Goal: Task Accomplishment & Management: Complete application form

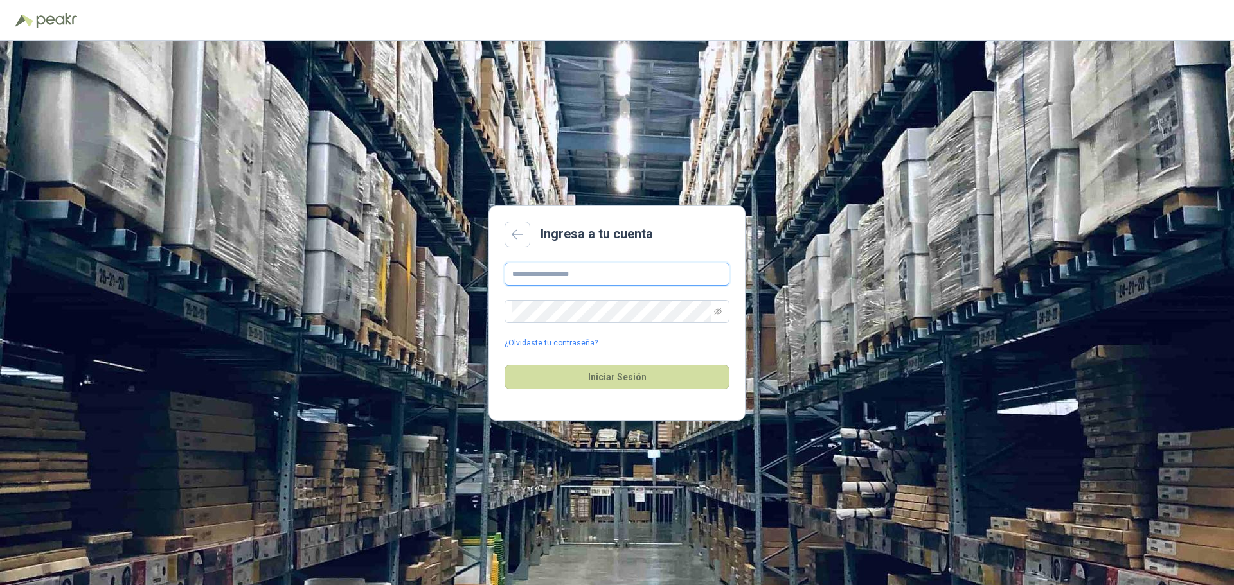
click at [545, 269] on input "text" at bounding box center [616, 274] width 225 height 23
type input "**********"
click at [504, 365] on button "Iniciar Sesión" at bounding box center [616, 377] width 225 height 24
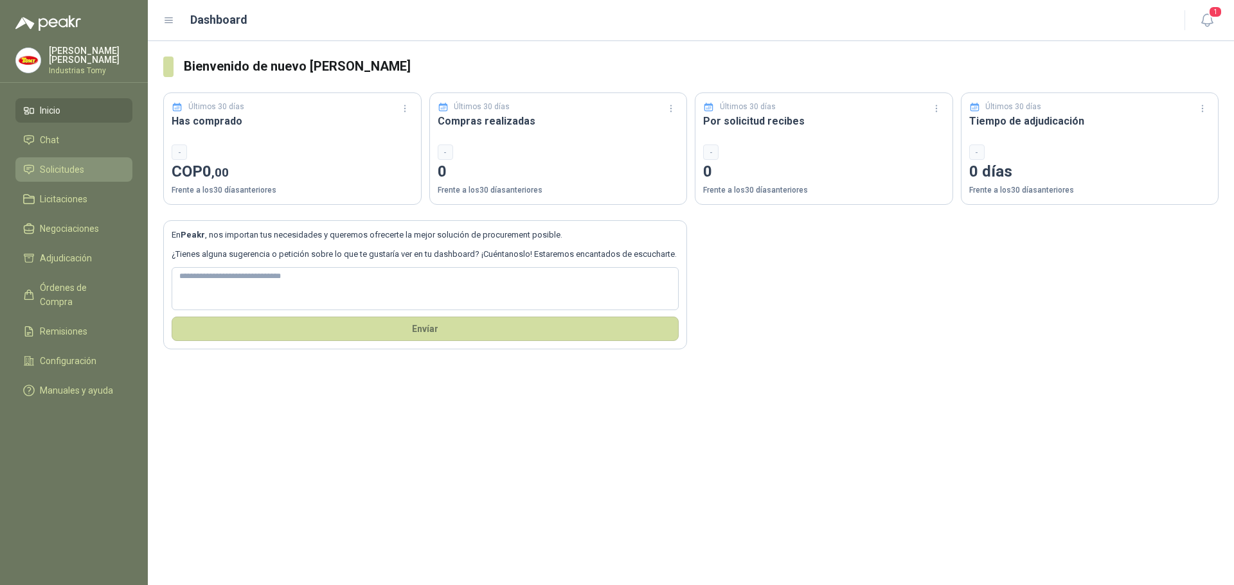
click at [66, 168] on span "Solicitudes" at bounding box center [62, 170] width 44 height 14
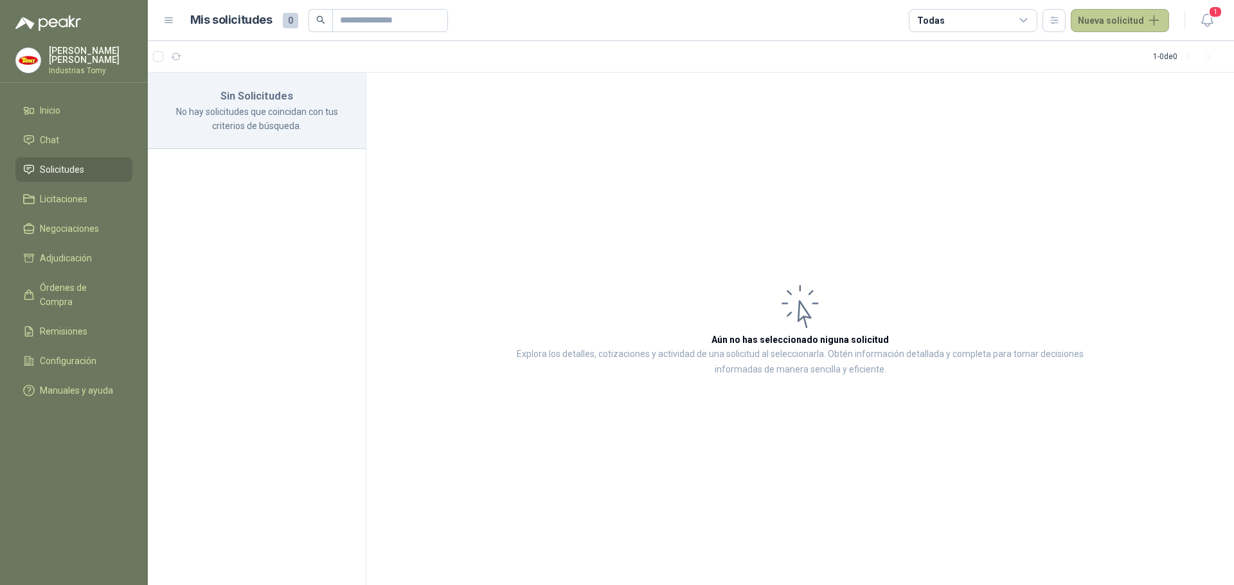
click at [1135, 15] on button "Nueva solicitud" at bounding box center [1120, 20] width 98 height 23
click at [1124, 55] on link "Solicitud" at bounding box center [1134, 51] width 109 height 22
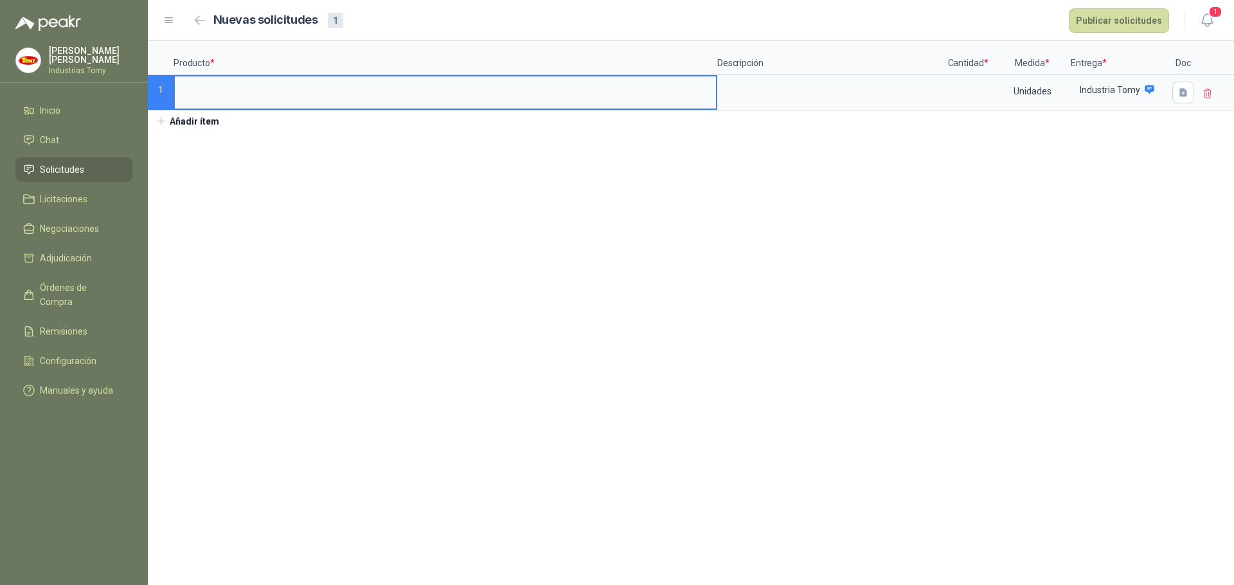
click at [220, 89] on input at bounding box center [445, 88] width 541 height 25
click at [801, 87] on textarea at bounding box center [829, 91] width 222 height 30
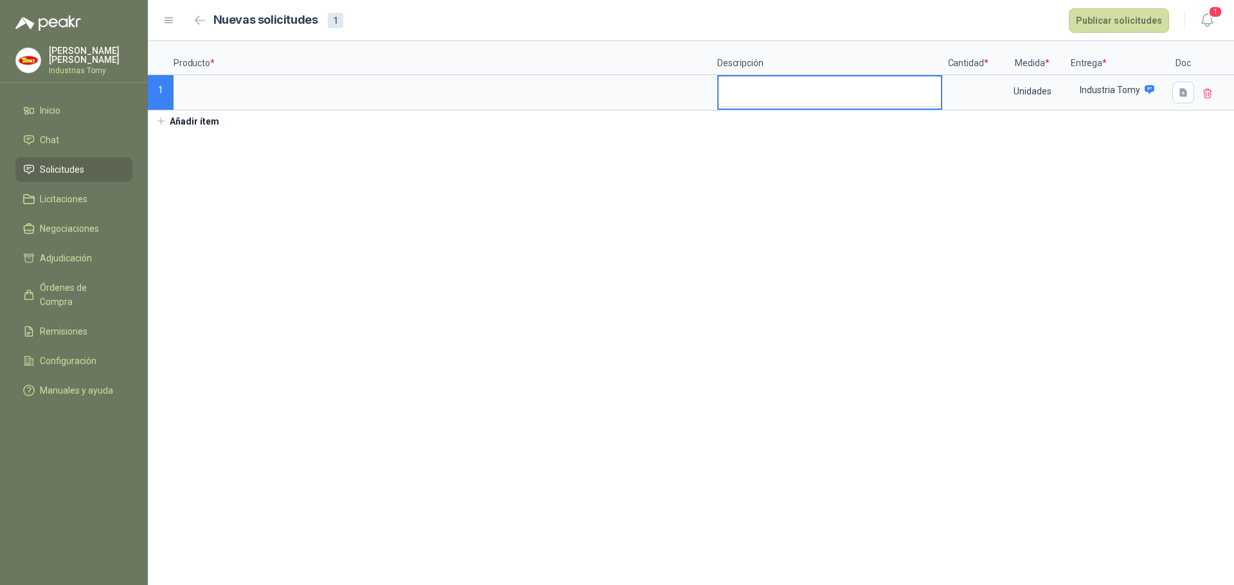
type textarea "*"
type textarea "**"
type textarea "***"
type textarea "****"
type textarea "*****"
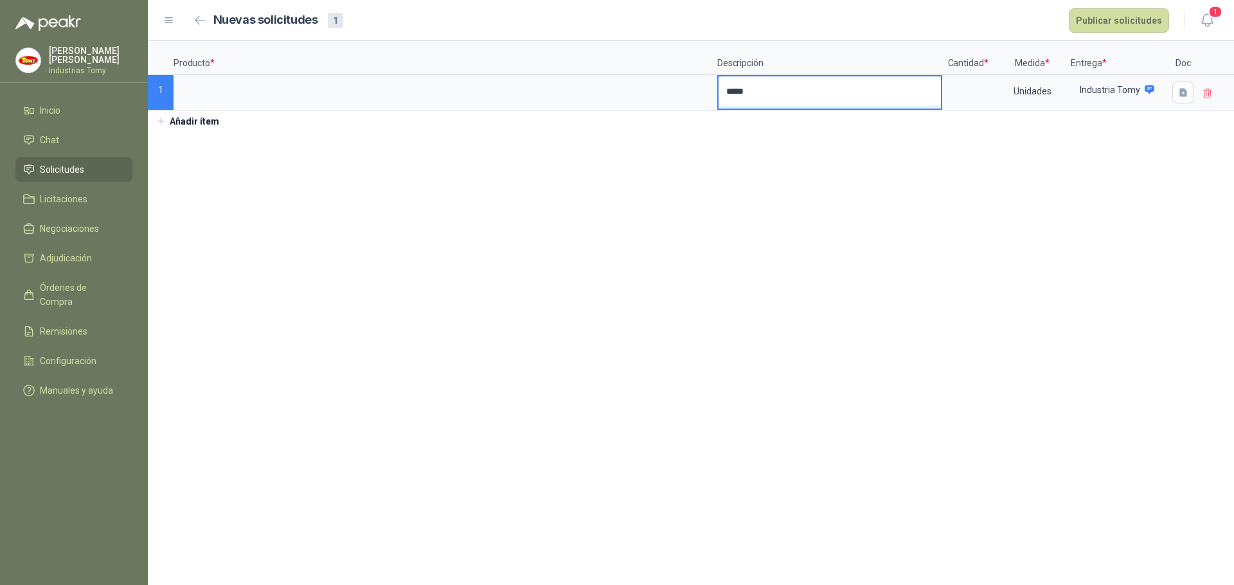
type textarea "******"
type textarea "*******"
type textarea "********"
type textarea "*********"
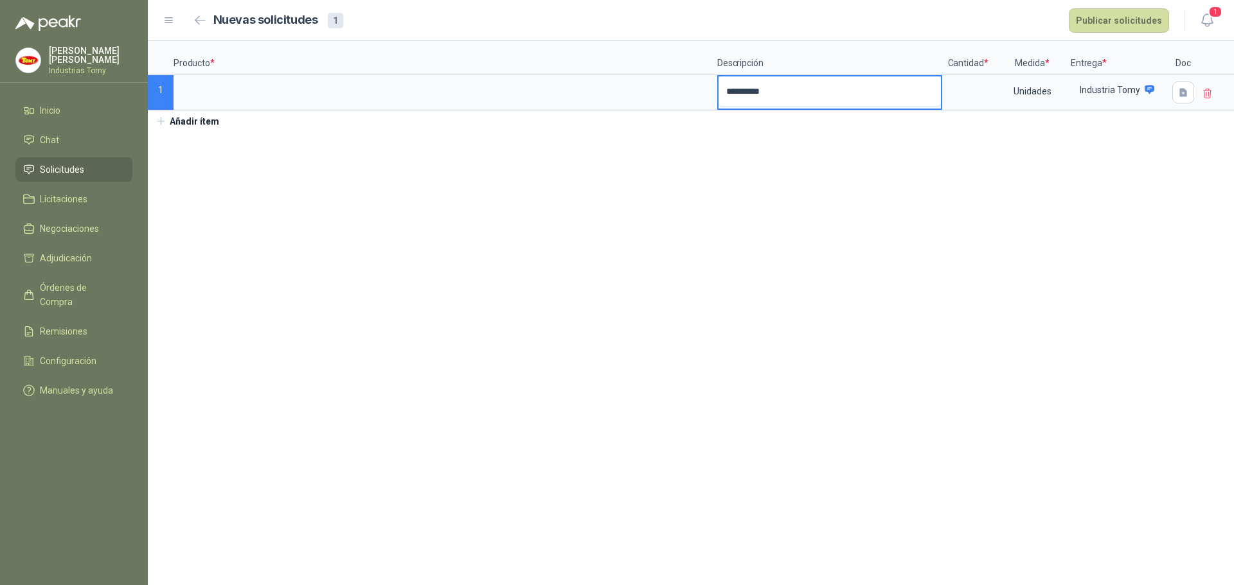
type textarea "**********"
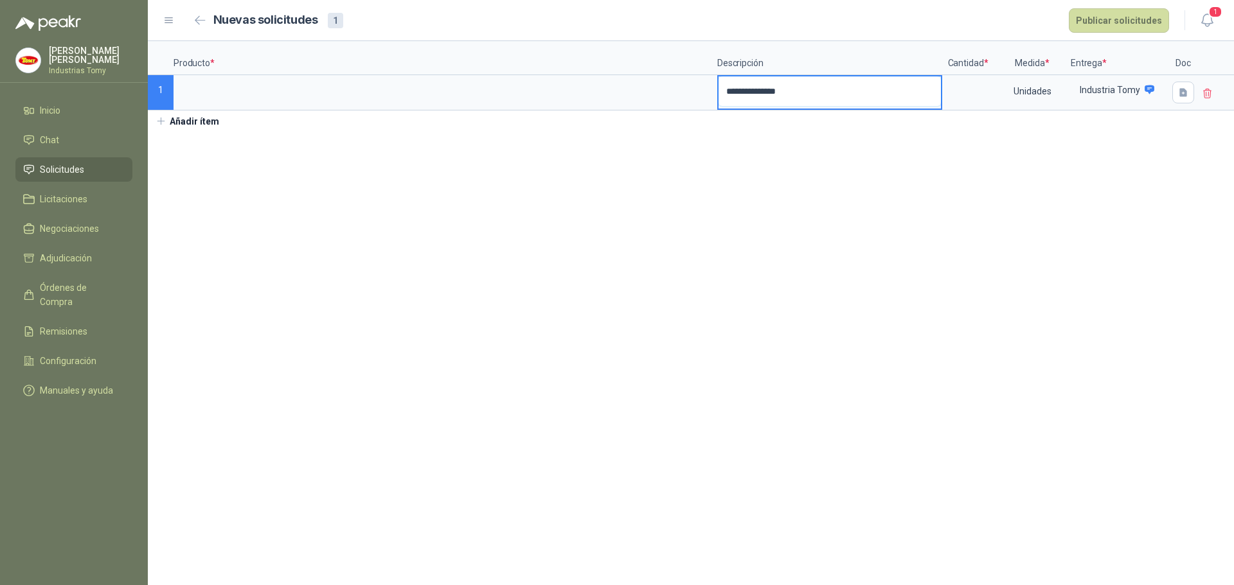
type textarea "**********"
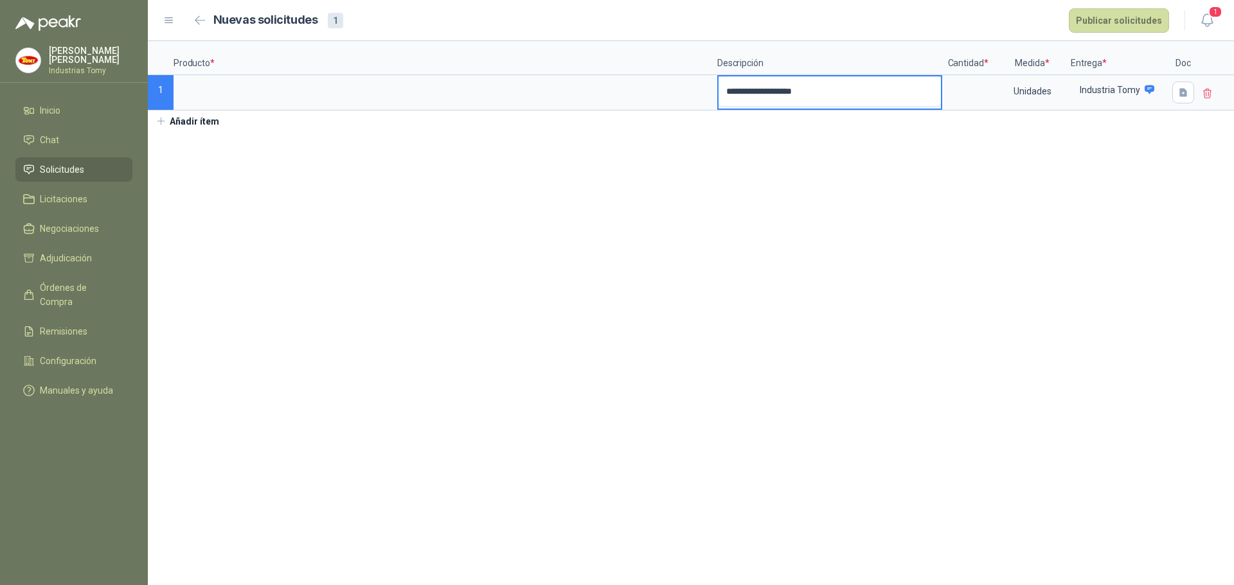
type textarea "**********"
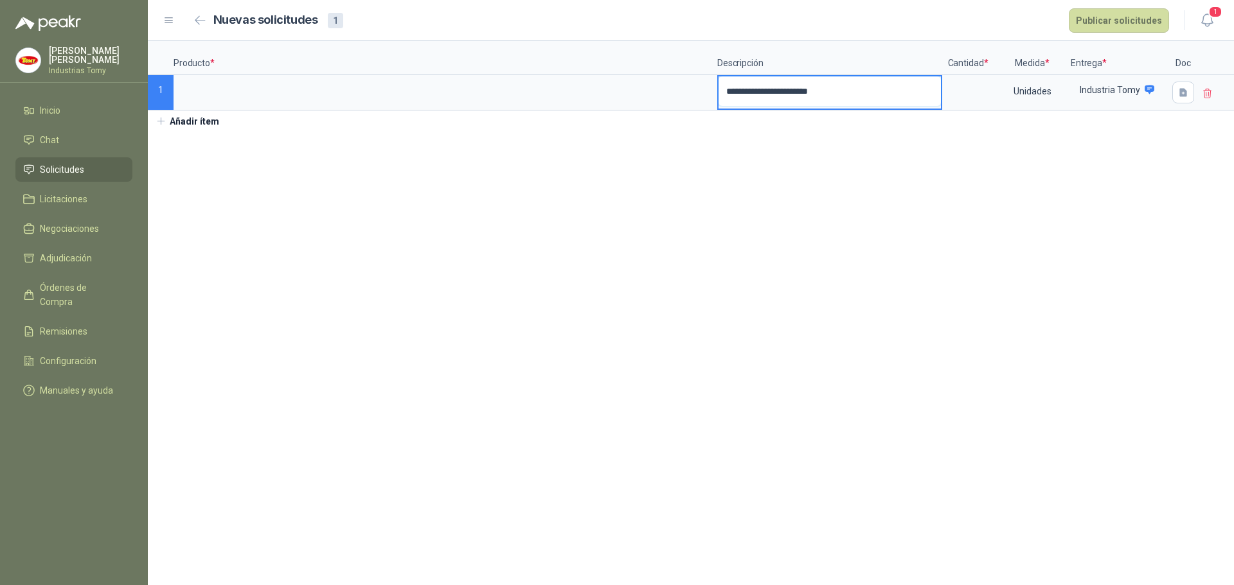
type textarea "**********"
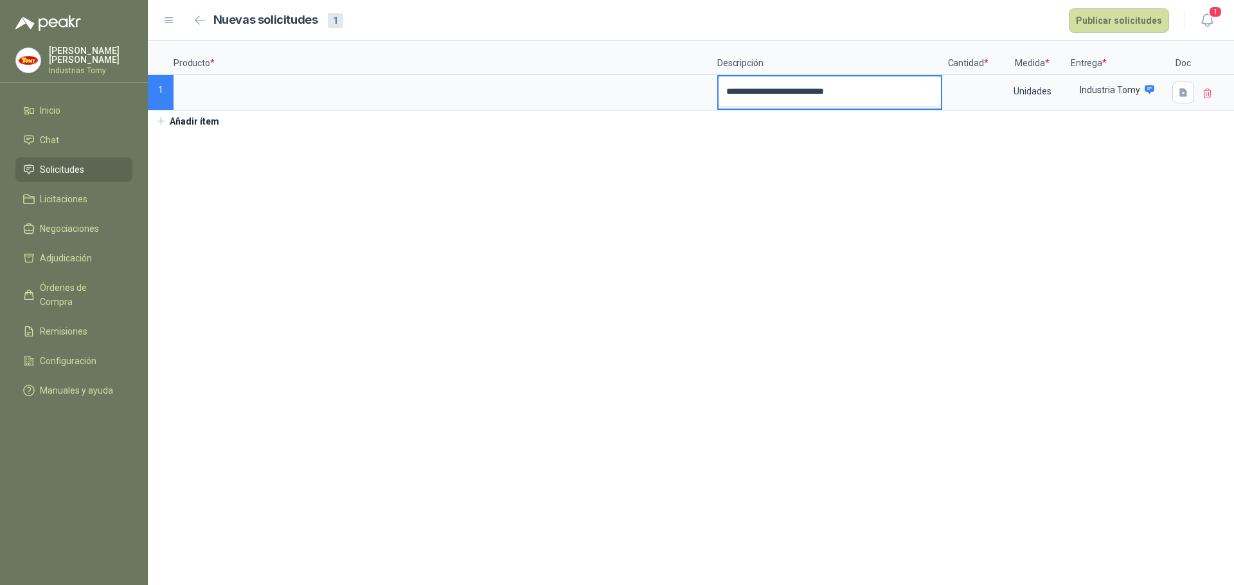
type textarea "**********"
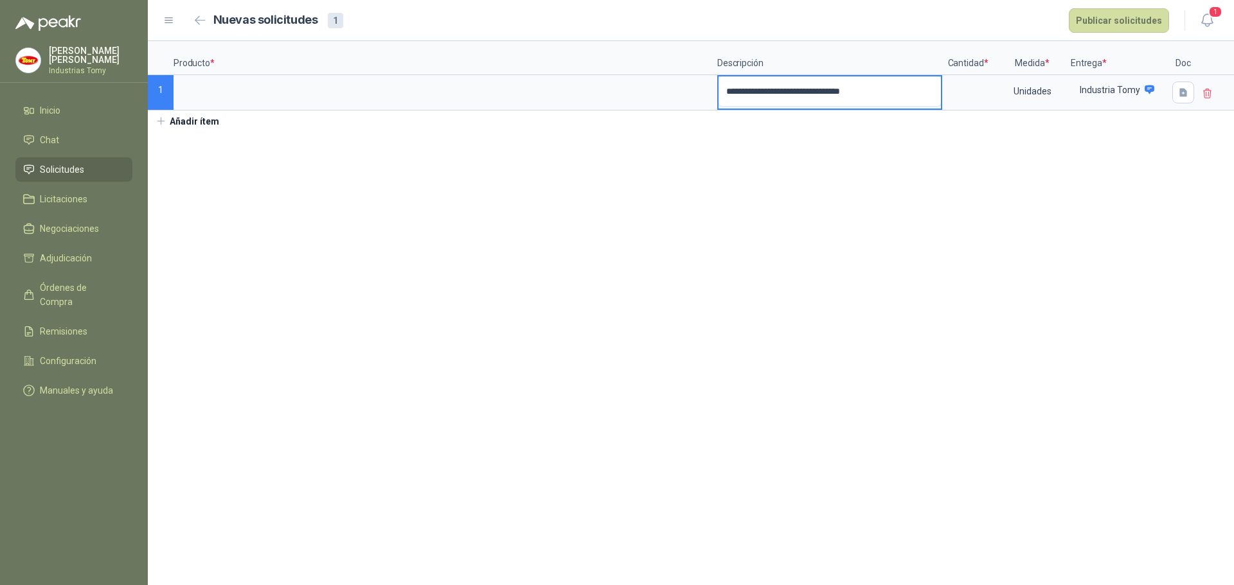
type textarea "**********"
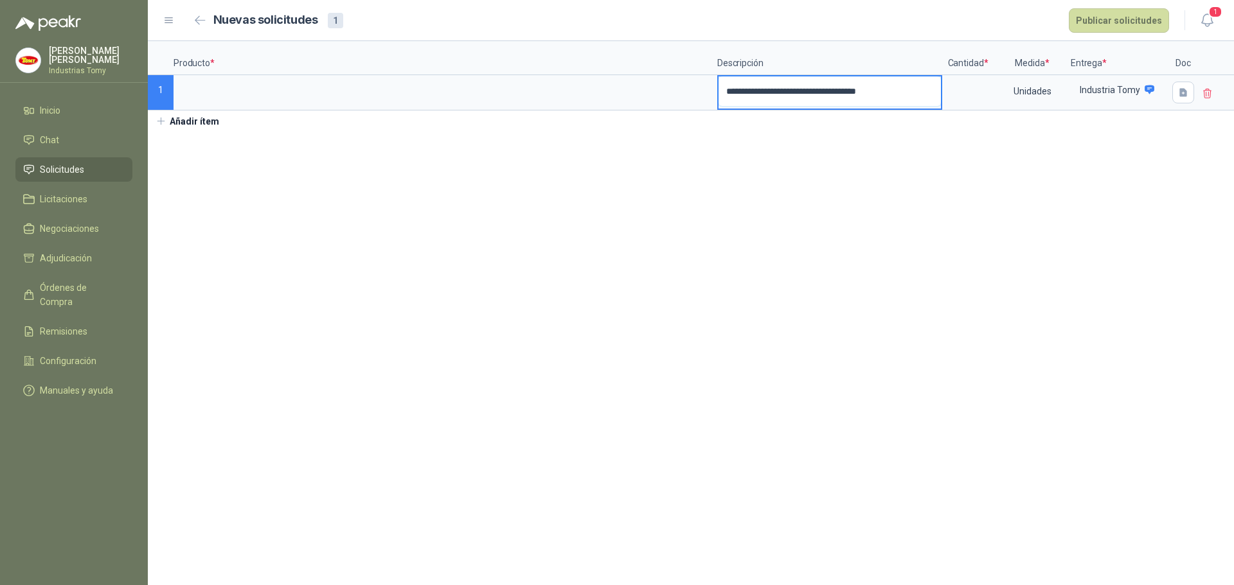
type textarea "**********"
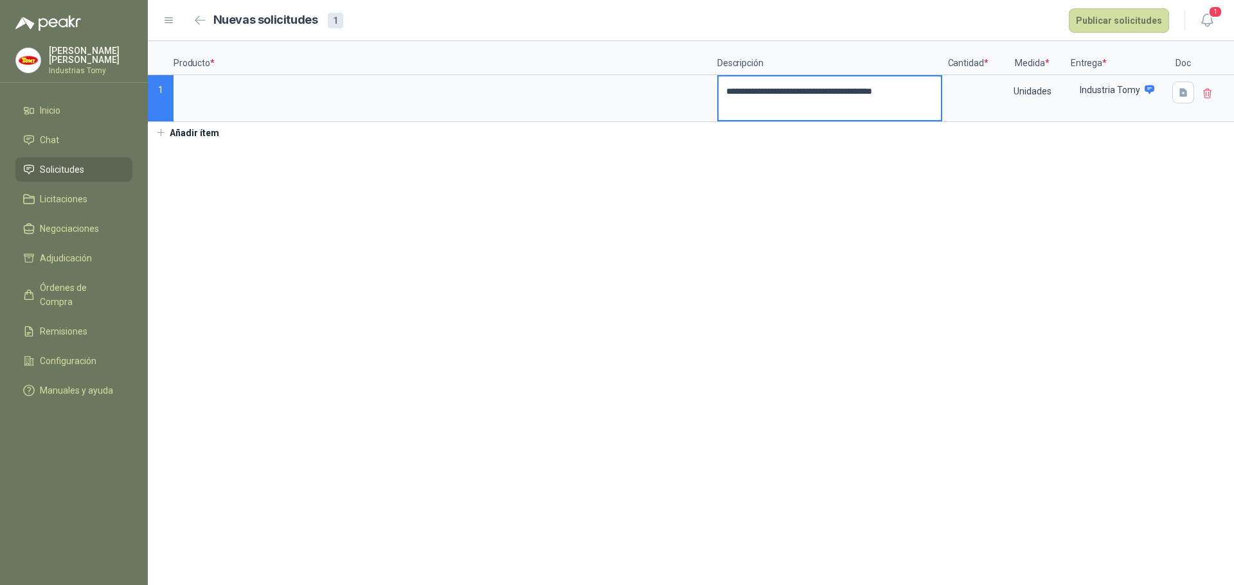
type textarea "**********"
click at [971, 101] on input at bounding box center [967, 88] width 49 height 25
type input "*"
click at [988, 156] on section "**********" at bounding box center [691, 313] width 1086 height 544
click at [499, 98] on input at bounding box center [445, 88] width 541 height 25
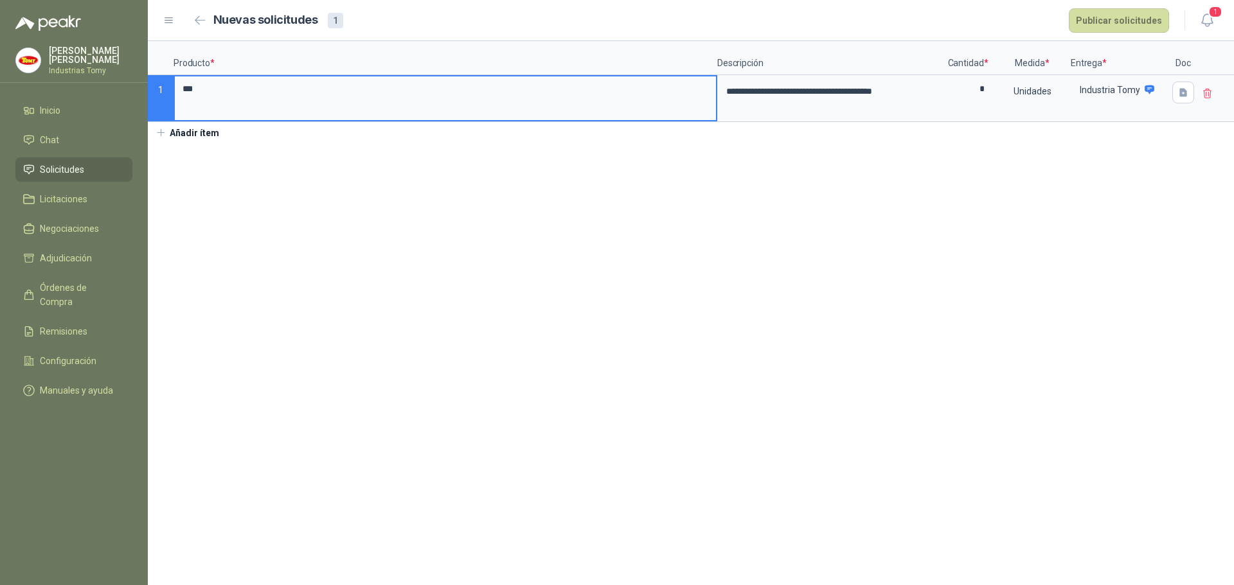
type input "***"
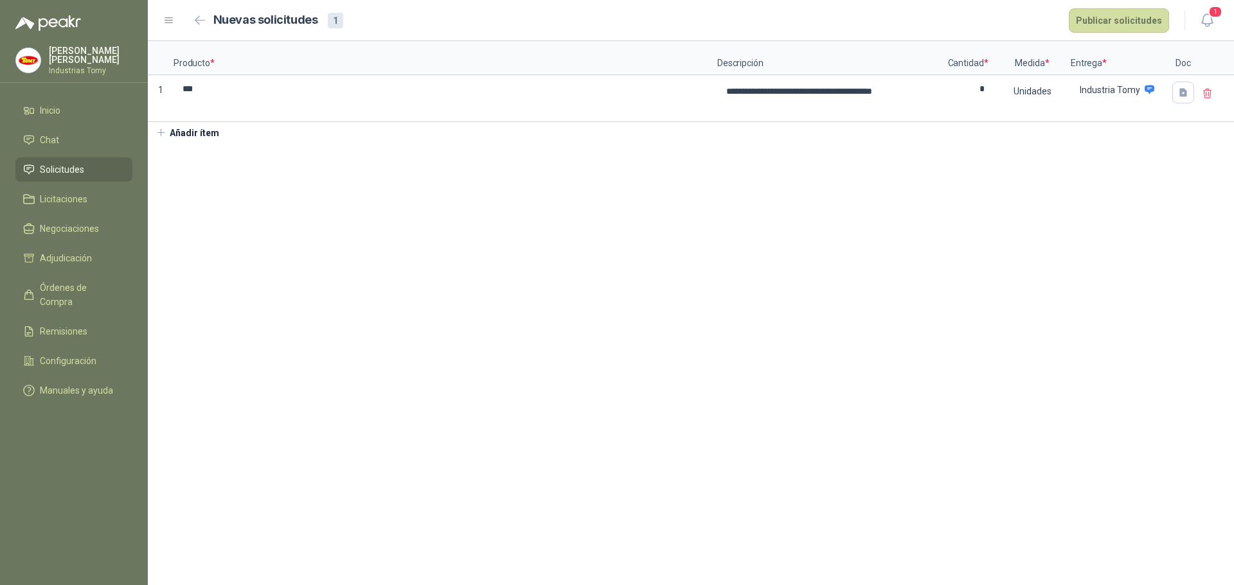
click at [373, 234] on section "**********" at bounding box center [691, 313] width 1086 height 544
click at [824, 105] on textarea "**********" at bounding box center [829, 98] width 222 height 44
click at [853, 86] on textarea "**********" at bounding box center [829, 98] width 222 height 44
type textarea "**********"
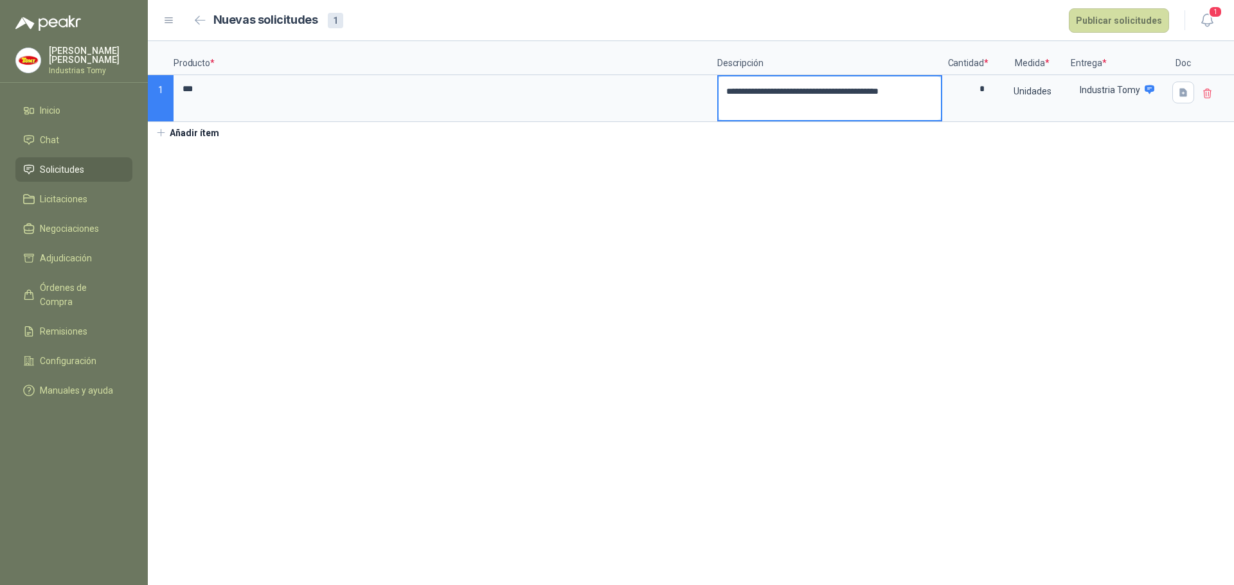
type textarea "**********"
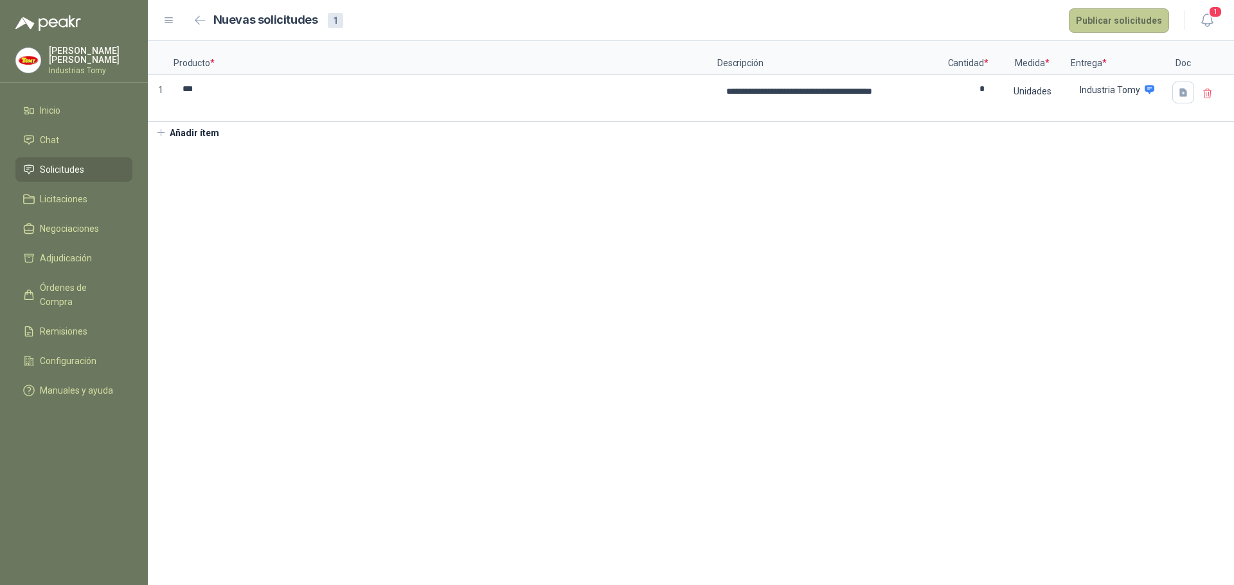
click at [1118, 19] on button "Publicar solicitudes" at bounding box center [1119, 20] width 100 height 24
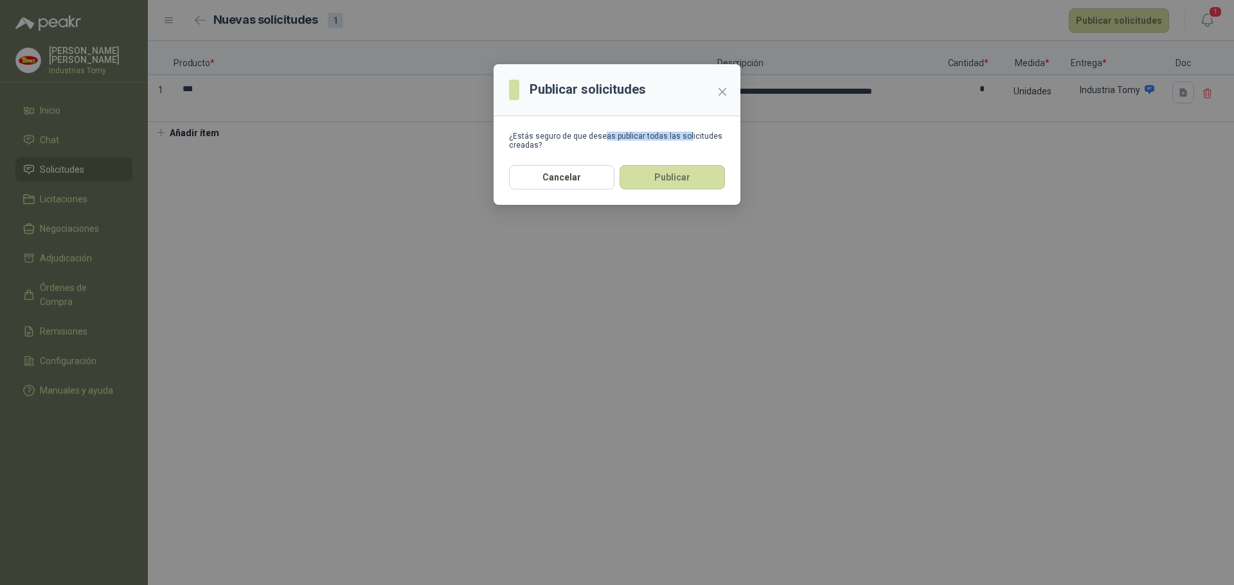
drag, startPoint x: 601, startPoint y: 137, endPoint x: 684, endPoint y: 130, distance: 83.1
click at [684, 130] on section "¿Estás seguro de que deseas publicar todas las solicitudes creadas?" at bounding box center [617, 140] width 247 height 49
click at [685, 129] on section "¿Estás seguro de que deseas publicar todas las solicitudes creadas?" at bounding box center [617, 140] width 247 height 49
click at [670, 176] on button "Publicar" at bounding box center [671, 177] width 105 height 24
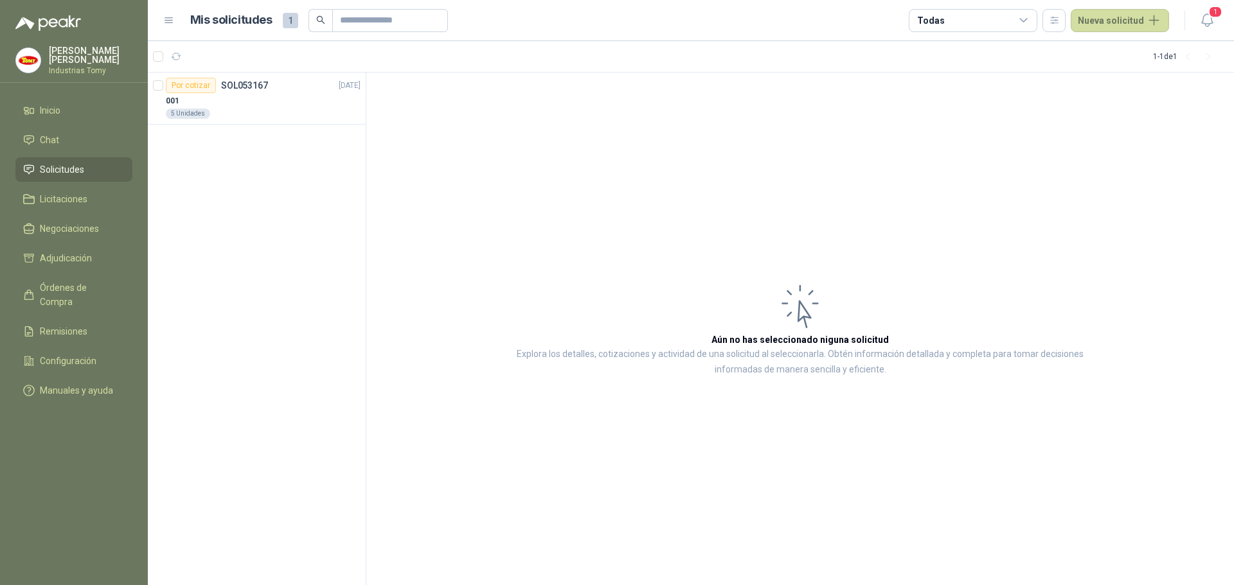
click at [255, 177] on div "Por cotizar SOL053167 [DATE] 001 5 Unidades" at bounding box center [257, 329] width 218 height 513
click at [282, 96] on div "001" at bounding box center [263, 100] width 195 height 15
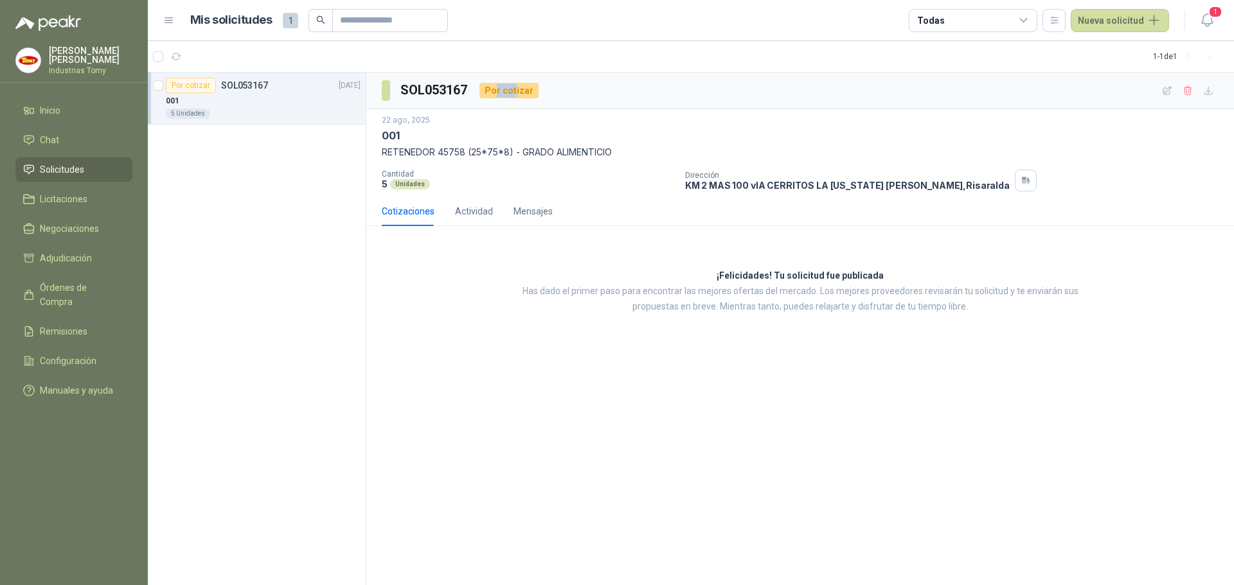
drag, startPoint x: 498, startPoint y: 91, endPoint x: 517, endPoint y: 93, distance: 19.4
click at [517, 92] on div "Por cotizar" at bounding box center [508, 90] width 59 height 15
click at [522, 94] on div "Por cotizar" at bounding box center [508, 90] width 59 height 15
drag, startPoint x: 816, startPoint y: 277, endPoint x: 868, endPoint y: 276, distance: 52.1
click at [868, 276] on h3 "¡Felicidades! Tu solicitud fue publicada" at bounding box center [800, 276] width 167 height 15
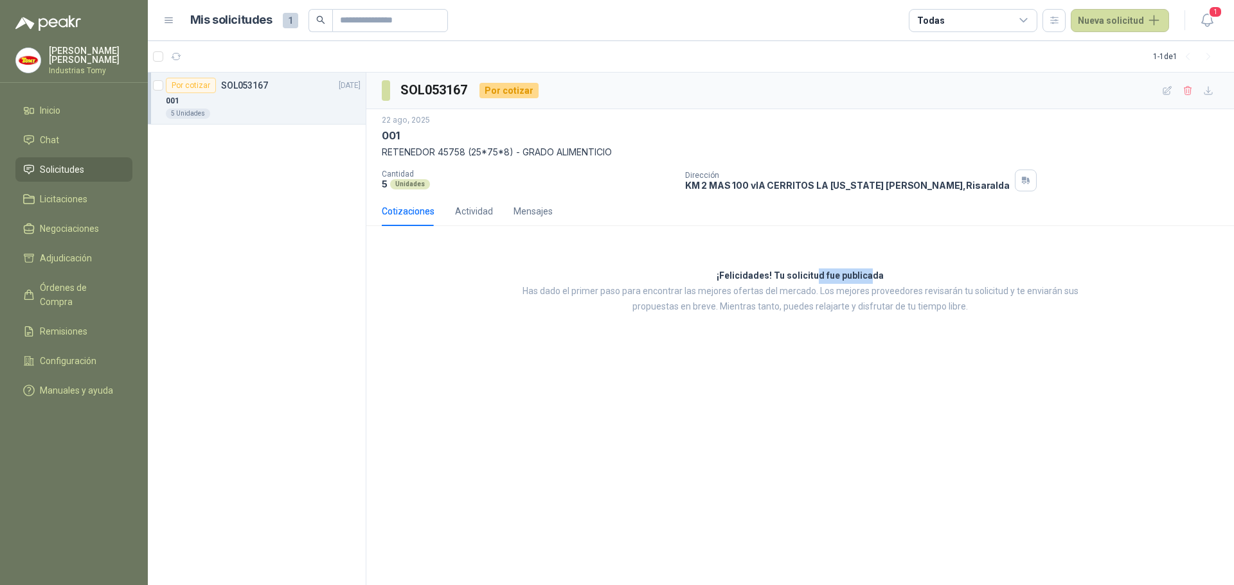
click at [868, 276] on h3 "¡Felicidades! Tu solicitud fue publicada" at bounding box center [800, 276] width 167 height 15
drag, startPoint x: 891, startPoint y: 290, endPoint x: 1015, endPoint y: 290, distance: 124.7
click at [1015, 290] on p "Has dado el primer paso para encontrar las mejores ofertas del mercado. Los mej…" at bounding box center [799, 299] width 591 height 31
drag, startPoint x: 1035, startPoint y: 290, endPoint x: 1083, endPoint y: 285, distance: 47.8
click at [1083, 285] on p "Has dado el primer paso para encontrar las mejores ofertas del mercado. Los mej…" at bounding box center [799, 299] width 591 height 31
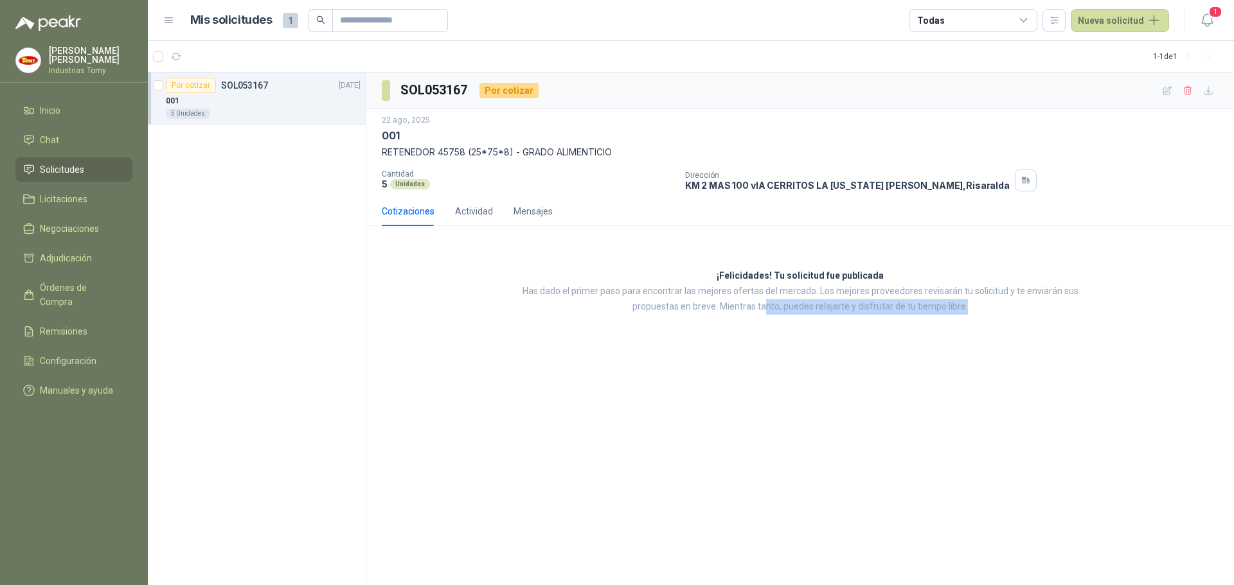
drag, startPoint x: 766, startPoint y: 308, endPoint x: 983, endPoint y: 312, distance: 217.2
click at [983, 313] on p "Has dado el primer paso para encontrar las mejores ofertas del mercado. Los mej…" at bounding box center [799, 299] width 591 height 31
click at [986, 311] on p "Has dado el primer paso para encontrar las mejores ofertas del mercado. Los mej…" at bounding box center [799, 299] width 591 height 31
click at [475, 217] on div "Actividad" at bounding box center [474, 211] width 38 height 14
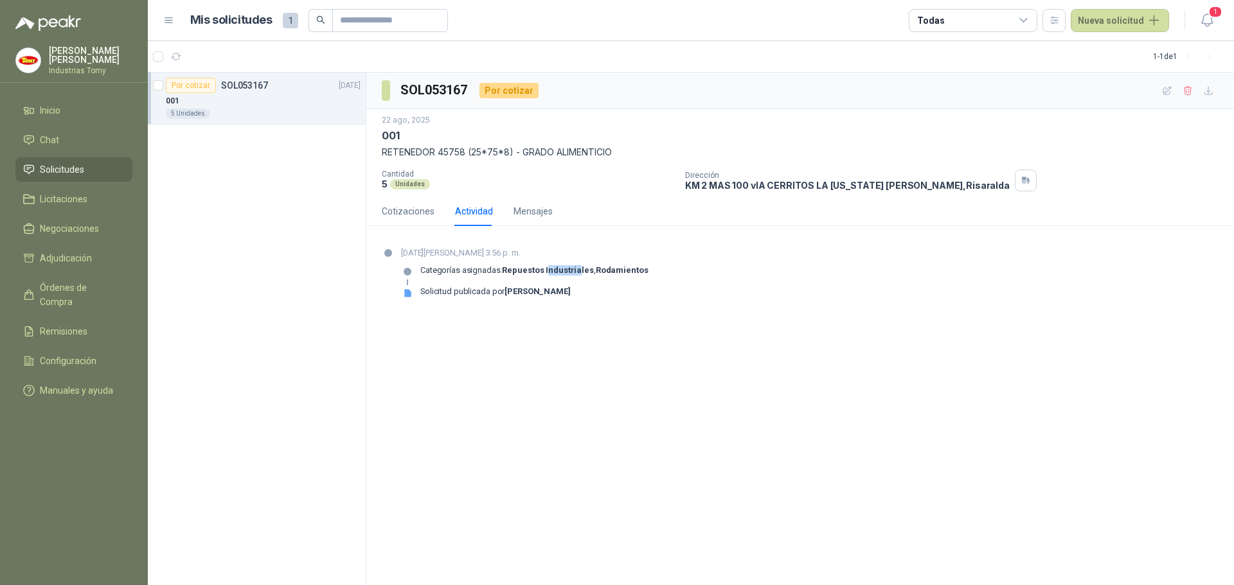
drag, startPoint x: 548, startPoint y: 269, endPoint x: 596, endPoint y: 269, distance: 48.2
click at [580, 269] on strong "Repuestos Industriales" at bounding box center [547, 270] width 91 height 10
click at [606, 269] on strong "Rodamientos" at bounding box center [622, 270] width 53 height 10
drag, startPoint x: 518, startPoint y: 270, endPoint x: 668, endPoint y: 262, distance: 150.6
click at [661, 260] on div "[DATE][PERSON_NAME] 3:56 p. m. Categorías asignadas: Repuestos Industriales , R…" at bounding box center [800, 278] width 837 height 62
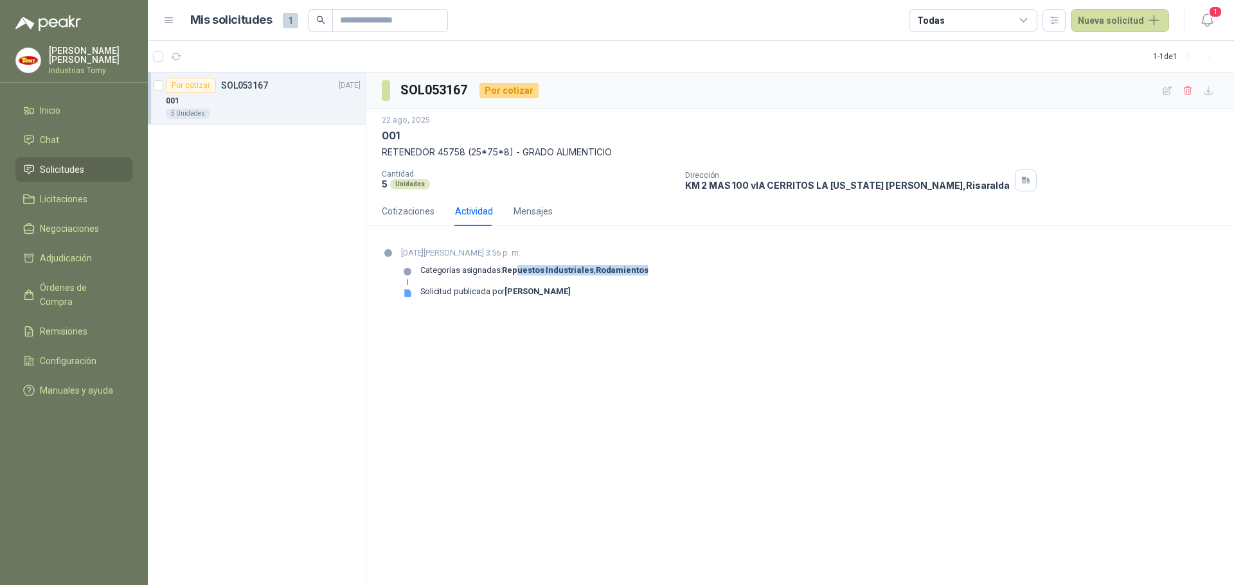
click at [668, 262] on div "[DATE][PERSON_NAME] 3:56 p. m. Categorías asignadas: Repuestos Industriales , R…" at bounding box center [800, 278] width 837 height 62
click at [549, 209] on div "Mensajes" at bounding box center [532, 211] width 39 height 14
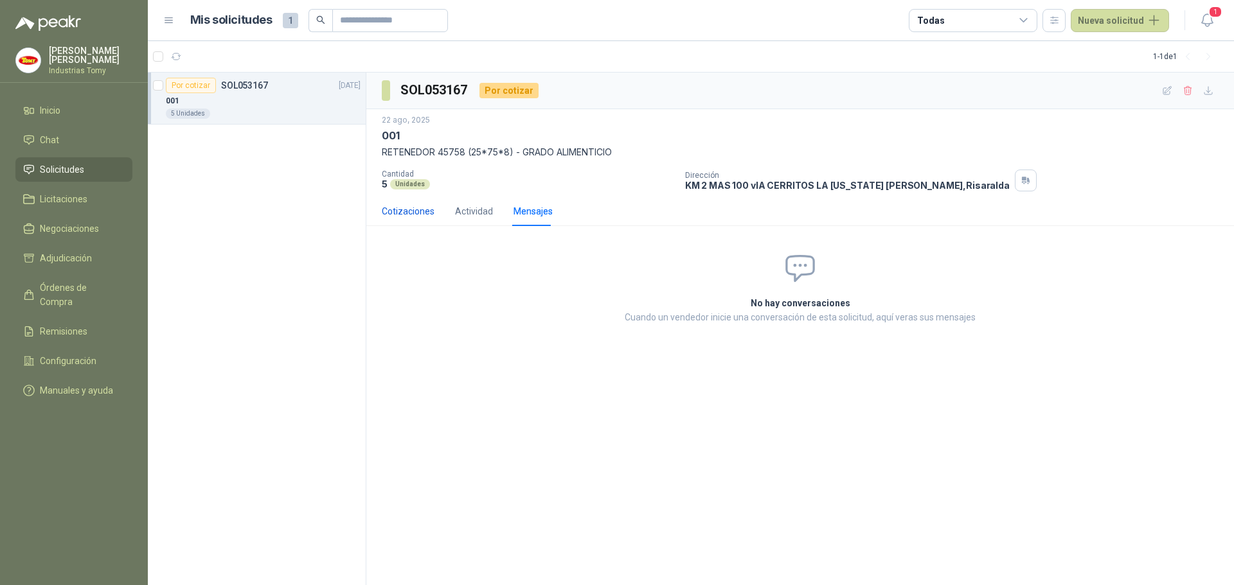
click at [411, 215] on div "Cotizaciones" at bounding box center [408, 211] width 53 height 14
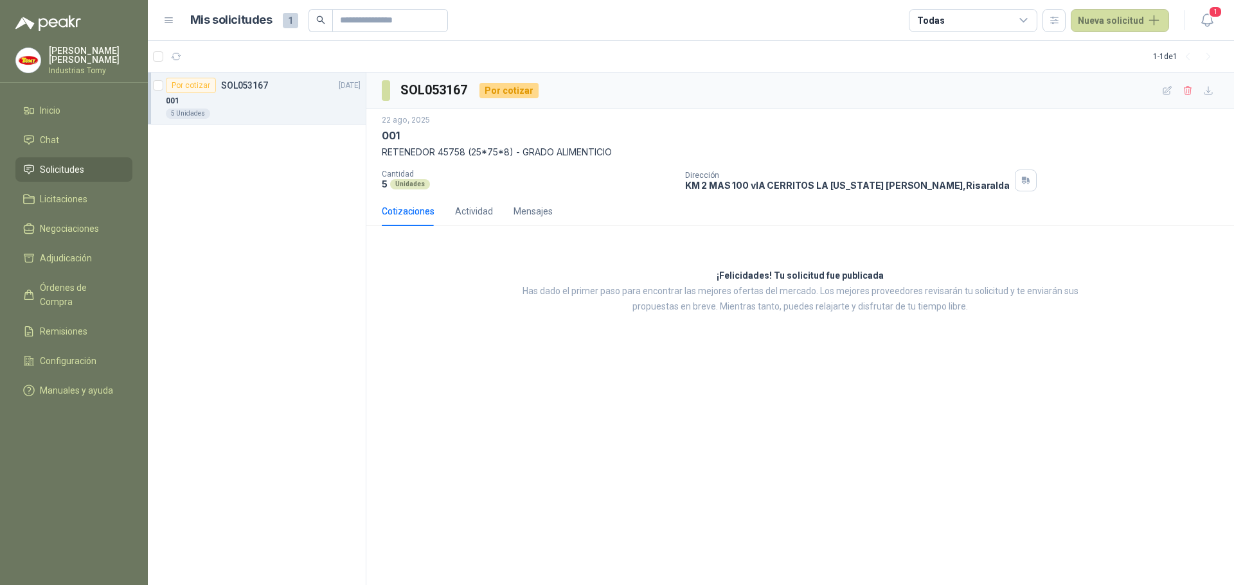
click at [262, 251] on div "Por cotizar SOL053167 [DATE] 001 5 Unidades" at bounding box center [257, 329] width 218 height 513
click at [1124, 19] on button "Nueva solicitud" at bounding box center [1120, 20] width 98 height 23
click at [1112, 45] on link "Solicitud" at bounding box center [1134, 51] width 109 height 22
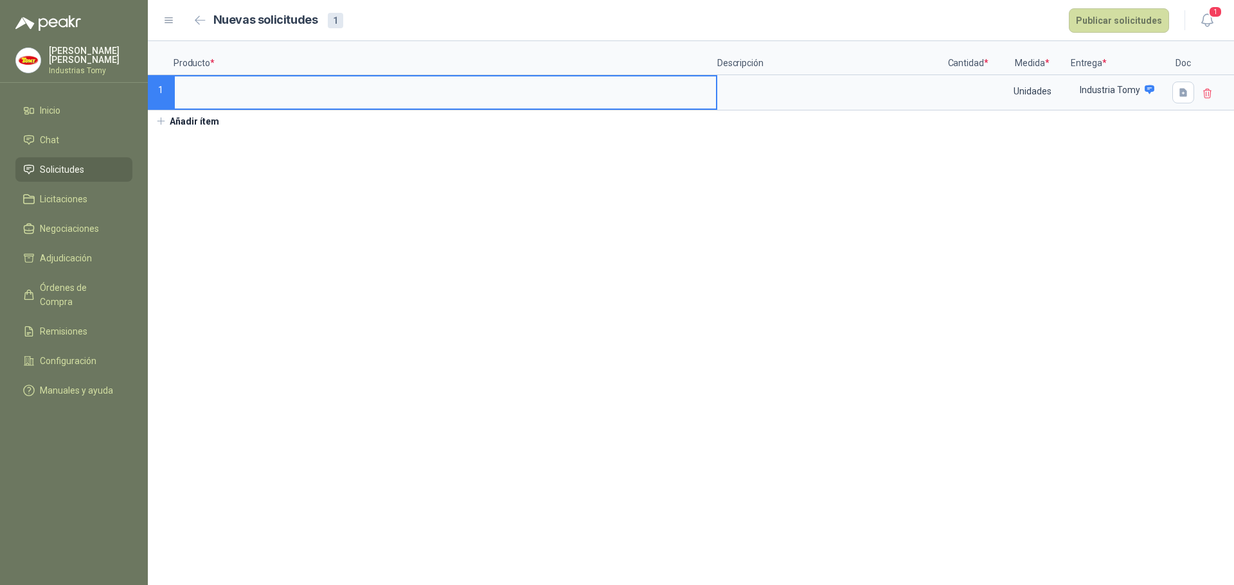
click at [244, 88] on input at bounding box center [445, 88] width 541 height 25
type input "***"
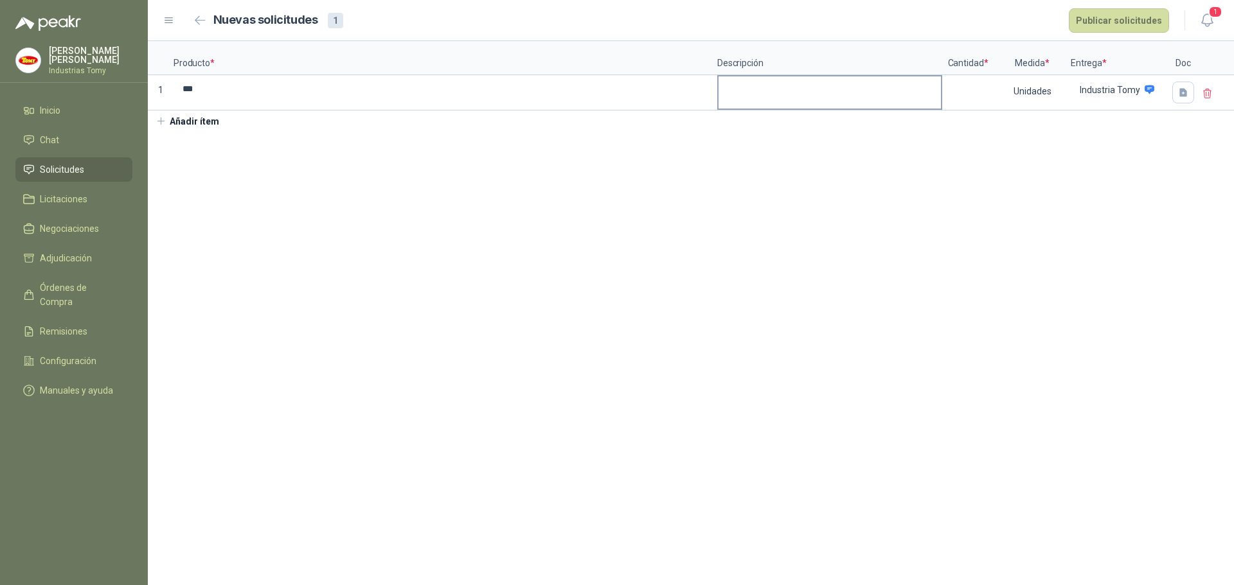
drag, startPoint x: 781, startPoint y: 59, endPoint x: 772, endPoint y: 88, distance: 30.3
click at [780, 63] on p "Descripción" at bounding box center [829, 58] width 225 height 34
click at [771, 89] on textarea at bounding box center [829, 91] width 222 height 30
click at [933, 91] on textarea "**********" at bounding box center [829, 91] width 222 height 30
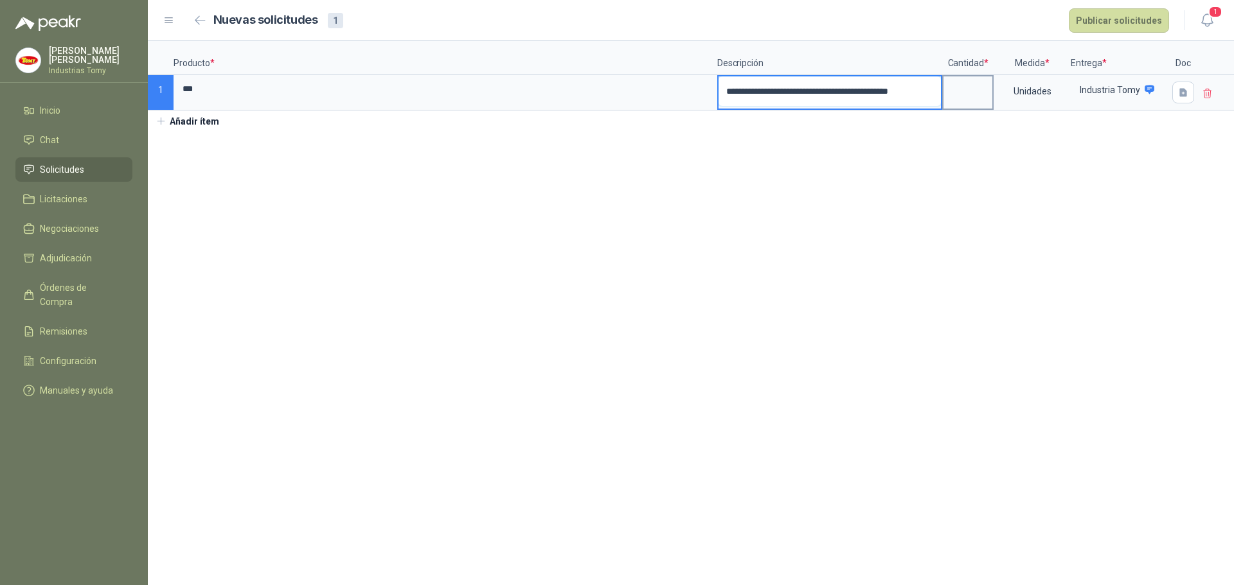
type textarea "**********"
click at [962, 100] on input at bounding box center [967, 88] width 49 height 25
type input "**"
click at [1017, 148] on section "**********" at bounding box center [691, 313] width 1086 height 544
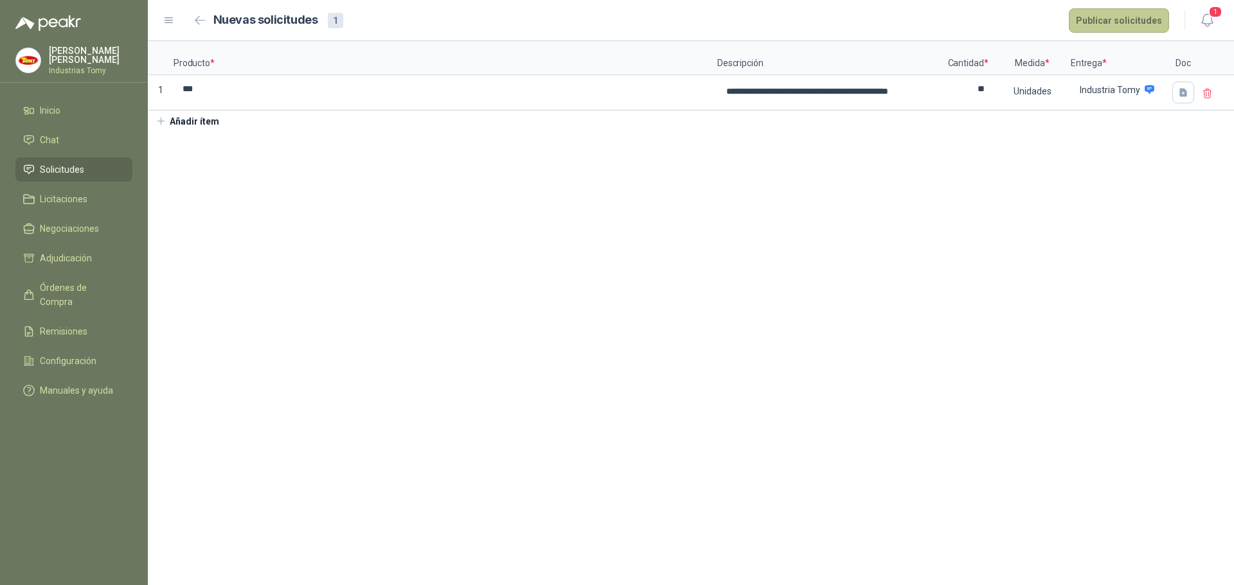
click at [1119, 13] on button "Publicar solicitudes" at bounding box center [1119, 20] width 100 height 24
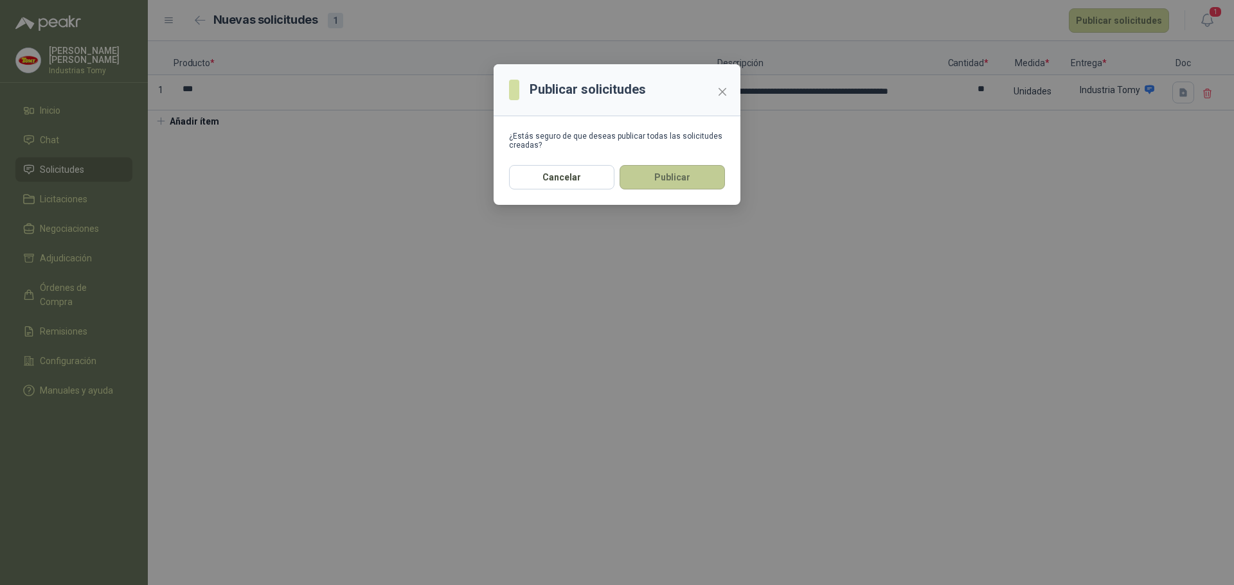
click at [686, 175] on button "Publicar" at bounding box center [671, 177] width 105 height 24
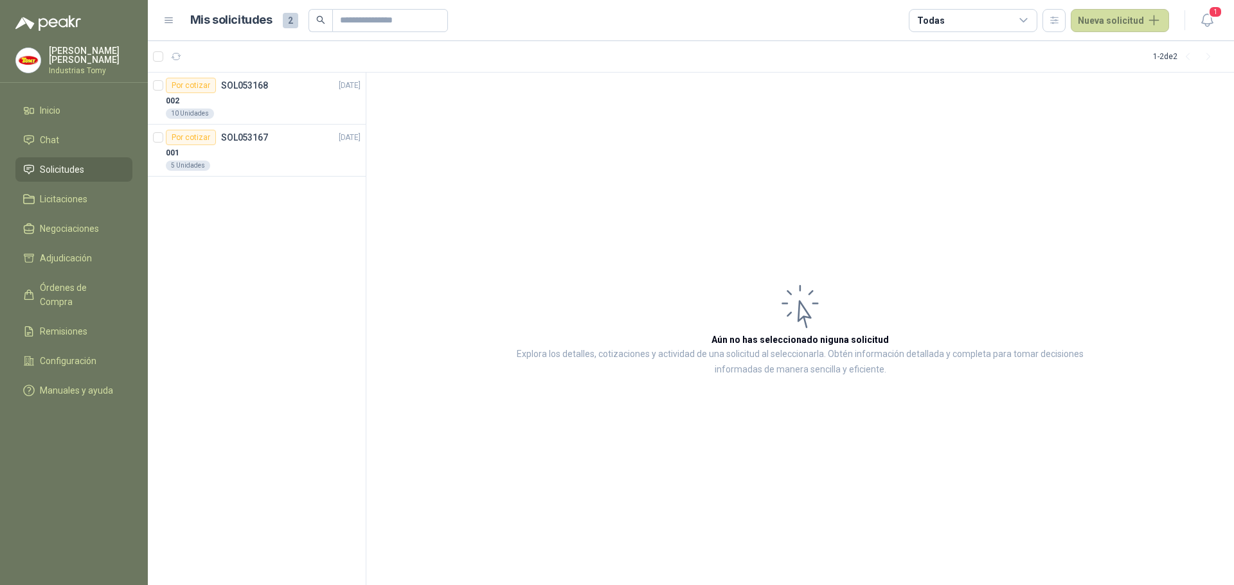
click at [299, 251] on div "Por cotizar SOL053168 [DATE] 002 10 Unidades Por cotizar SOL053167 [DATE] 001 5…" at bounding box center [257, 329] width 218 height 513
click at [229, 84] on p "SOL053168" at bounding box center [244, 85] width 47 height 9
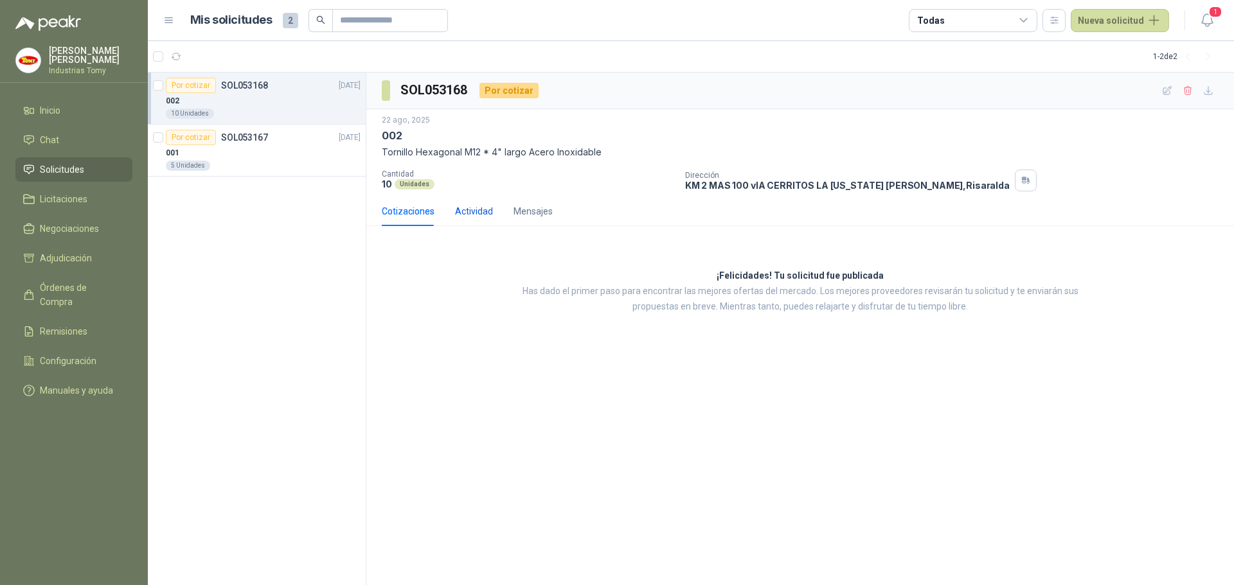
click at [474, 217] on div "Actividad" at bounding box center [474, 211] width 38 height 14
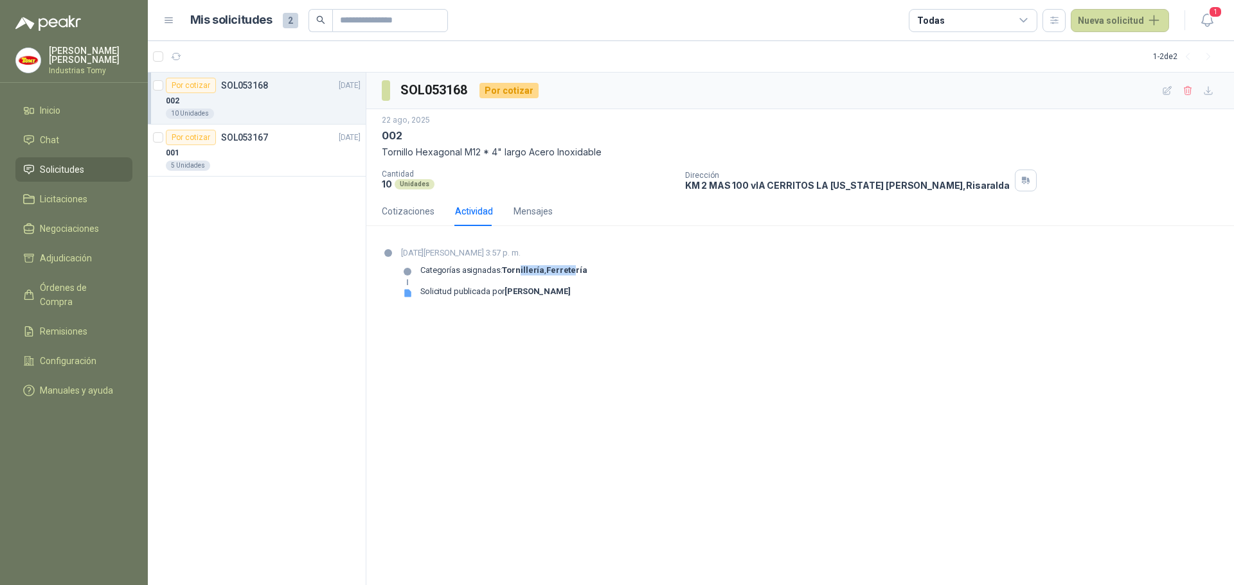
drag, startPoint x: 521, startPoint y: 266, endPoint x: 571, endPoint y: 268, distance: 50.2
click at [571, 268] on p "Categorías asignadas: Tornillería , Ferretería" at bounding box center [503, 270] width 167 height 10
click at [571, 268] on strong "Ferretería" at bounding box center [566, 270] width 41 height 10
click at [249, 138] on p "SOL053167" at bounding box center [244, 137] width 47 height 9
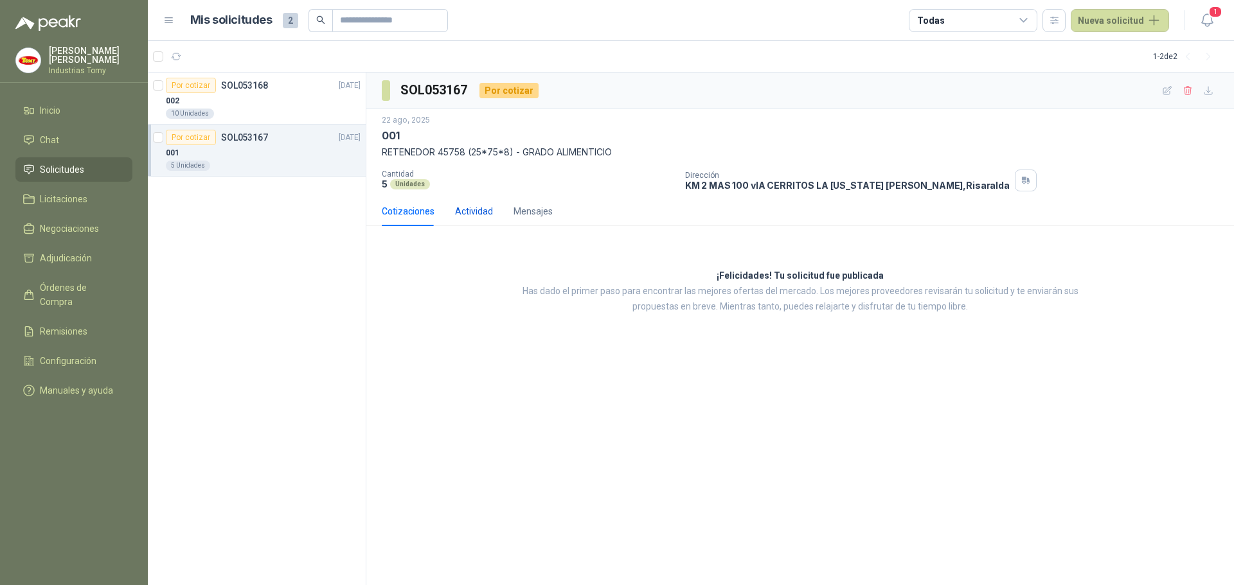
click at [465, 213] on div "Actividad" at bounding box center [474, 211] width 38 height 14
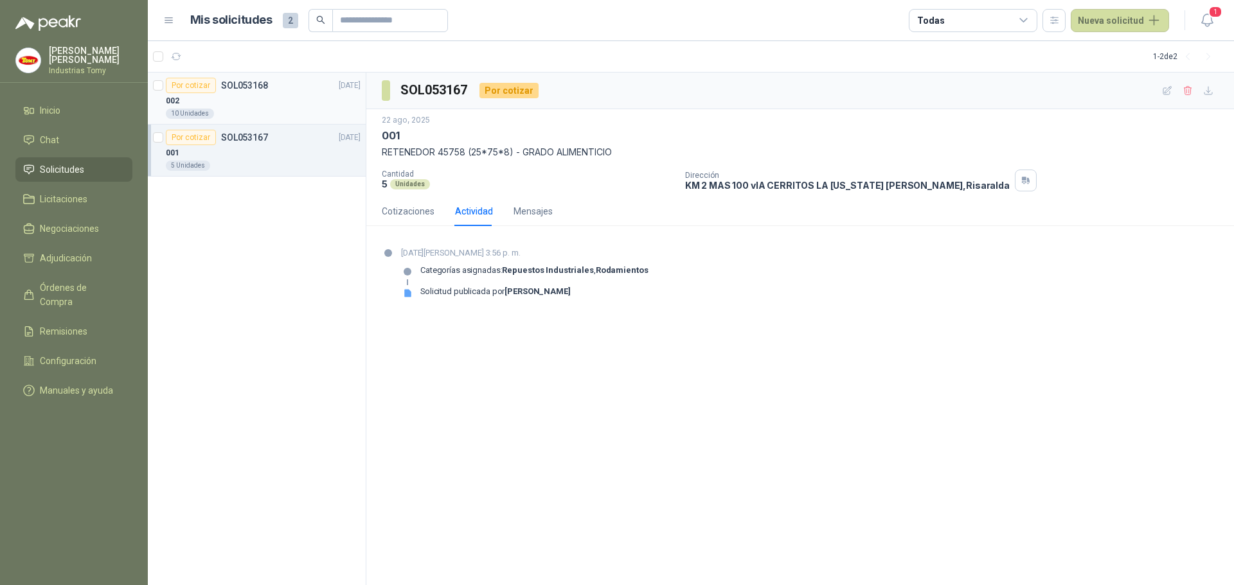
click at [246, 96] on div "002" at bounding box center [263, 100] width 195 height 15
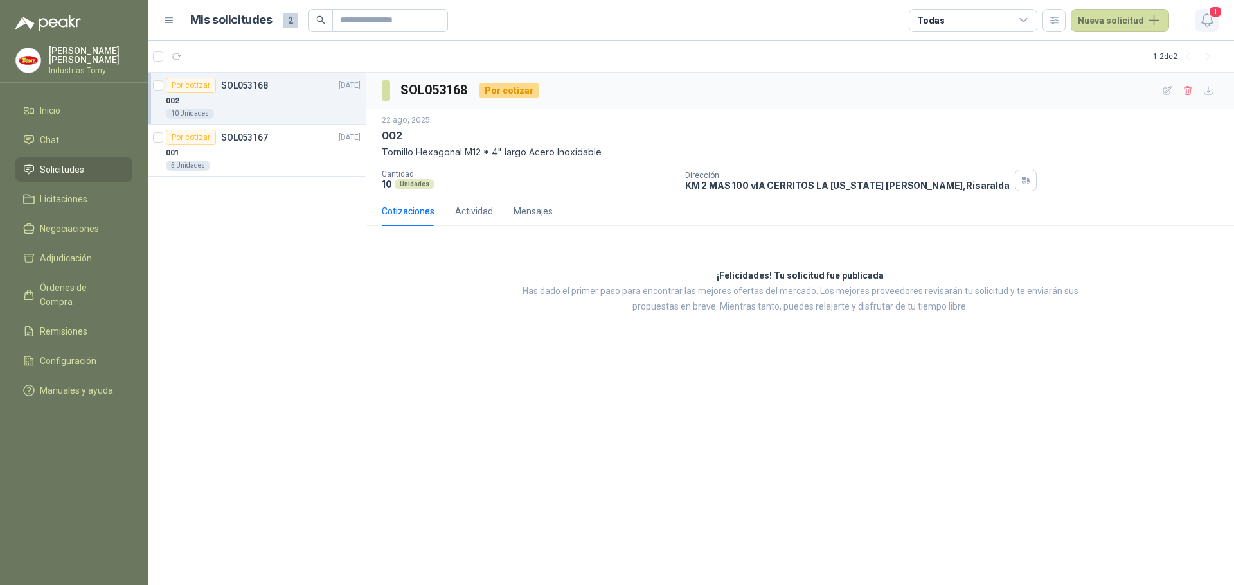
click at [1203, 16] on icon "button" at bounding box center [1206, 20] width 11 height 12
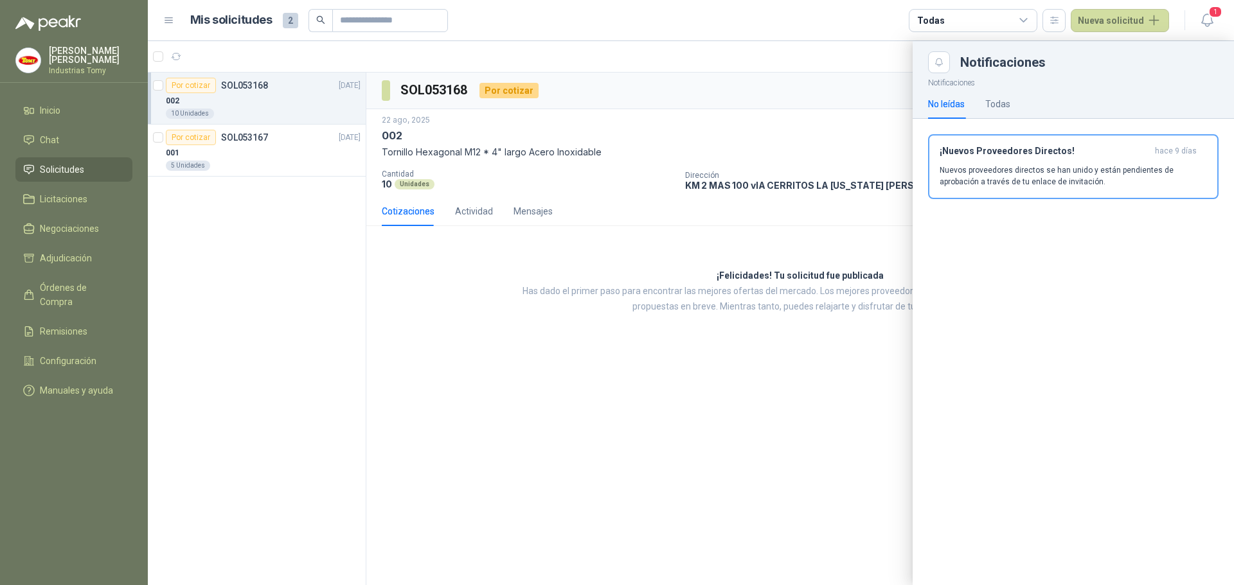
click at [826, 240] on div at bounding box center [691, 313] width 1086 height 544
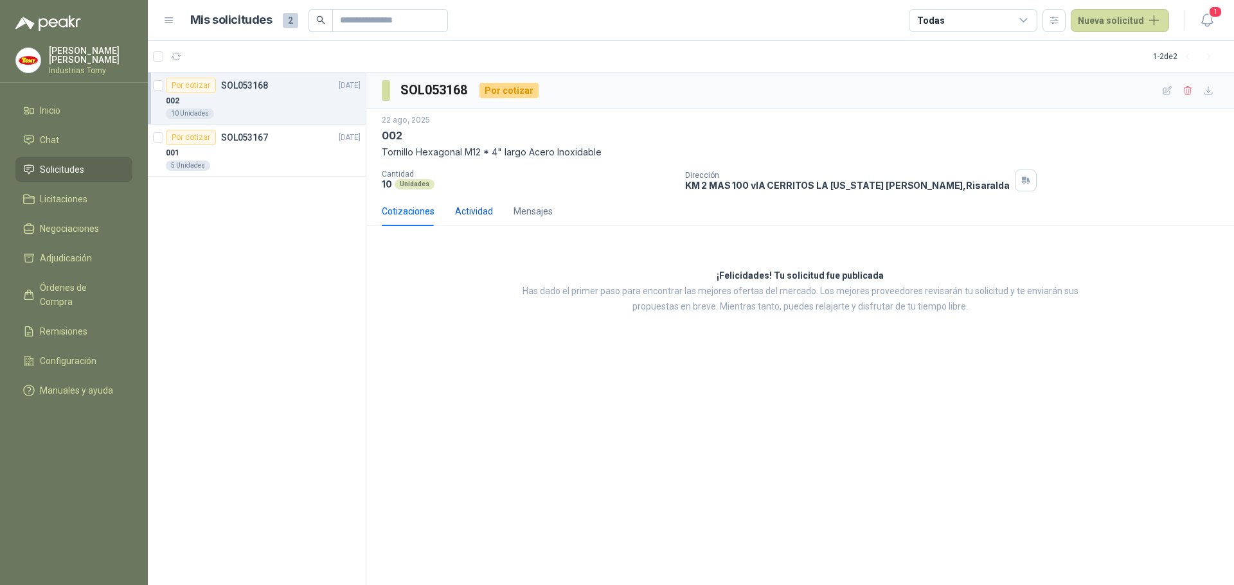
click at [488, 210] on div "Actividad" at bounding box center [474, 211] width 38 height 14
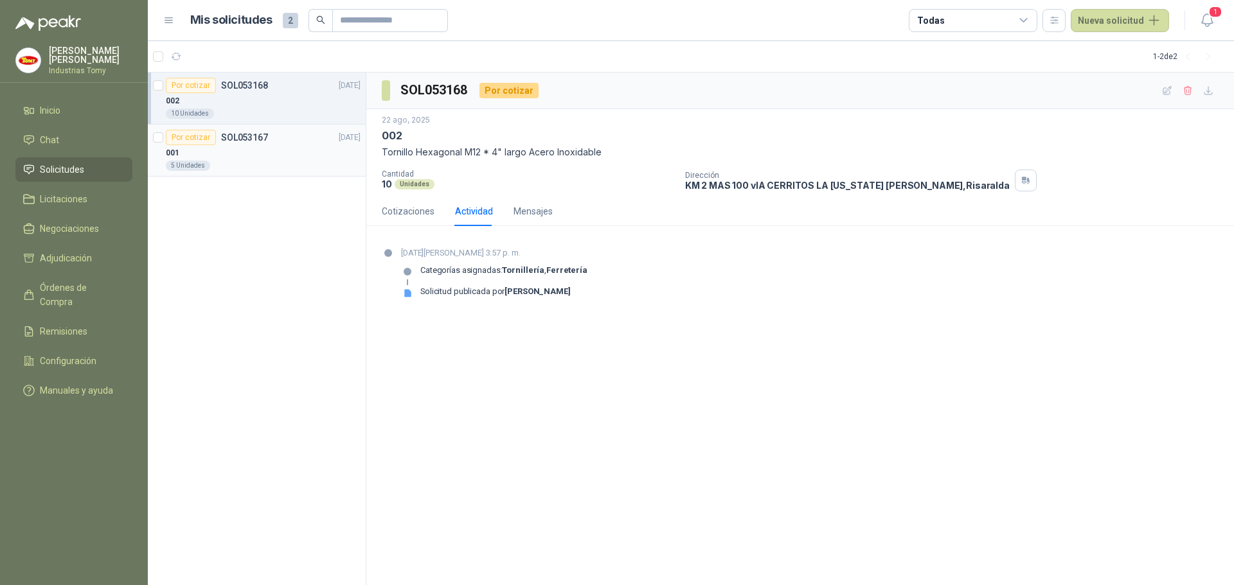
click at [254, 142] on p "SOL053167" at bounding box center [244, 137] width 47 height 9
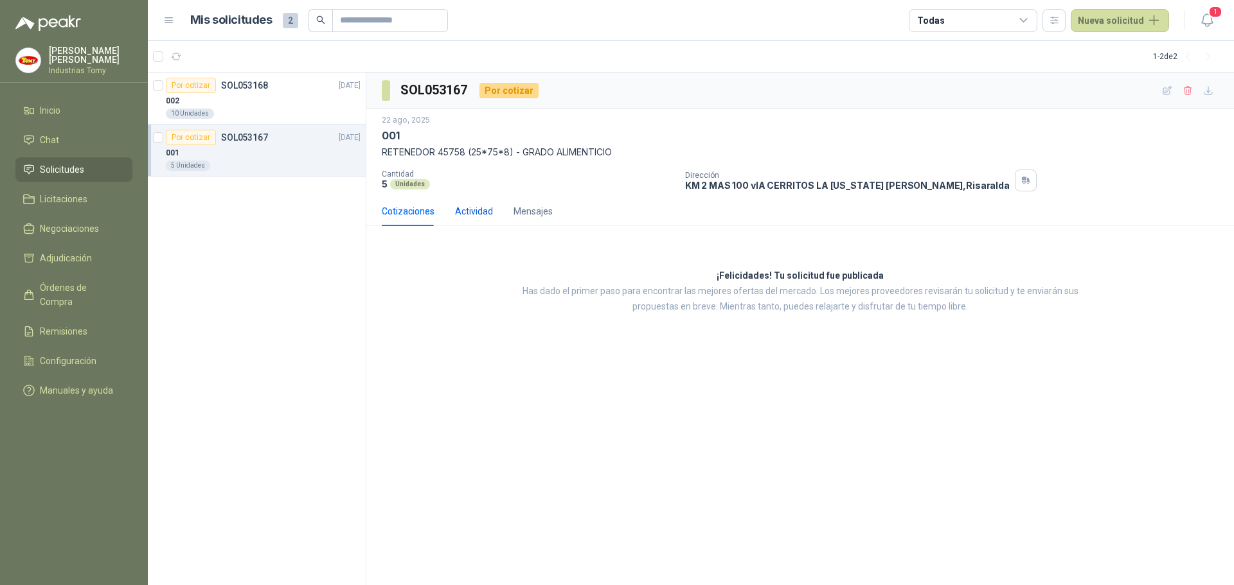
click at [476, 208] on div "Actividad" at bounding box center [474, 211] width 38 height 14
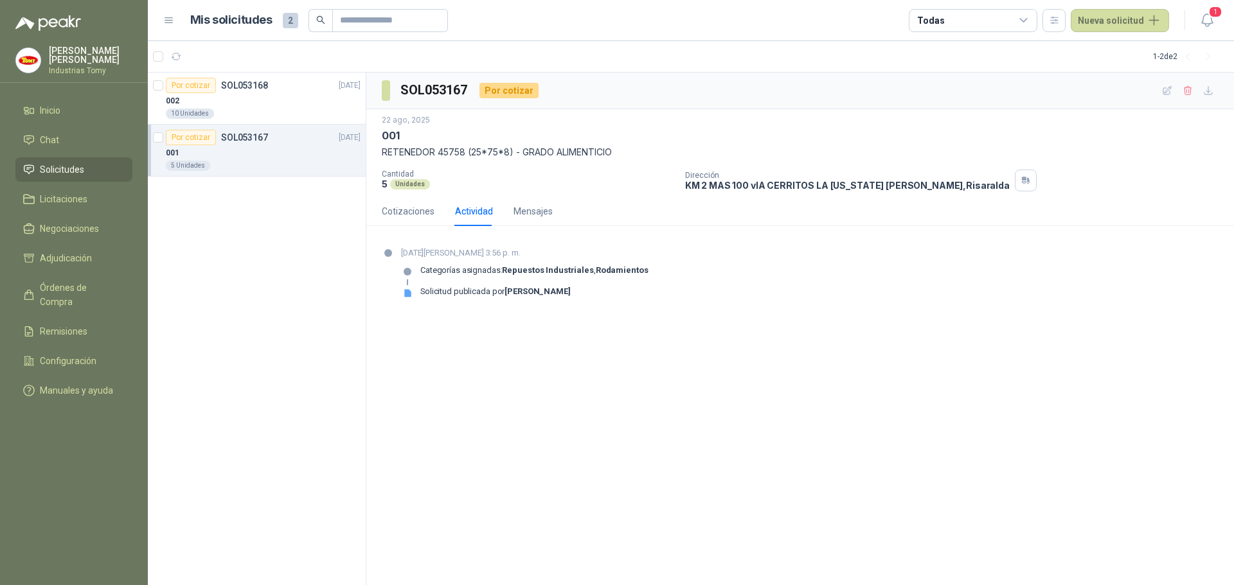
click at [296, 329] on div "Por cotizar SOL053168 [DATE] 002 10 Unidades Por cotizar SOL053167 [DATE] 001 5…" at bounding box center [257, 329] width 218 height 513
click at [241, 147] on div "001" at bounding box center [263, 152] width 195 height 15
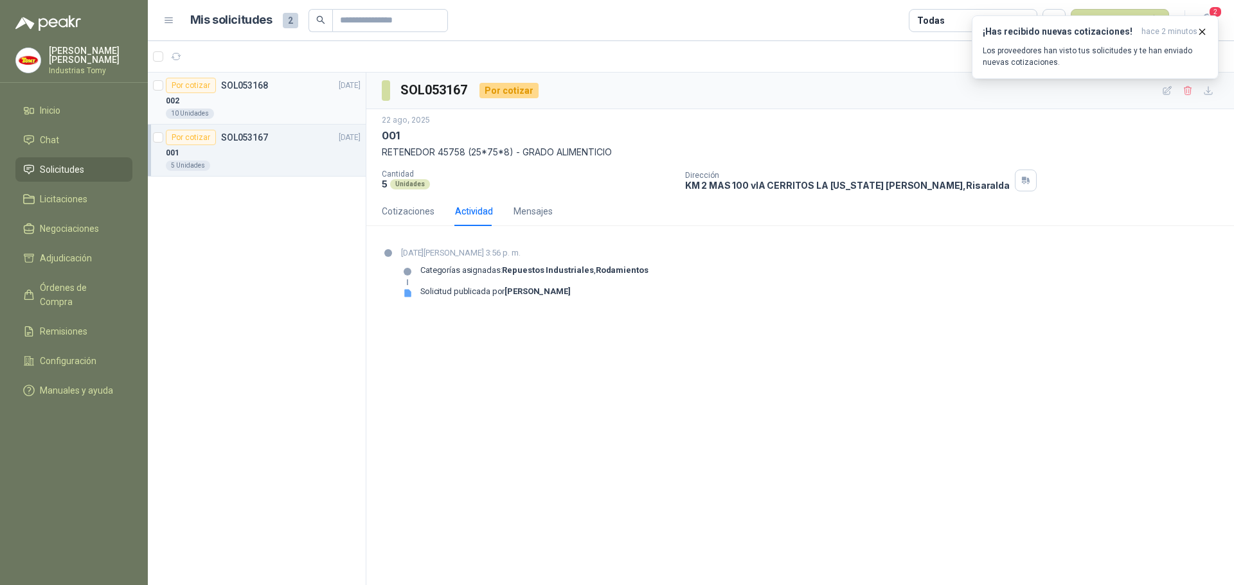
click at [252, 94] on div "002" at bounding box center [263, 100] width 195 height 15
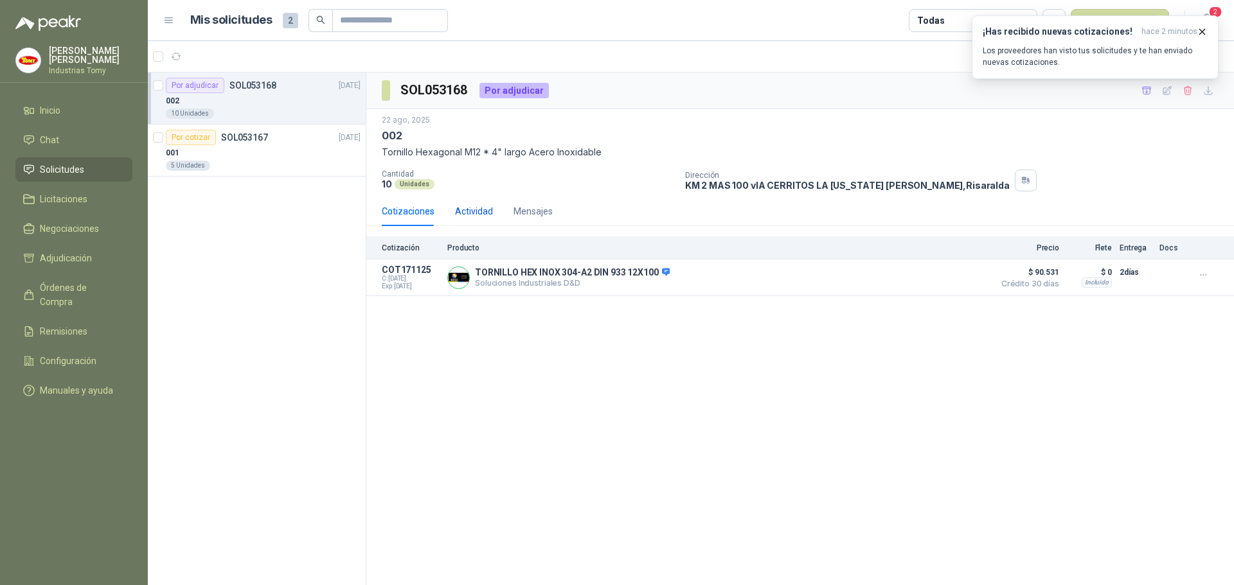
click at [480, 208] on div "Actividad" at bounding box center [474, 211] width 38 height 14
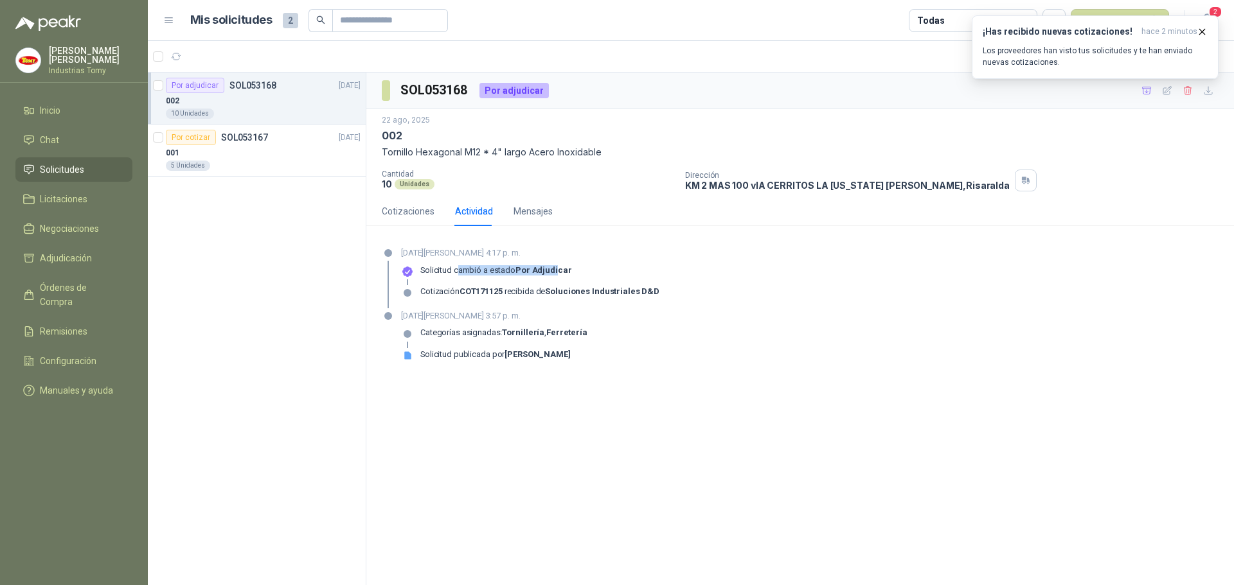
drag, startPoint x: 468, startPoint y: 278, endPoint x: 557, endPoint y: 269, distance: 89.7
click at [557, 270] on div "Solicitud cambió a estado Por adjudicar" at bounding box center [495, 275] width 151 height 21
click at [558, 269] on strong "Por adjudicar" at bounding box center [543, 270] width 56 height 10
drag, startPoint x: 545, startPoint y: 286, endPoint x: 637, endPoint y: 292, distance: 92.1
click at [637, 292] on div "Solicitud cambió a estado Por adjudicar Cotización COT171125 recibida de Soluci…" at bounding box center [530, 286] width 258 height 42
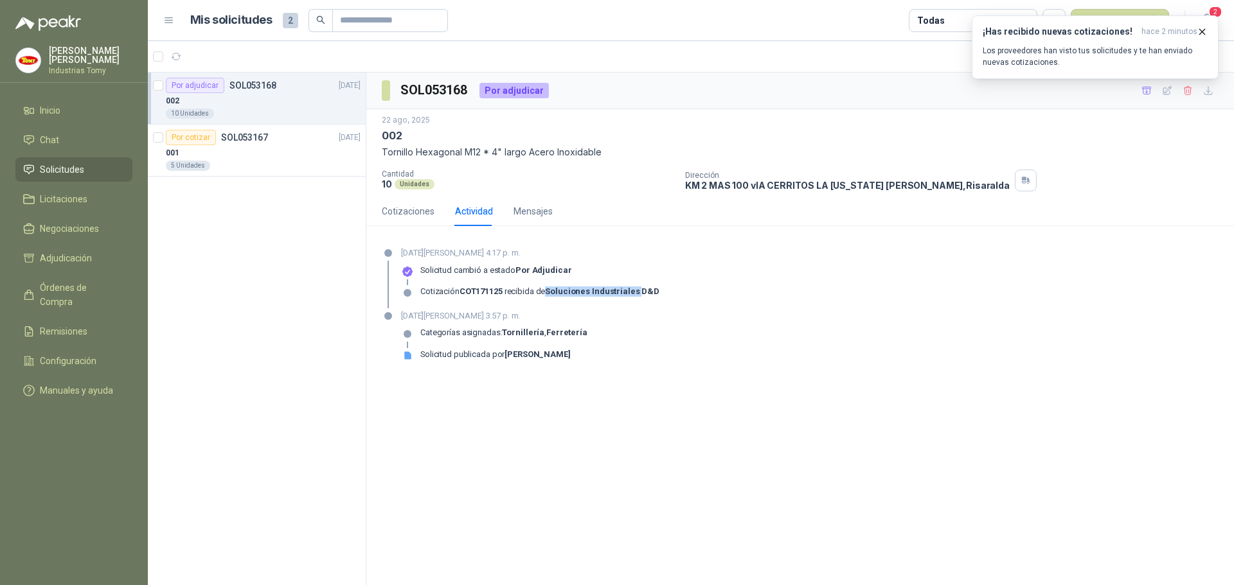
click at [637, 292] on strong "Soluciones Industriales D&D" at bounding box center [602, 292] width 114 height 10
drag, startPoint x: 663, startPoint y: 288, endPoint x: 507, endPoint y: 247, distance: 161.3
click at [542, 289] on div "[DATE][PERSON_NAME] 4:17 p. m. Solicitud cambió a estado Por adjudicar Cotizaci…" at bounding box center [800, 278] width 837 height 62
click at [411, 217] on div "Cotizaciones" at bounding box center [408, 211] width 53 height 14
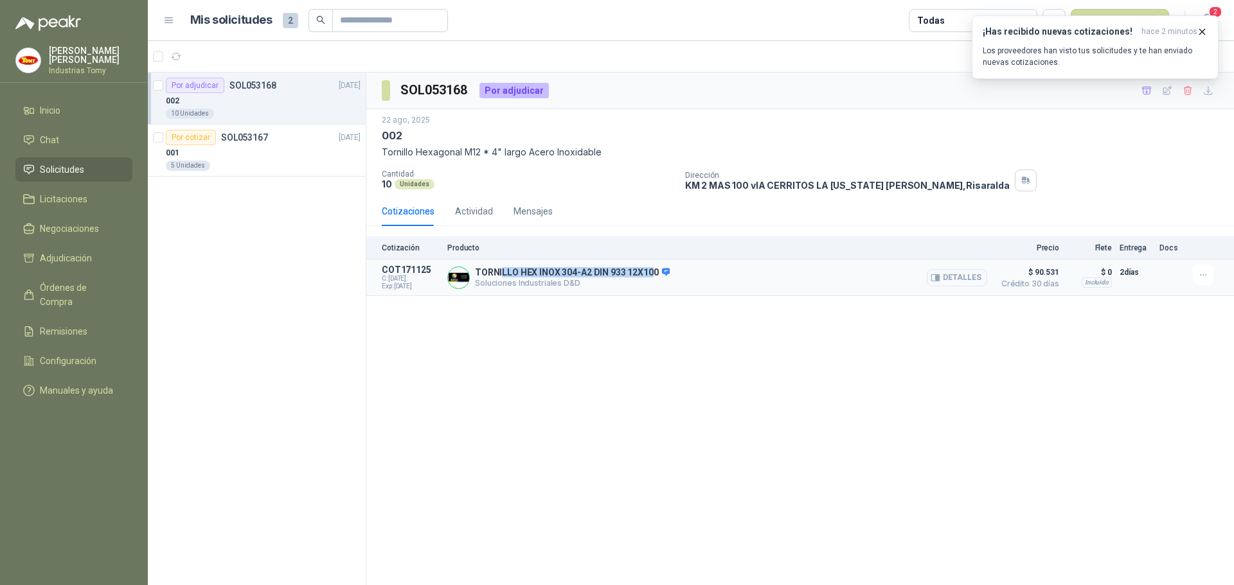
drag, startPoint x: 504, startPoint y: 272, endPoint x: 654, endPoint y: 271, distance: 150.4
click at [654, 271] on p "TORNILLO HEX INOX 304-A2 DIN 933 12X100" at bounding box center [572, 273] width 195 height 12
click at [655, 271] on p "TORNILLO HEX INOX 304-A2 DIN 933 12X100" at bounding box center [572, 273] width 195 height 12
click at [967, 275] on button "Detalles" at bounding box center [957, 277] width 60 height 17
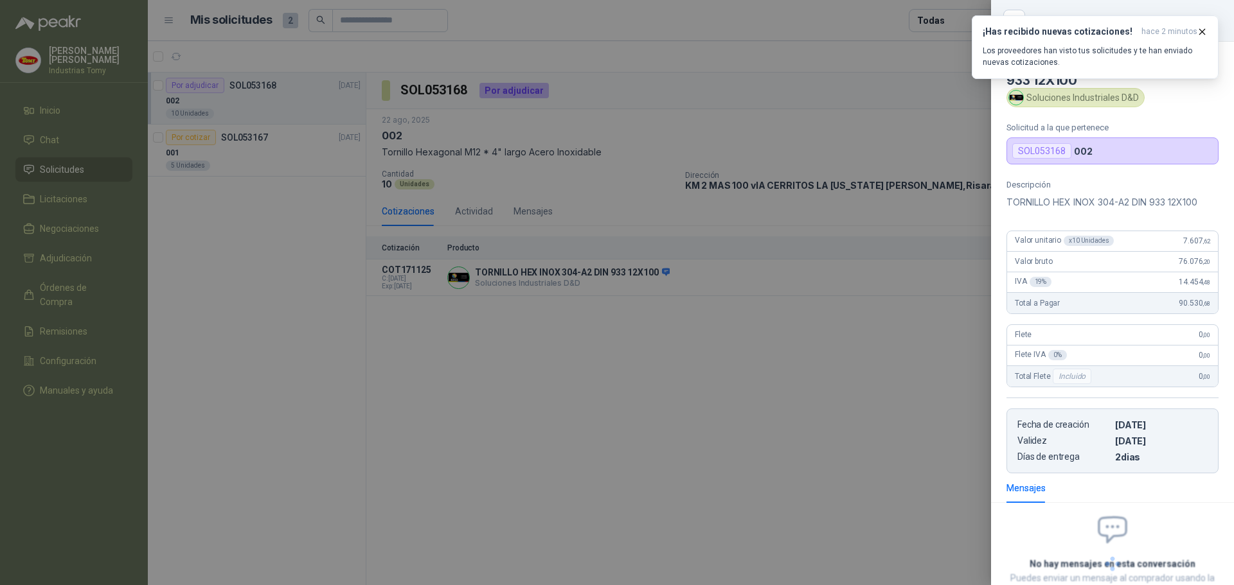
scroll to position [95, 0]
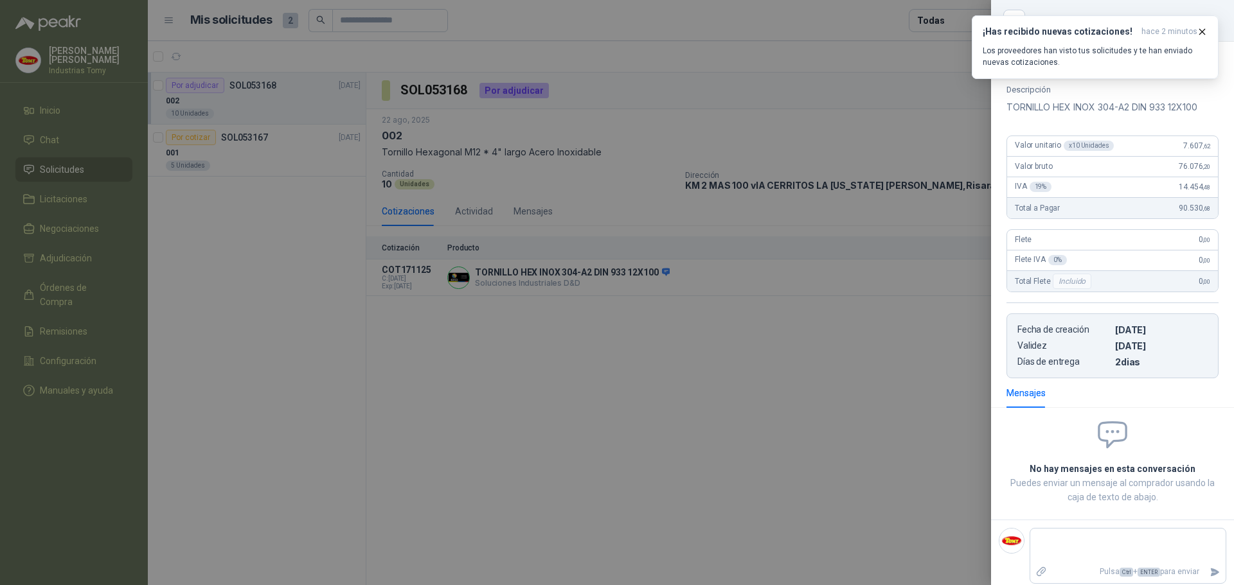
click at [828, 401] on div at bounding box center [617, 292] width 1234 height 585
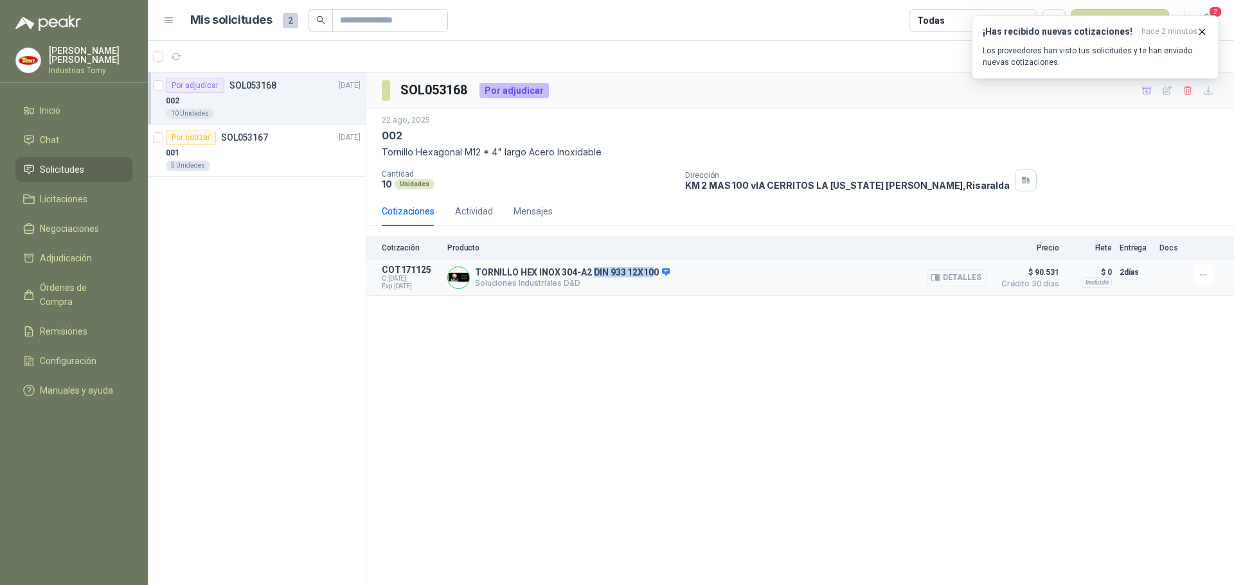
drag, startPoint x: 654, startPoint y: 272, endPoint x: 652, endPoint y: 289, distance: 16.8
click at [596, 277] on p "TORNILLO HEX INOX 304-A2 DIN 933 12X100" at bounding box center [572, 273] width 195 height 12
click at [664, 316] on div "SOL053168 Por adjudicar [DATE] 002 Tornillo Hexagonal M12 * 4" largo Acero Inox…" at bounding box center [800, 329] width 868 height 513
drag, startPoint x: 599, startPoint y: 152, endPoint x: 400, endPoint y: 138, distance: 199.8
click at [400, 138] on div "[DATE] 002 Tornillo Hexagonal M12 * 4" largo Acero Inoxidable" at bounding box center [800, 136] width 837 height 45
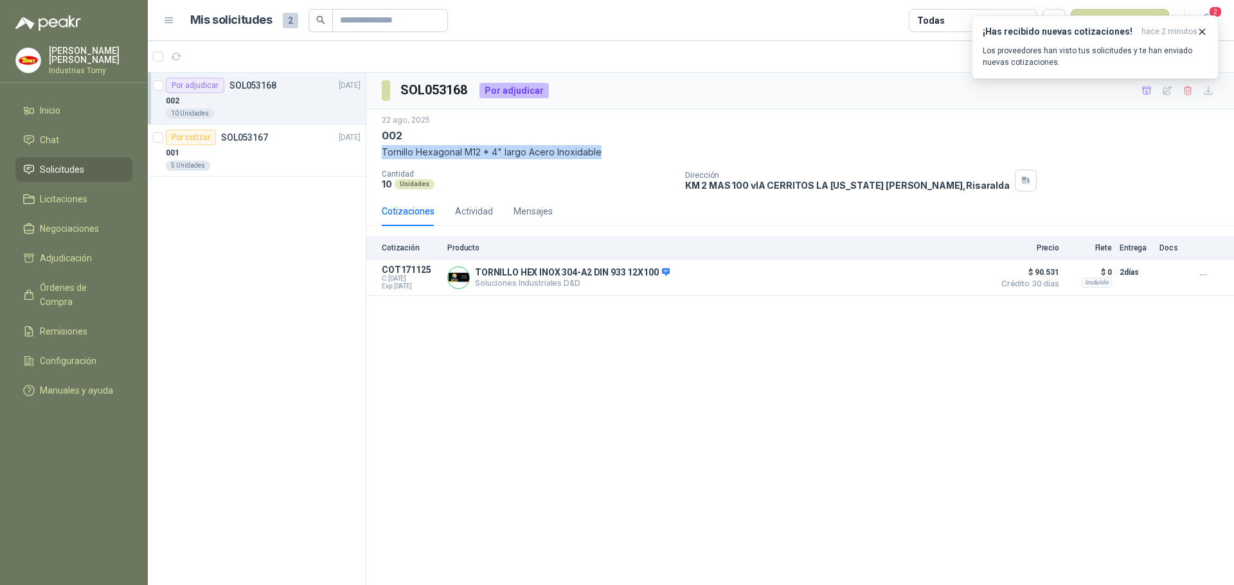
copy div "Tornillo Hexagonal M12 * 4" largo Acero Inoxidable"
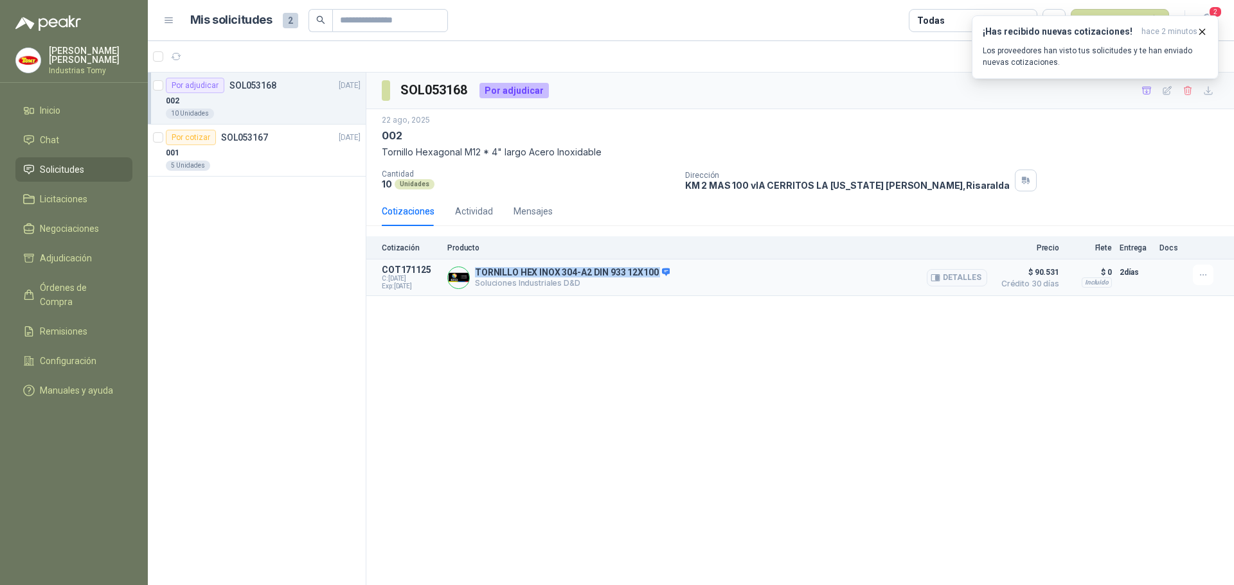
drag, startPoint x: 659, startPoint y: 274, endPoint x: 473, endPoint y: 273, distance: 185.7
click at [473, 273] on div "TORNILLO HEX INOX 304-A2 DIN 933 12X100 Soluciones Industriales D&D Detalles" at bounding box center [717, 278] width 540 height 26
copy p "TORNILLO HEX INOX 304-A2 DIN 933 12X100"
click at [916, 389] on div "SOL053168 Por adjudicar [DATE] 002 Tornillo Hexagonal M12 * 4" largo Acero Inox…" at bounding box center [800, 329] width 868 height 513
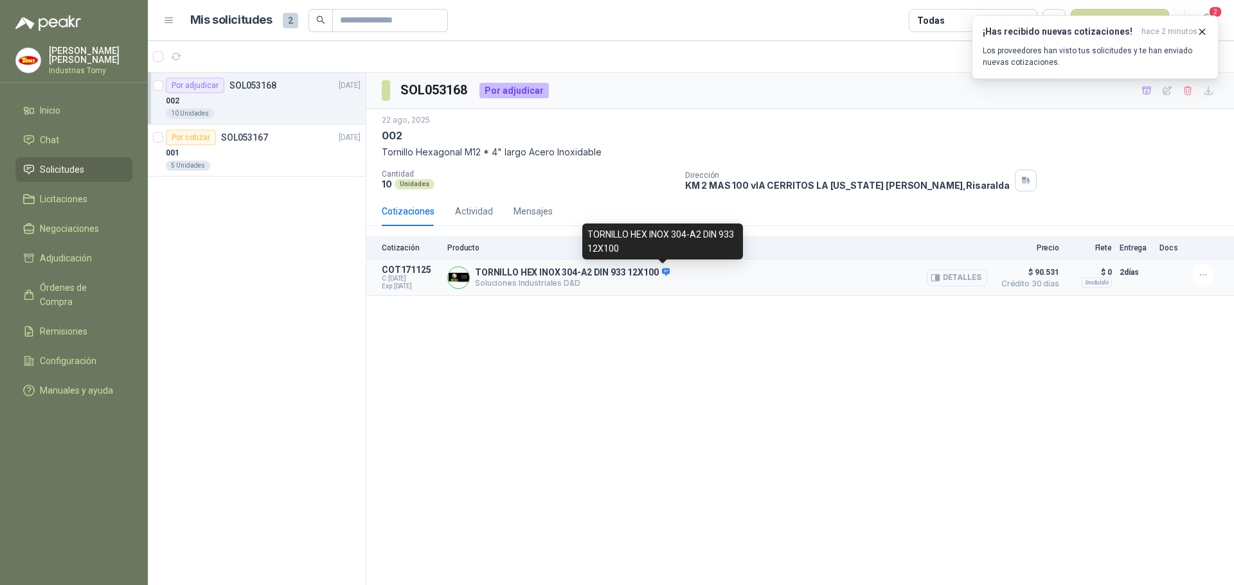
click at [659, 271] on span at bounding box center [665, 273] width 12 height 12
click at [956, 276] on button "Detalles" at bounding box center [957, 277] width 60 height 17
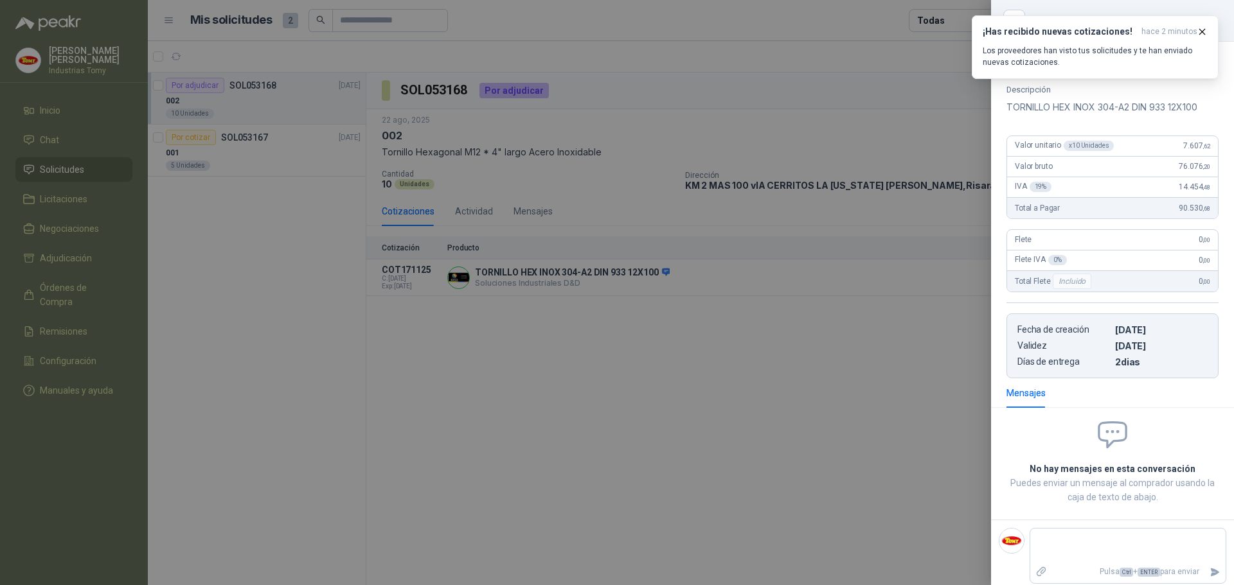
click at [627, 397] on div at bounding box center [617, 292] width 1234 height 585
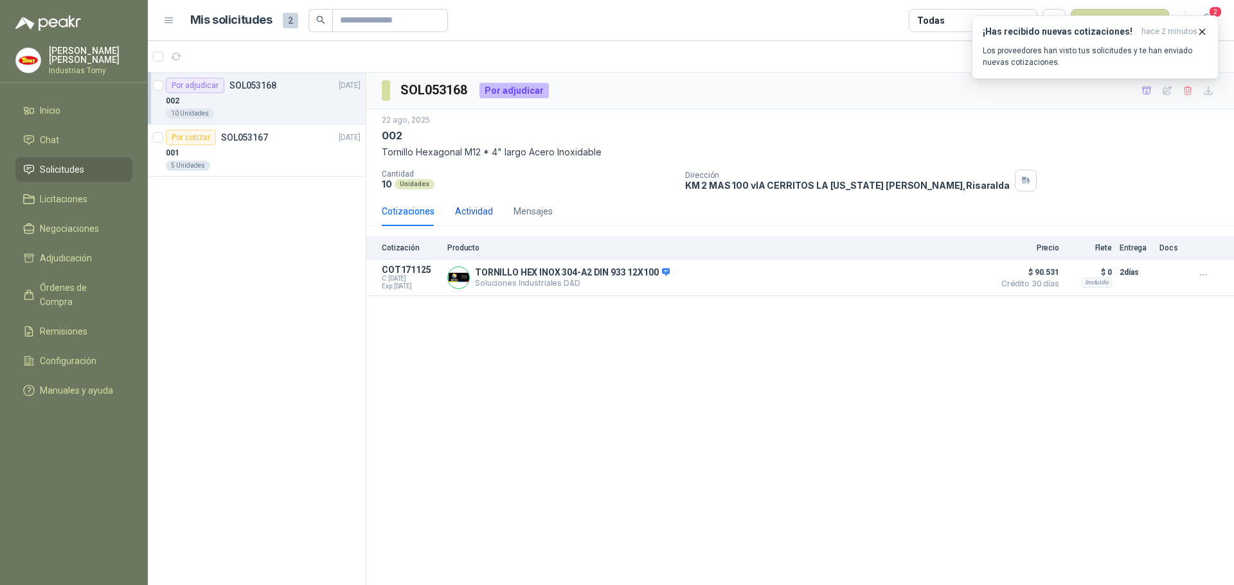
click at [480, 211] on div "Actividad" at bounding box center [474, 211] width 38 height 14
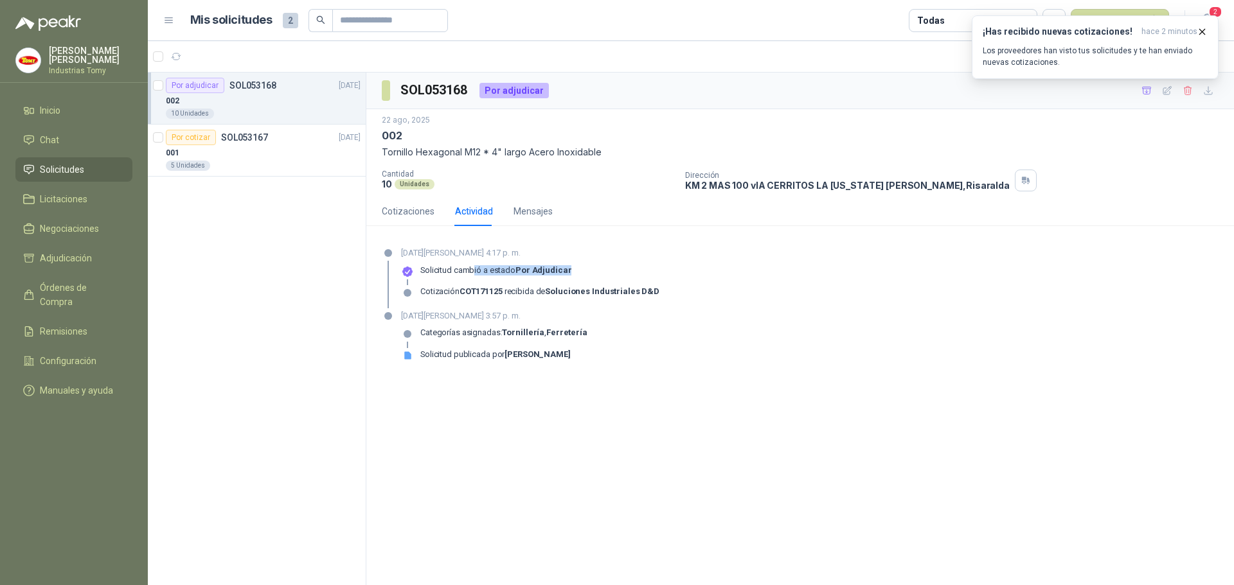
drag, startPoint x: 577, startPoint y: 267, endPoint x: 469, endPoint y: 267, distance: 108.0
click at [469, 267] on div "Solicitud cambió a estado Por adjudicar" at bounding box center [530, 275] width 258 height 21
click at [469, 267] on p "Solicitud cambió a estado Por adjudicar" at bounding box center [495, 270] width 151 height 10
click at [323, 306] on div "Por adjudicar SOL053168 [DATE] 002 10 Unidades Por cotizar SOL053167 [DATE] 001…" at bounding box center [257, 329] width 218 height 513
click at [776, 296] on div "[DATE][PERSON_NAME] 4:17 p. m. Solicitud cambió a estado Por adjudicar Cotizaci…" at bounding box center [800, 278] width 837 height 62
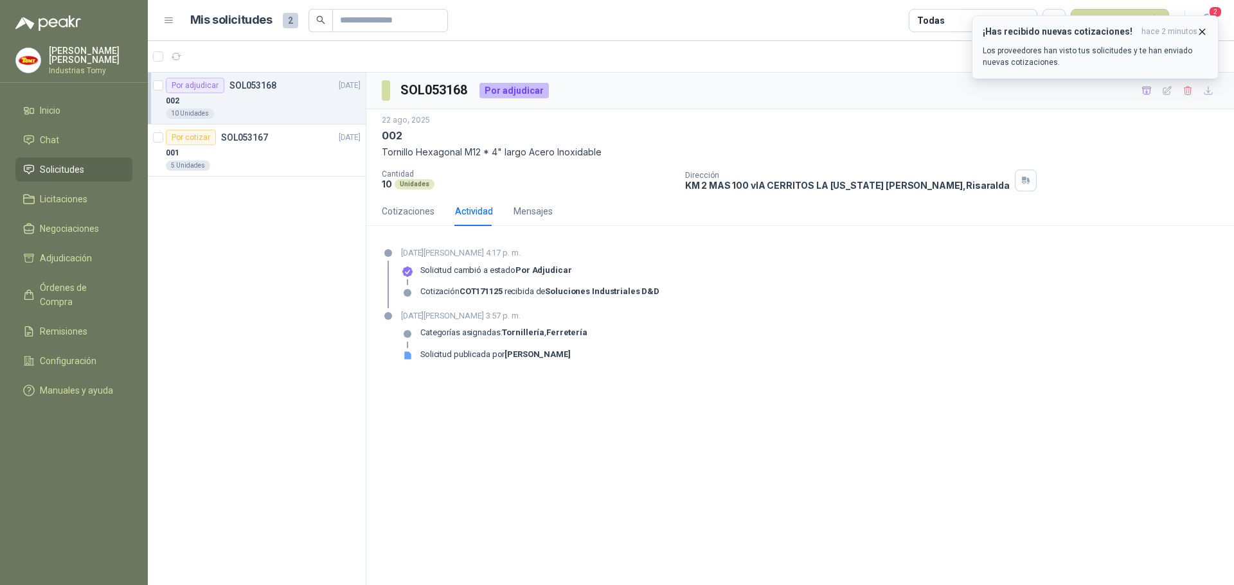
click at [1200, 30] on icon "button" at bounding box center [1202, 31] width 11 height 11
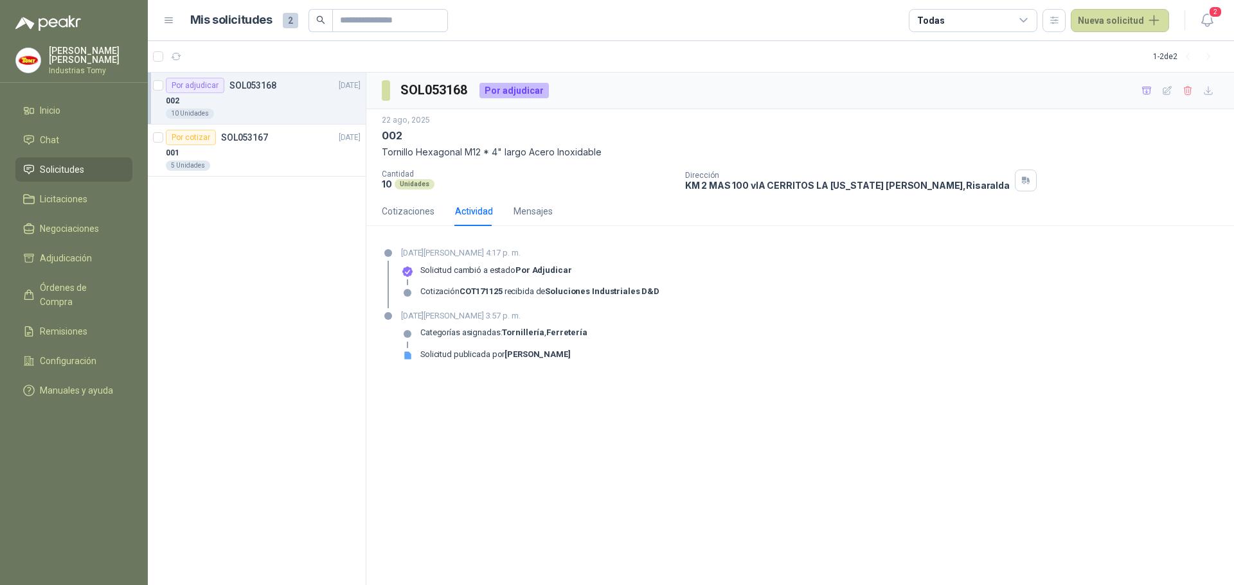
click at [777, 395] on div "SOL053168 Por adjudicar [DATE] 002 Tornillo Hexagonal M12 * 4" largo Acero Inox…" at bounding box center [800, 329] width 868 height 513
click at [578, 295] on strong "Soluciones Industriales D&D" at bounding box center [602, 292] width 114 height 10
click at [455, 273] on p "Solicitud cambió a estado Por adjudicar" at bounding box center [495, 270] width 151 height 10
click at [416, 209] on div "Cotizaciones" at bounding box center [408, 211] width 53 height 14
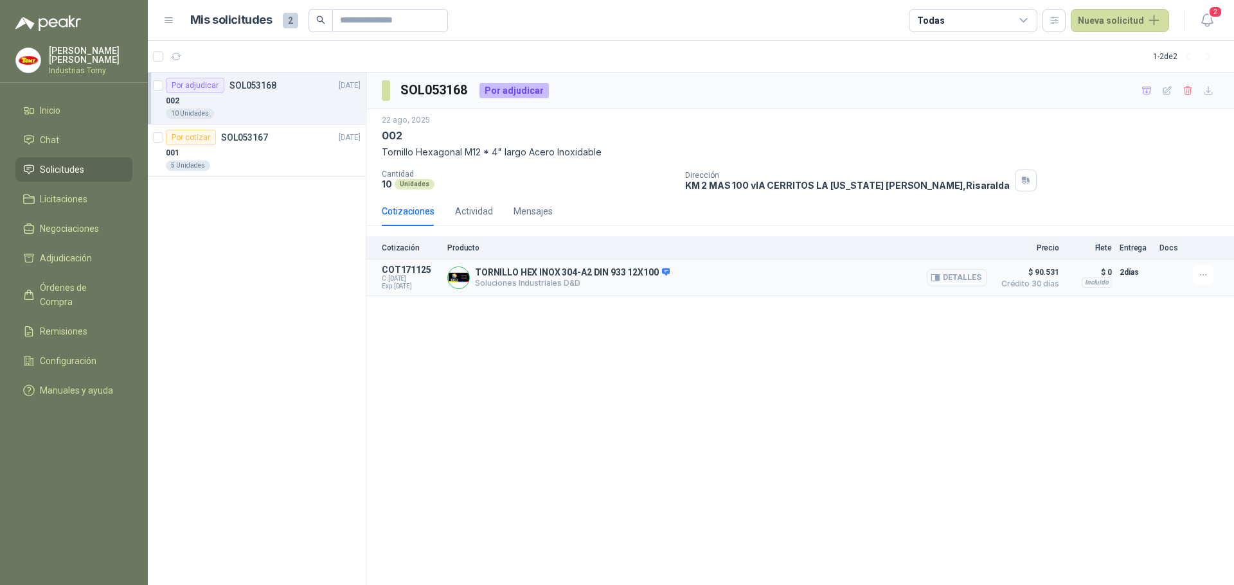
click at [950, 278] on button "Detalles" at bounding box center [957, 277] width 60 height 17
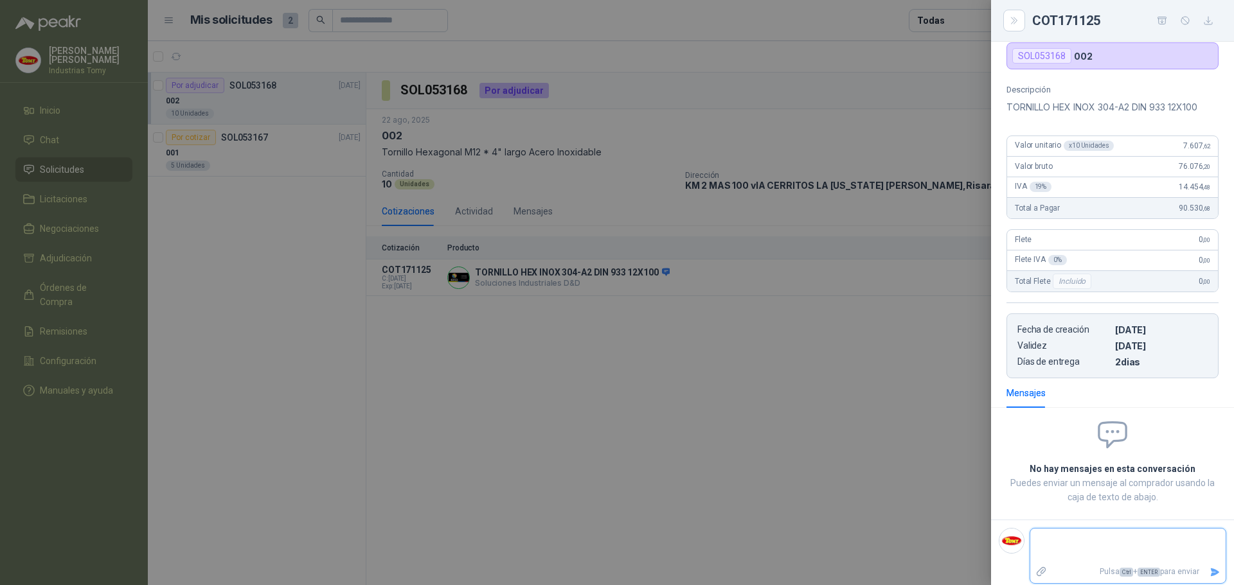
click at [1076, 560] on textarea at bounding box center [1127, 546] width 195 height 30
type textarea "*"
type textarea "**"
type textarea "***"
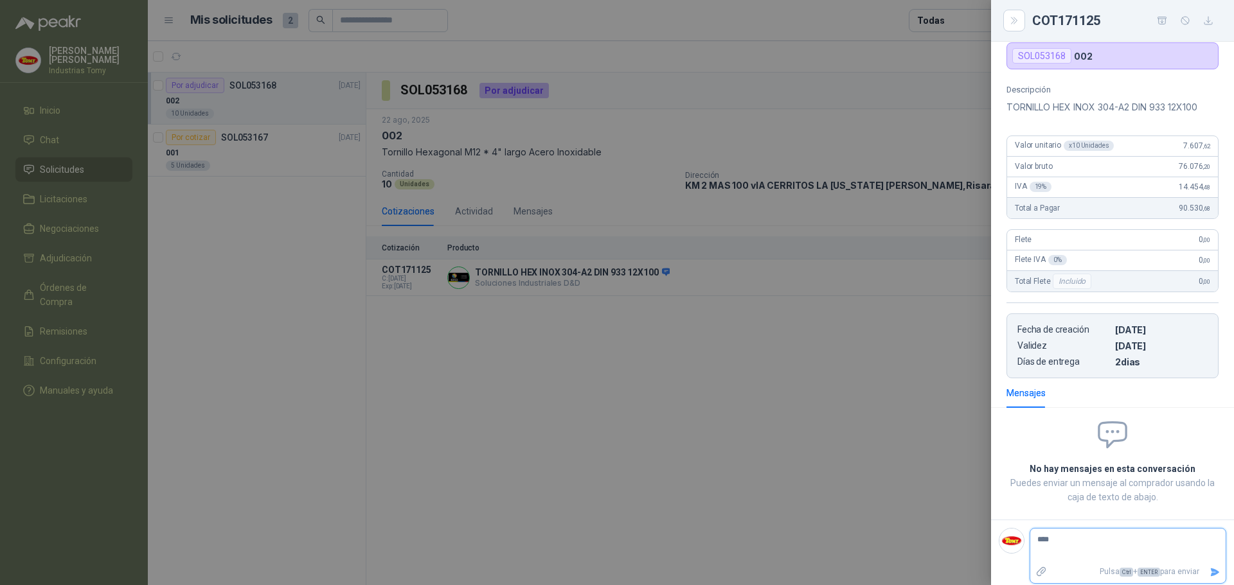
type textarea "*****"
type textarea "******"
type textarea "*******"
type textarea "********"
type textarea "*********"
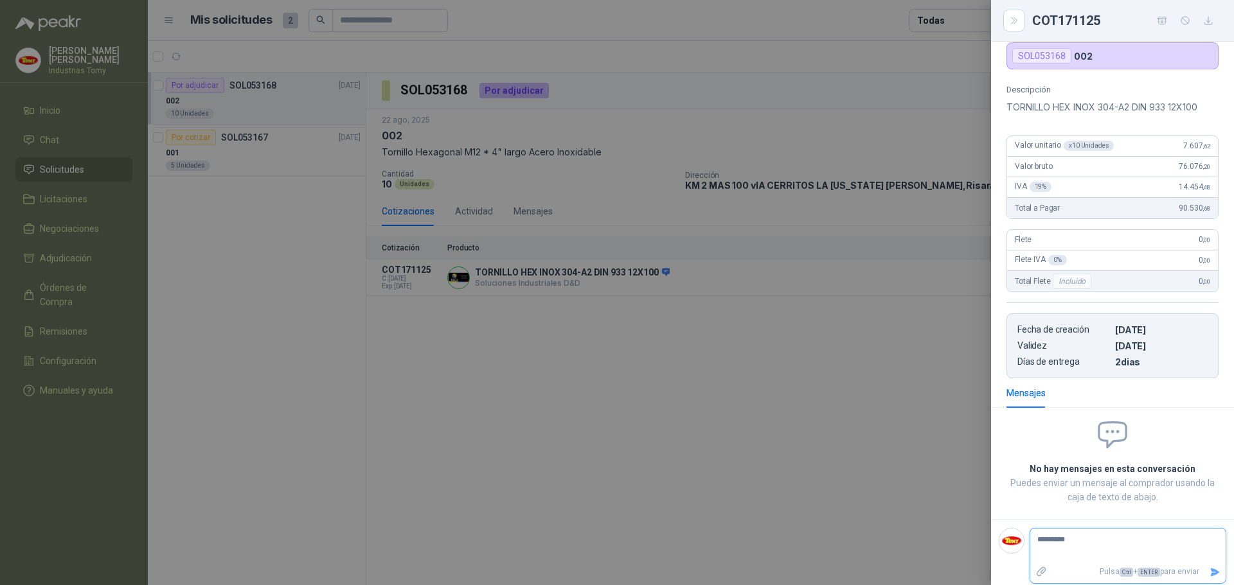
type textarea "**********"
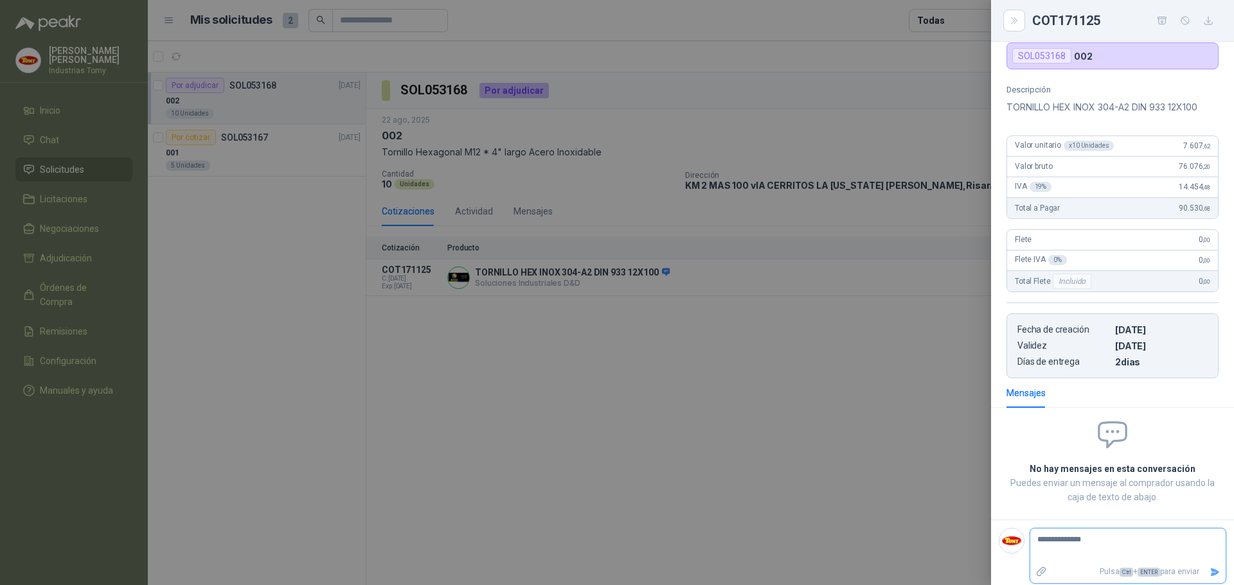
type textarea "**********"
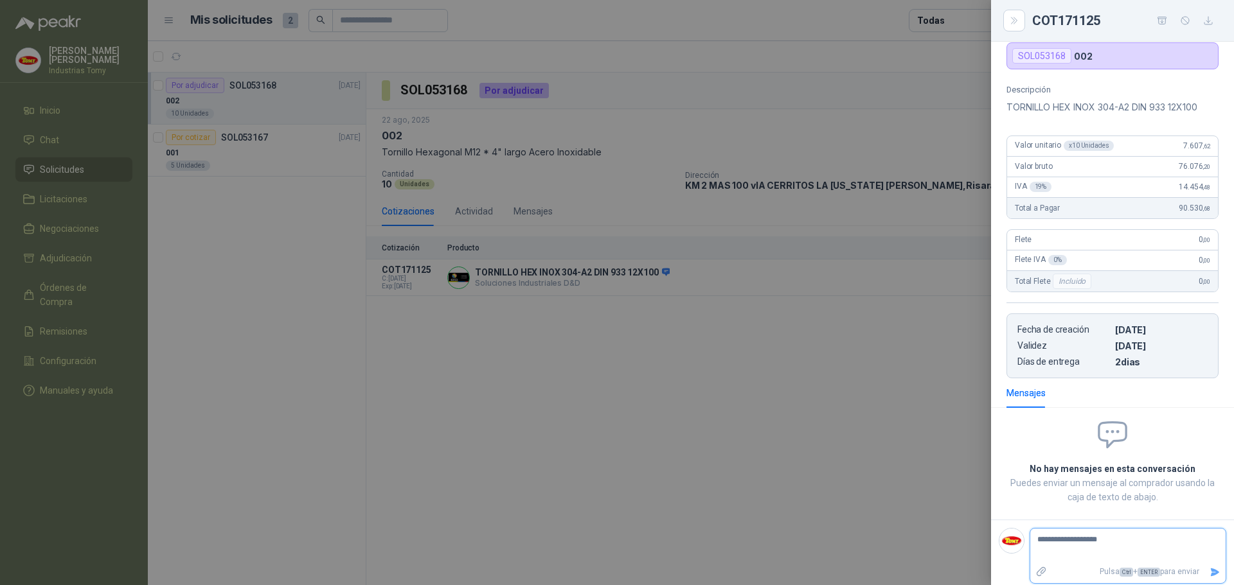
type textarea "**********"
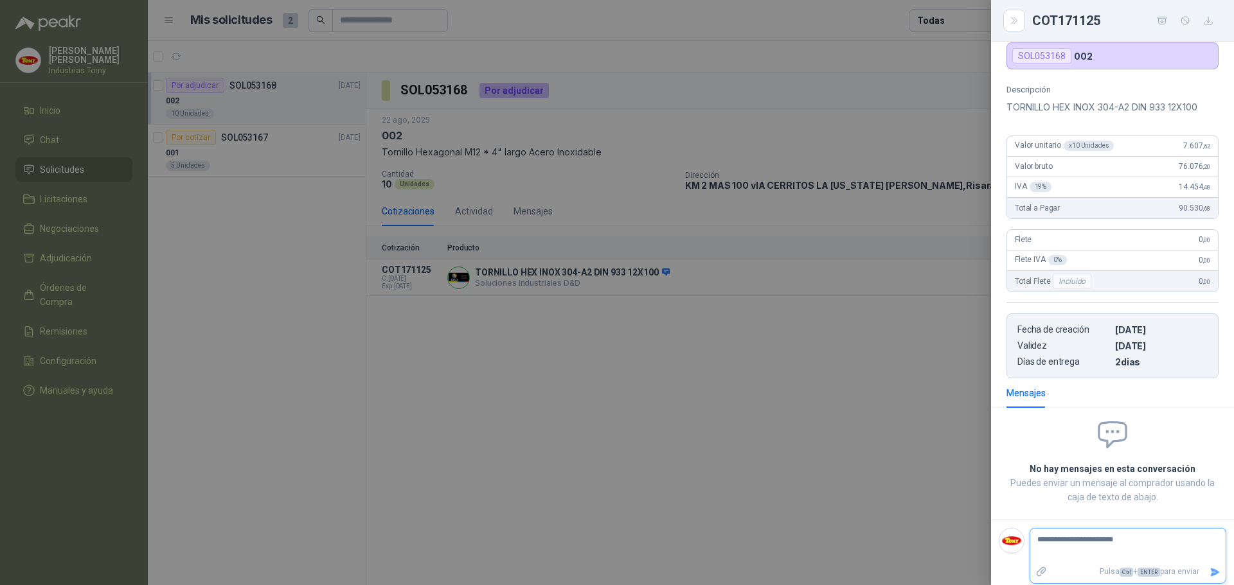
type textarea "**********"
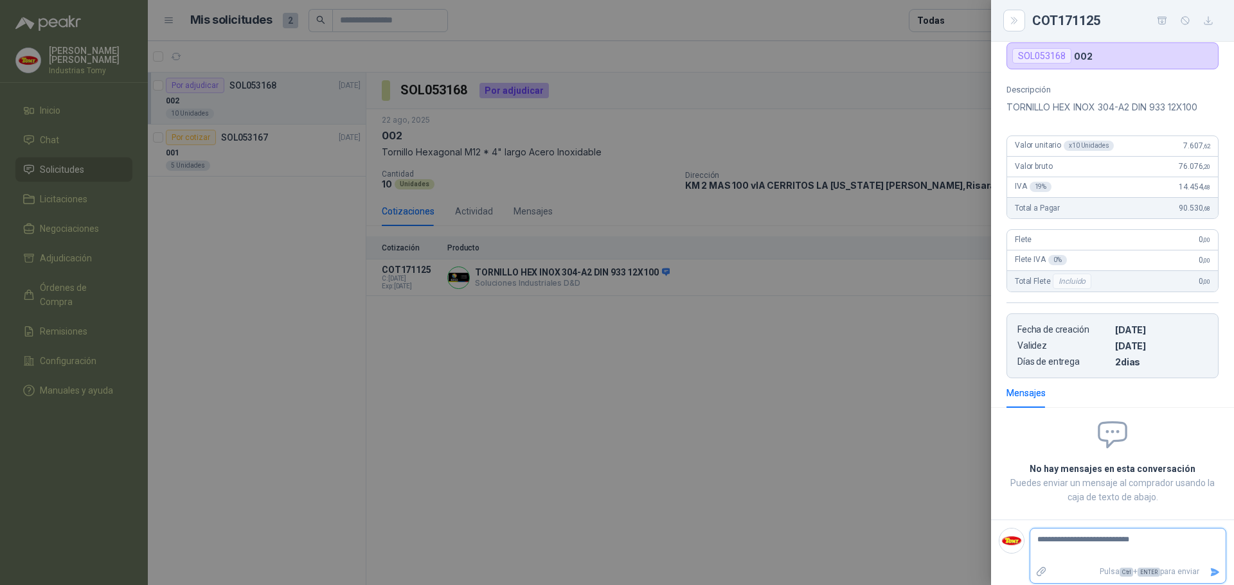
type textarea "**********"
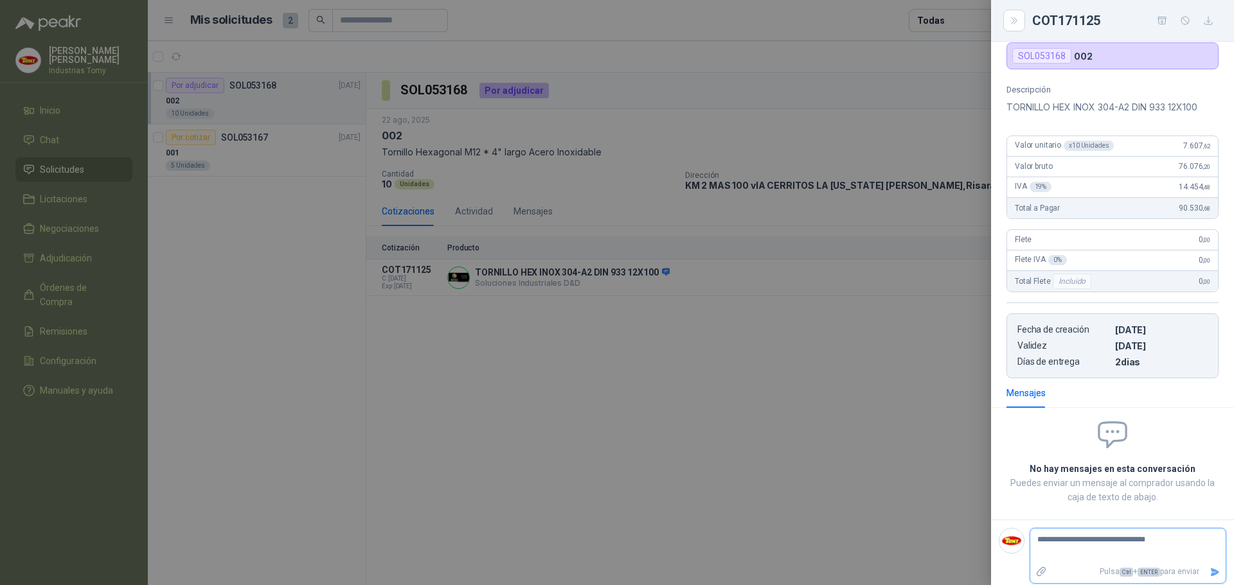
type textarea "**********"
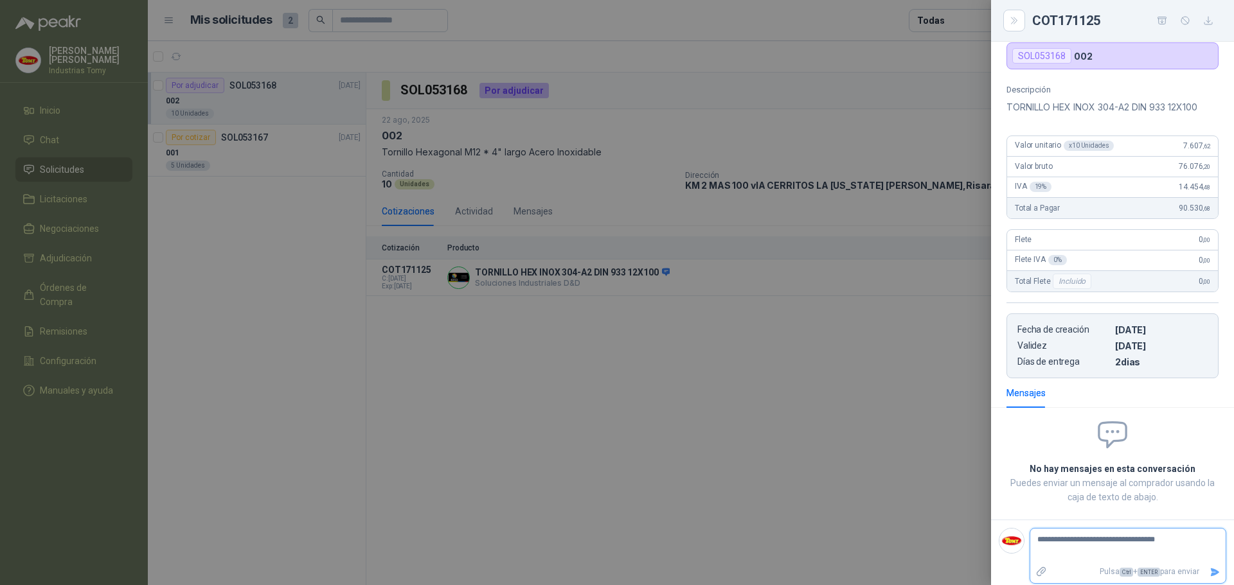
type textarea "**********"
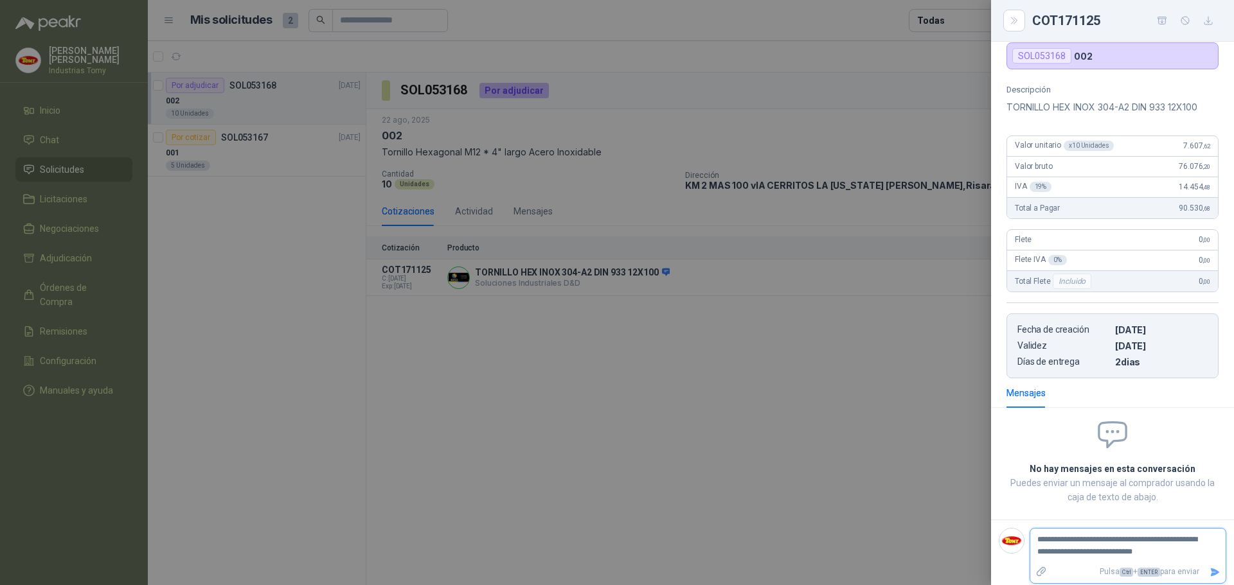
click at [1180, 539] on textarea "**********" at bounding box center [1122, 546] width 185 height 30
click at [1086, 554] on textarea "**********" at bounding box center [1122, 546] width 185 height 30
click at [1170, 540] on textarea "**********" at bounding box center [1122, 546] width 185 height 30
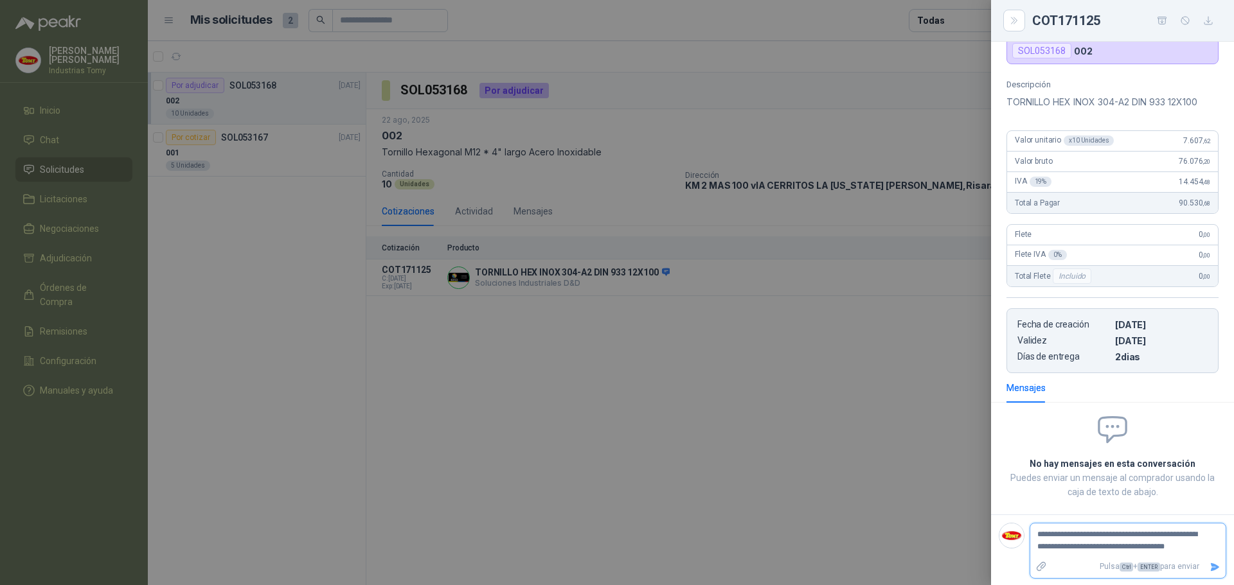
scroll to position [102, 0]
drag, startPoint x: 1134, startPoint y: 547, endPoint x: 1165, endPoint y: 548, distance: 31.5
click at [1134, 547] on textarea "**********" at bounding box center [1122, 540] width 185 height 30
click at [1194, 546] on textarea "**********" at bounding box center [1122, 540] width 185 height 30
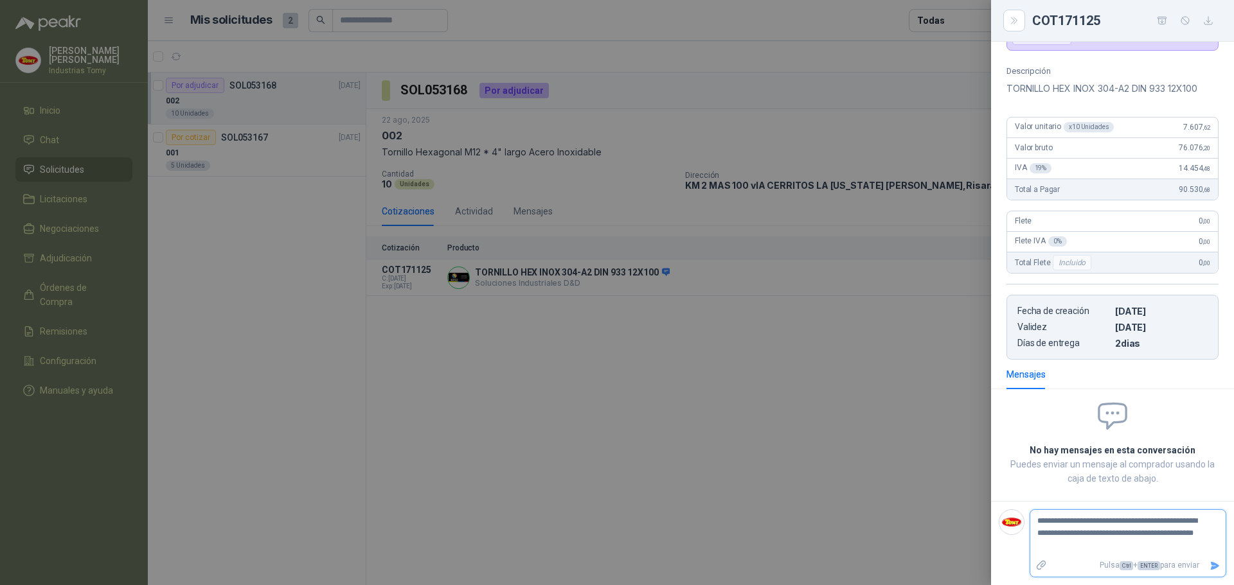
click at [1211, 565] on icon "Enviar" at bounding box center [1215, 566] width 9 height 8
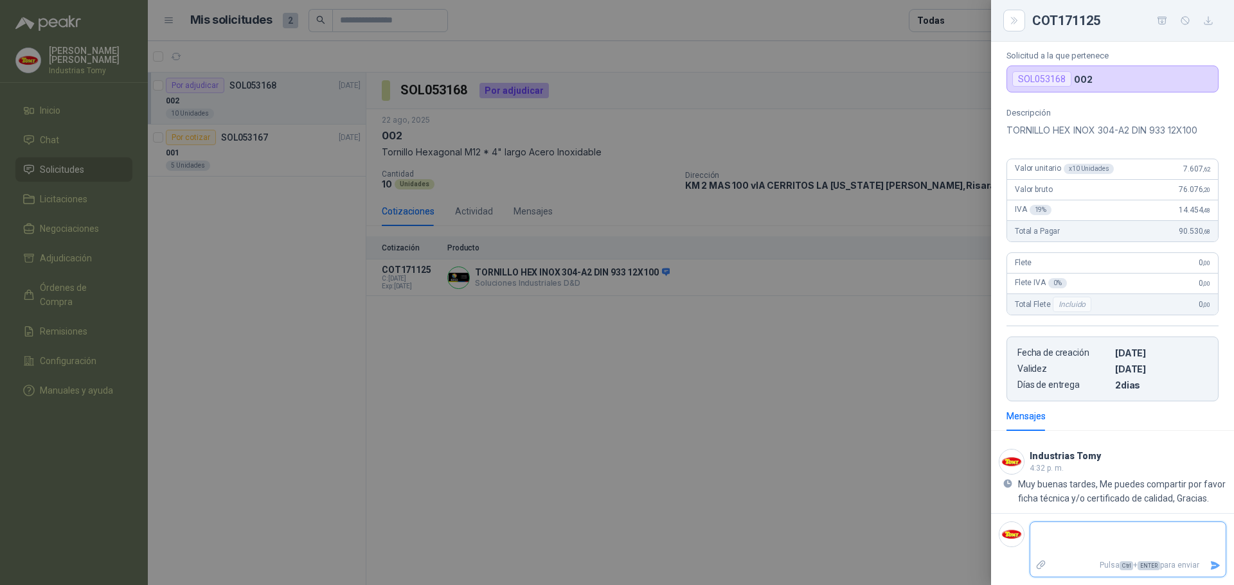
scroll to position [86, 0]
drag, startPoint x: 1124, startPoint y: 479, endPoint x: 1166, endPoint y: 484, distance: 42.7
click at [1162, 483] on p "Muy buenas tardes, Me puedes compartir por favor ficha técnica y/o certificado …" at bounding box center [1122, 491] width 208 height 28
click at [1168, 485] on p "Muy buenas tardes, Me puedes compartir por favor ficha técnica y/o certificado …" at bounding box center [1122, 491] width 208 height 28
click at [864, 436] on div at bounding box center [617, 292] width 1234 height 585
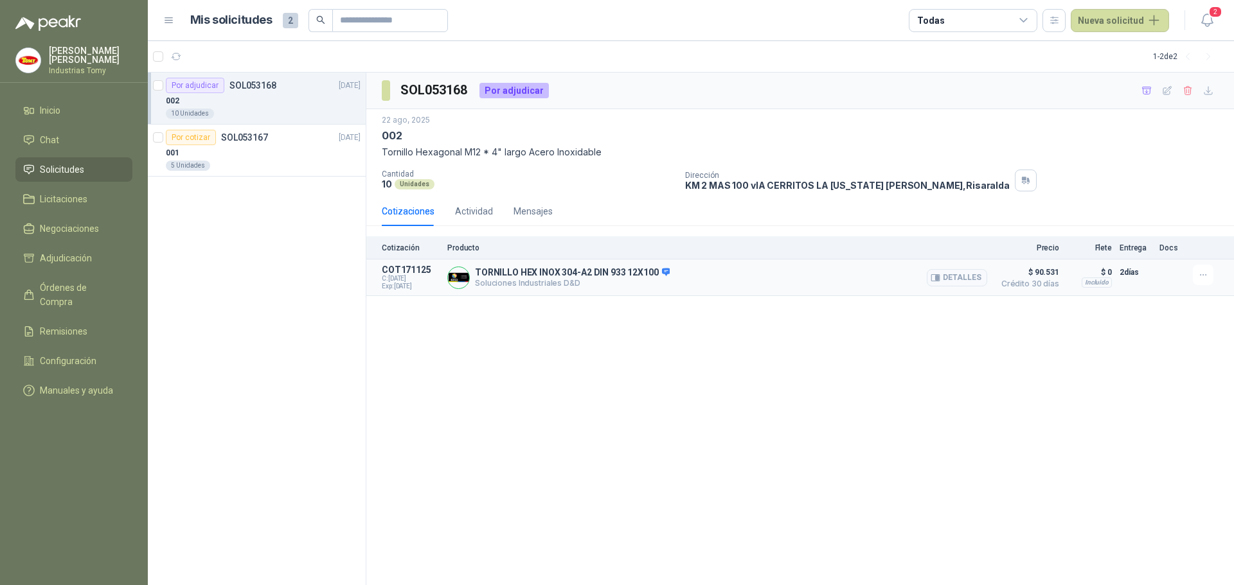
click at [643, 269] on p "TORNILLO HEX INOX 304-A2 DIN 933 12X100" at bounding box center [572, 273] width 195 height 12
click at [1170, 290] on div at bounding box center [1172, 278] width 26 height 26
click at [1202, 278] on icon "button" at bounding box center [1203, 275] width 11 height 11
click at [551, 285] on p "Soluciones Industriales D&D" at bounding box center [572, 283] width 195 height 10
click at [539, 206] on div "Mensajes" at bounding box center [532, 211] width 39 height 14
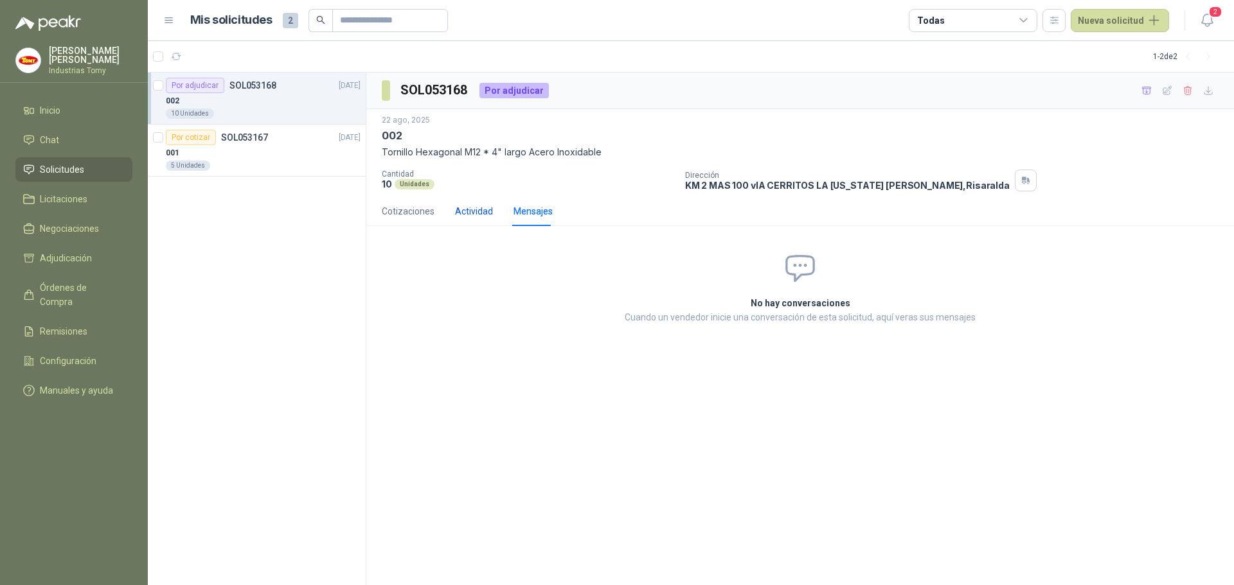
click at [476, 205] on div "Actividad" at bounding box center [474, 211] width 38 height 14
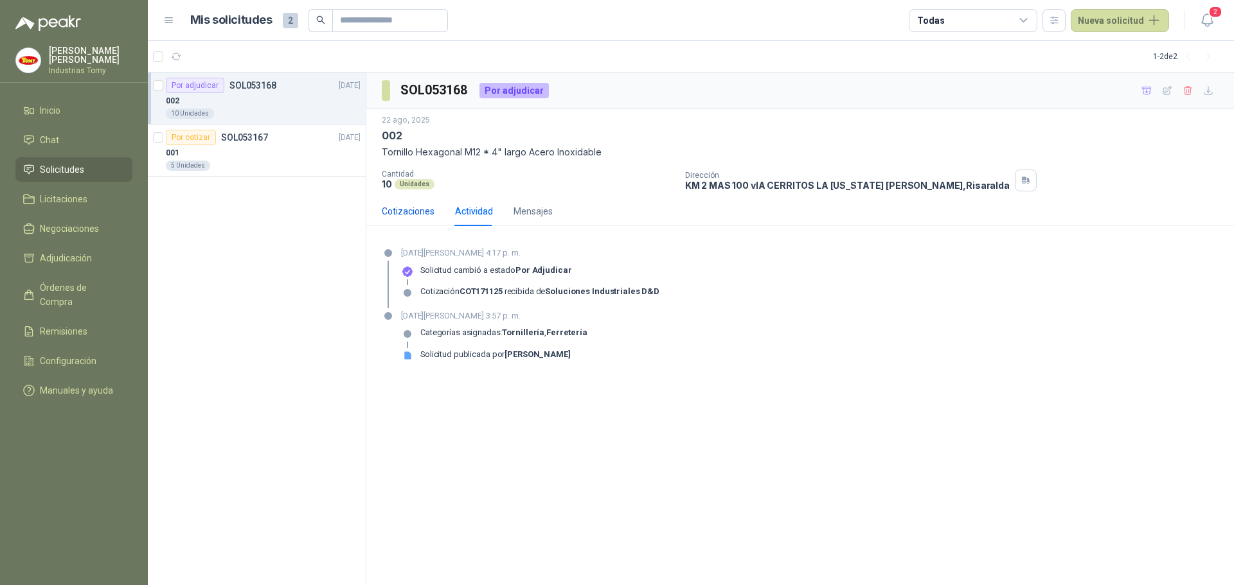
click at [414, 206] on div "Cotizaciones" at bounding box center [408, 211] width 53 height 14
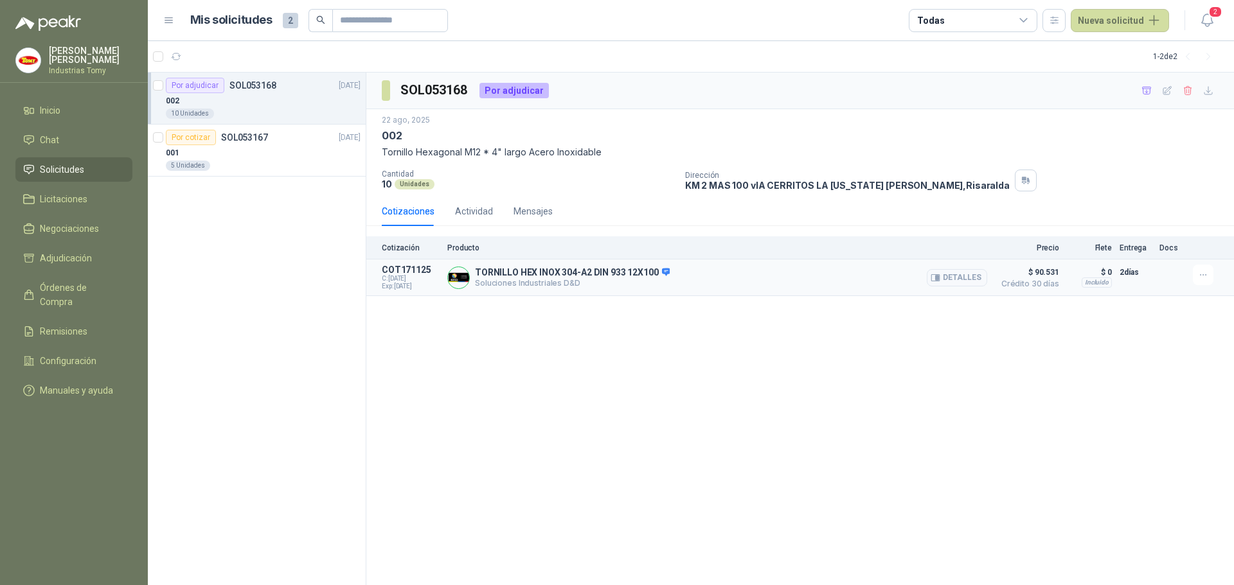
click at [553, 278] on p "TORNILLO HEX INOX 304-A2 DIN 933 12X100" at bounding box center [572, 273] width 195 height 12
drag, startPoint x: 405, startPoint y: 281, endPoint x: 423, endPoint y: 283, distance: 18.7
click at [423, 283] on span "Exp: [DATE]" at bounding box center [411, 287] width 58 height 8
click at [665, 373] on div "SOL053168 Por adjudicar [DATE] 002 Tornillo Hexagonal M12 * 4" largo Acero Inox…" at bounding box center [800, 329] width 868 height 513
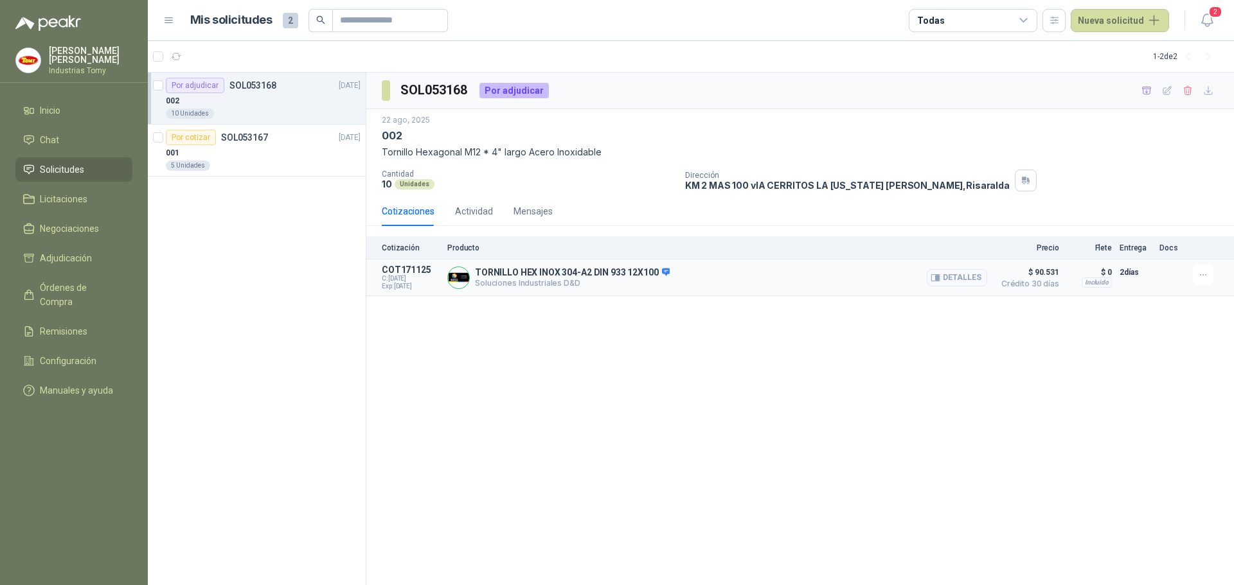
drag, startPoint x: 1168, startPoint y: 265, endPoint x: 1170, endPoint y: 274, distance: 8.7
click at [1167, 267] on div at bounding box center [1172, 278] width 26 height 26
drag, startPoint x: 1171, startPoint y: 281, endPoint x: 1173, endPoint y: 287, distance: 6.6
click at [1173, 285] on div at bounding box center [1172, 278] width 26 height 26
click at [1167, 278] on div at bounding box center [1172, 278] width 26 height 26
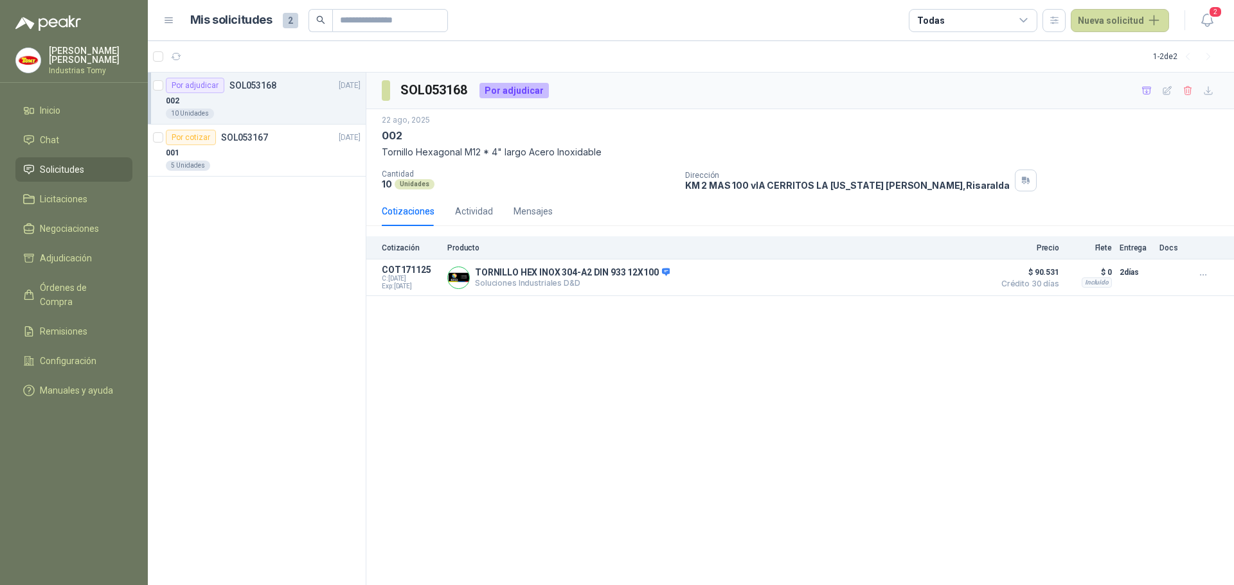
click at [1019, 392] on div "SOL053168 Por adjudicar [DATE] 002 Tornillo Hexagonal M12 * 4" largo Acero Inox…" at bounding box center [800, 329] width 868 height 513
click at [933, 409] on div "SOL053168 Por adjudicar [DATE] 002 Tornillo Hexagonal M12 * 4" largo Acero Inox…" at bounding box center [800, 329] width 868 height 513
click at [277, 157] on div "001" at bounding box center [263, 152] width 195 height 15
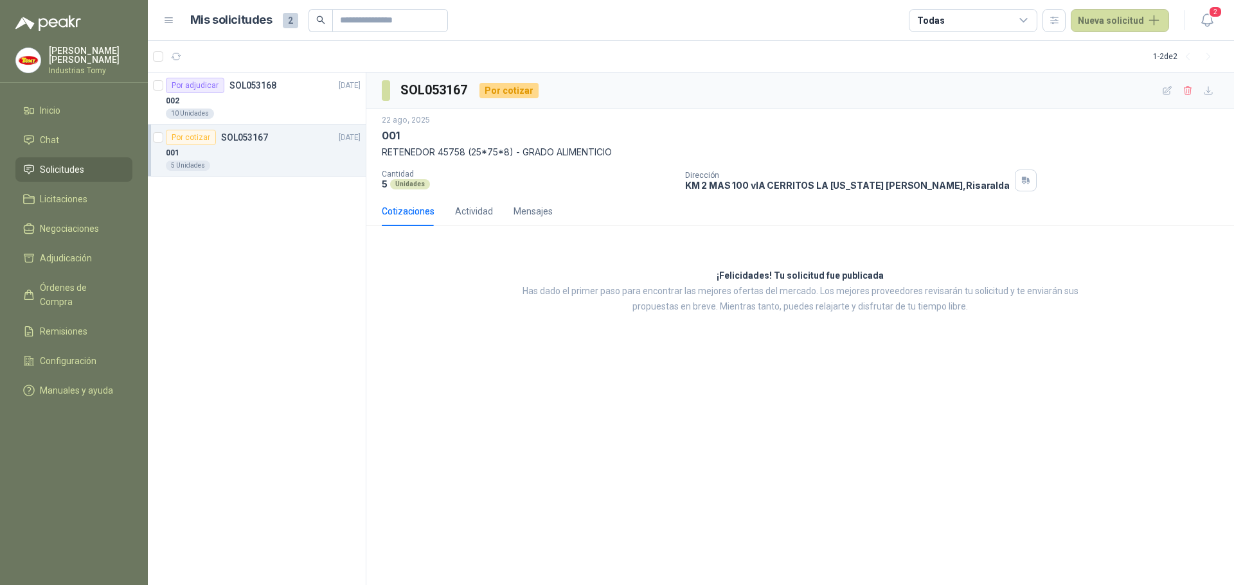
click at [540, 280] on div "¡Felicidades! Tu solicitud fue publicada Has dado el primer paso para encontrar…" at bounding box center [800, 291] width 868 height 111
click at [278, 89] on div "Por adjudicar SOL053168 [DATE]" at bounding box center [263, 85] width 195 height 15
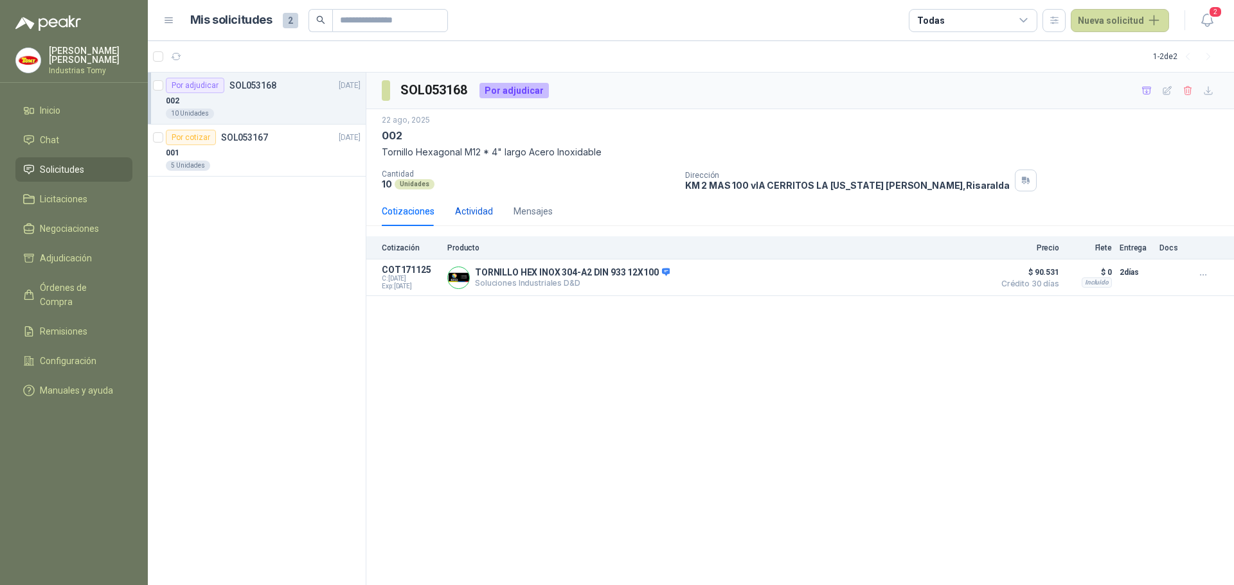
click at [476, 205] on div "Actividad" at bounding box center [474, 211] width 38 height 14
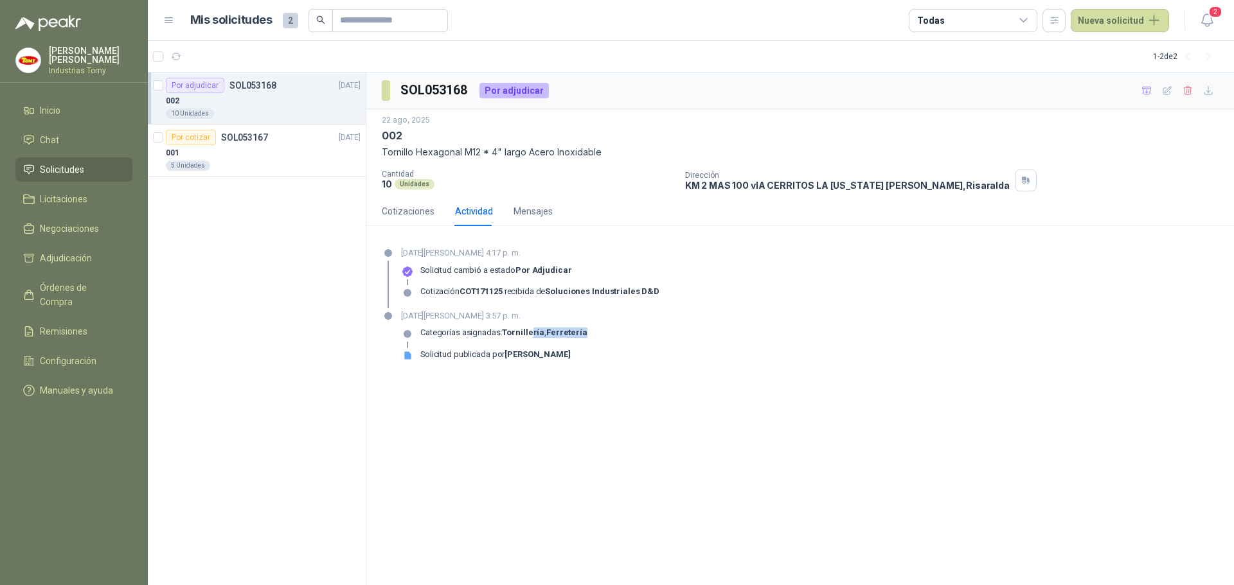
drag, startPoint x: 582, startPoint y: 332, endPoint x: 530, endPoint y: 336, distance: 52.2
click at [530, 336] on div "Categorías asignadas: Tornillería , Ferretería" at bounding box center [494, 338] width 186 height 21
drag, startPoint x: 717, startPoint y: 311, endPoint x: 675, endPoint y: 305, distance: 42.2
click at [717, 311] on div "[DATE][PERSON_NAME] 3:57 p. m. Categorías asignadas: Tornillería , Ferretería S…" at bounding box center [800, 341] width 837 height 62
click at [528, 211] on div "Mensajes" at bounding box center [532, 211] width 39 height 14
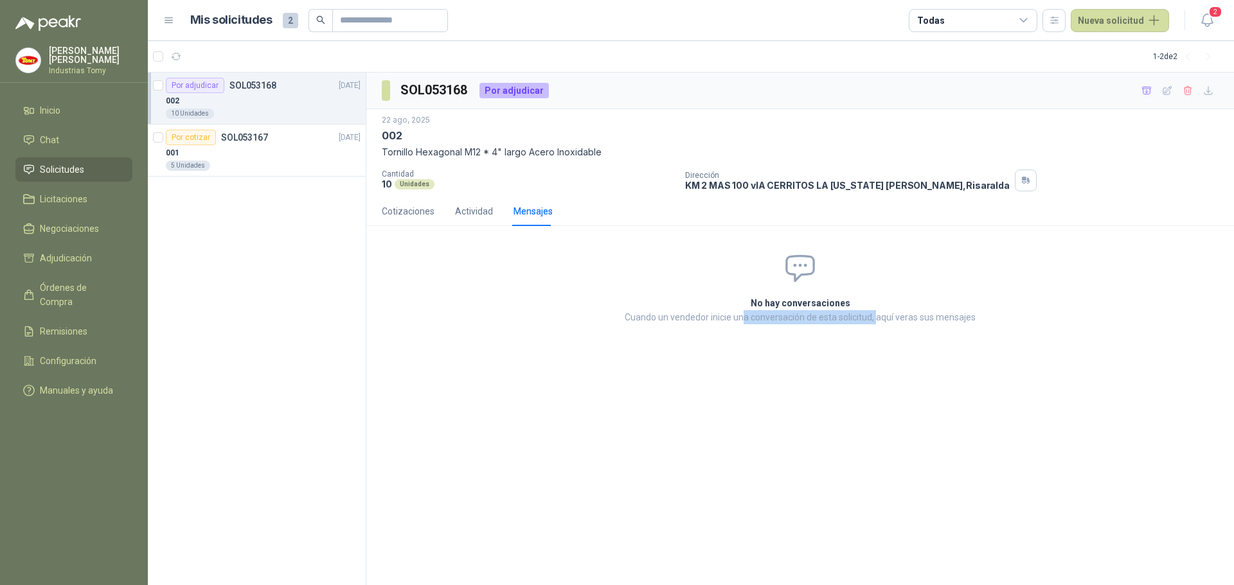
drag, startPoint x: 742, startPoint y: 317, endPoint x: 889, endPoint y: 321, distance: 147.8
click at [877, 323] on p "Cuando un vendedor inicie una conversación de esta solicitud, aquí veras sus me…" at bounding box center [800, 317] width 449 height 14
drag, startPoint x: 909, startPoint y: 317, endPoint x: 997, endPoint y: 308, distance: 88.6
click at [997, 308] on main "No hay conversaciones Cuando un vendedor inicie una conversación de esta solici…" at bounding box center [800, 310] width 449 height 28
click at [997, 308] on h2 "No hay conversaciones" at bounding box center [800, 303] width 449 height 14
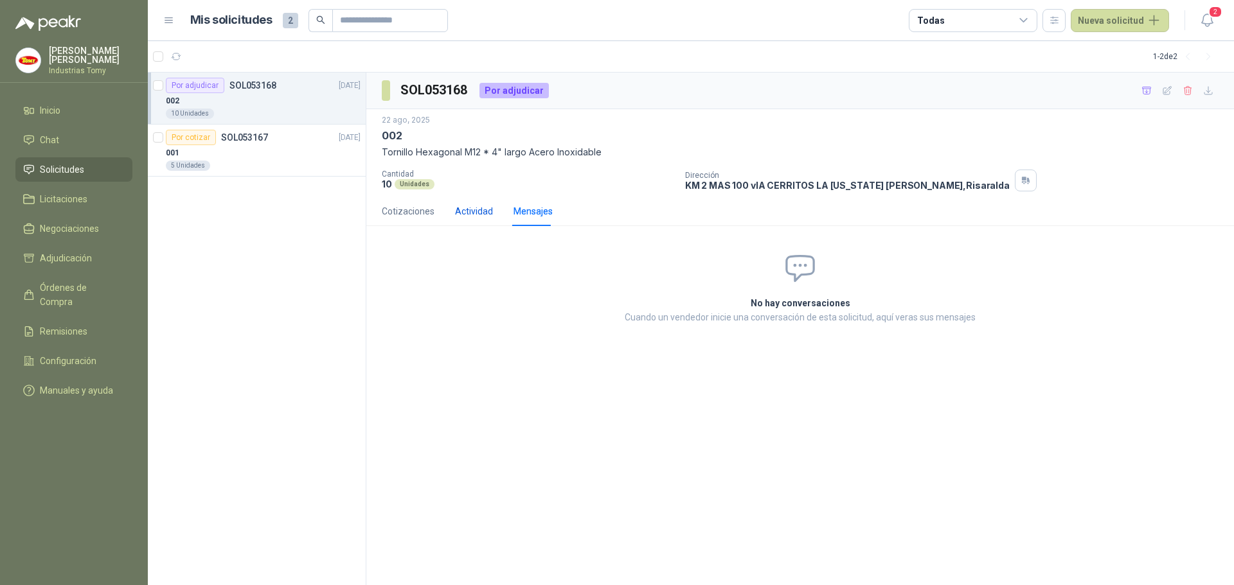
click at [459, 214] on div "Actividad" at bounding box center [474, 211] width 38 height 14
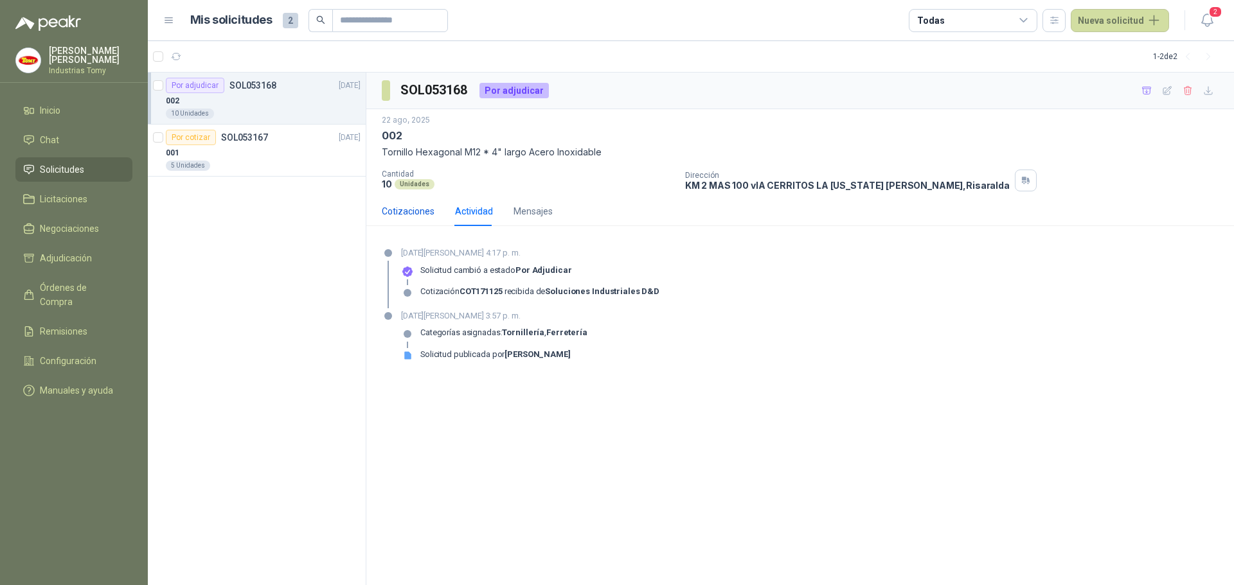
click at [414, 218] on div "Cotizaciones" at bounding box center [408, 211] width 53 height 14
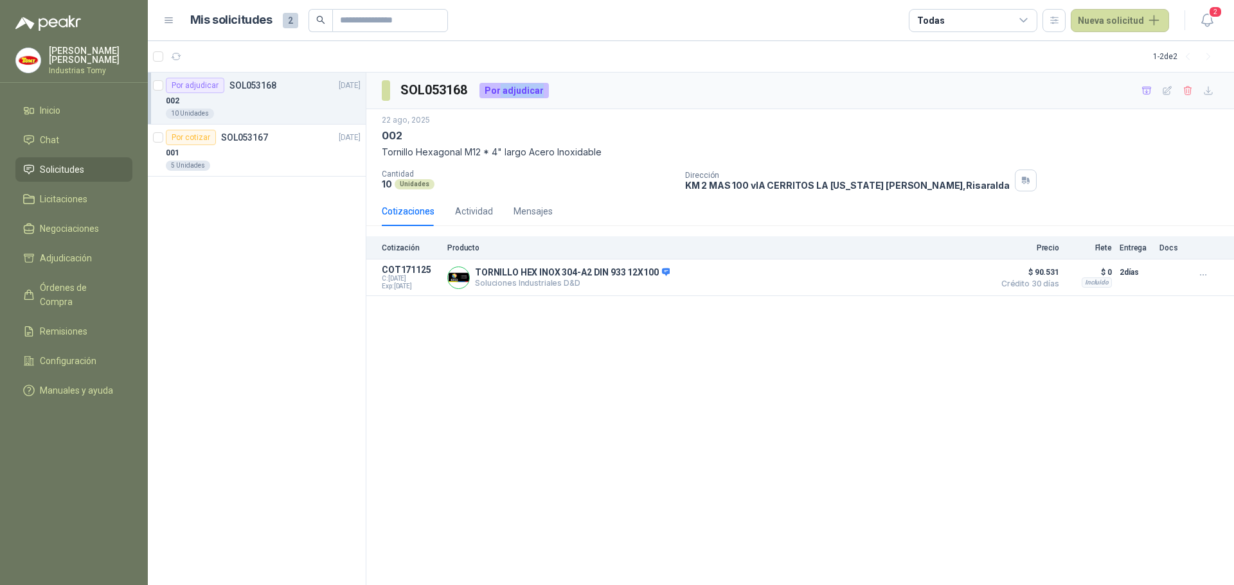
drag, startPoint x: 501, startPoint y: 94, endPoint x: 548, endPoint y: 90, distance: 47.1
click at [548, 90] on div "SOL053168 Por adjudicar" at bounding box center [800, 91] width 868 height 37
drag, startPoint x: 411, startPoint y: 184, endPoint x: 517, endPoint y: 176, distance: 106.4
click at [517, 176] on div "Cantidad 10 Unidades" at bounding box center [528, 180] width 293 height 20
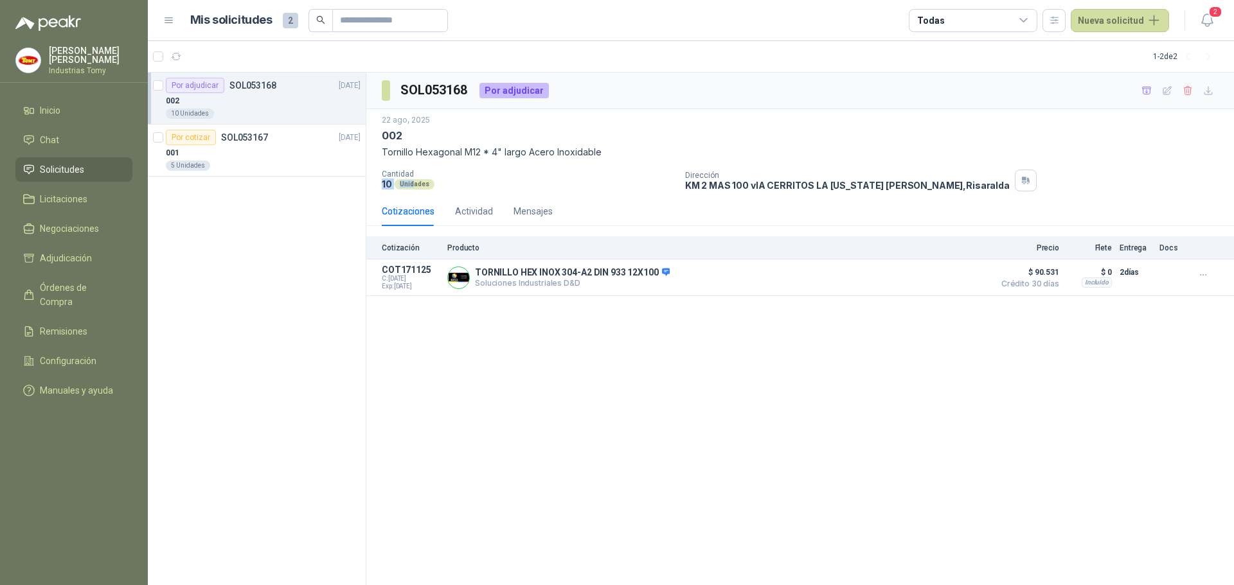
click at [528, 177] on p "Cantidad" at bounding box center [528, 174] width 293 height 9
drag, startPoint x: 746, startPoint y: 181, endPoint x: 891, endPoint y: 168, distance: 145.1
click at [884, 165] on div "[DATE] 002 Tornillo Hexagonal M12 * 4" largo Acero Inoxidable Cantidad 10 Unida…" at bounding box center [800, 152] width 837 height 77
click at [898, 182] on p "KM 2 MAS 100 vIA CERRITOS LA [US_STATE][PERSON_NAME] , [GEOGRAPHIC_DATA]" at bounding box center [847, 185] width 325 height 11
click at [748, 483] on div "SOL053168 Por adjudicar [DATE] 002 Tornillo Hexagonal M12 * 4" largo Acero Inox…" at bounding box center [800, 329] width 868 height 513
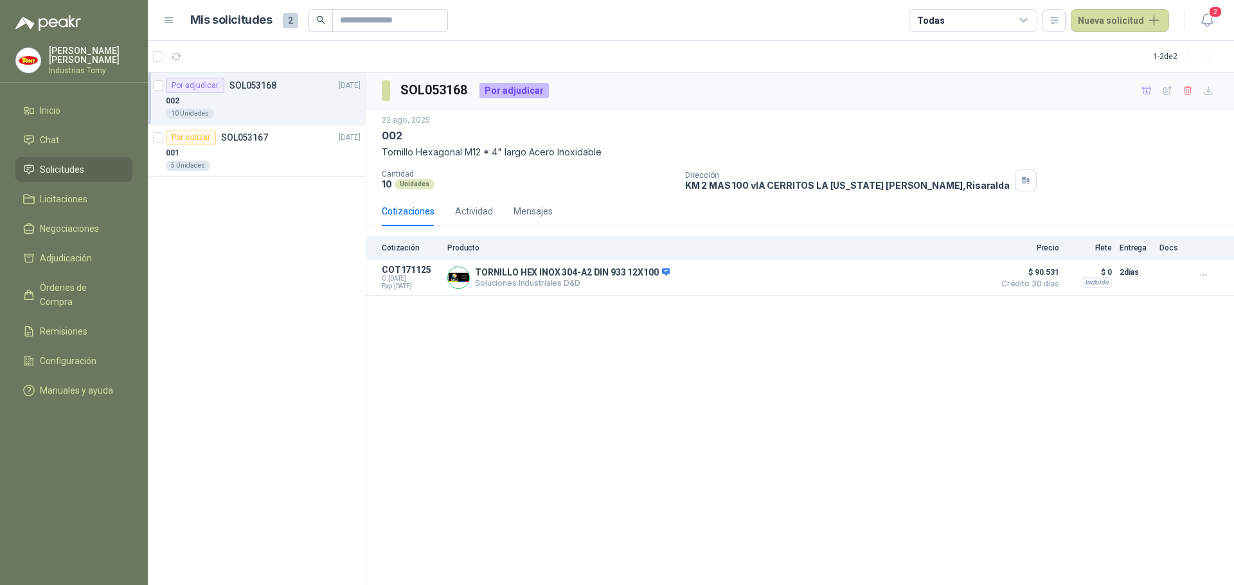
drag, startPoint x: 716, startPoint y: 418, endPoint x: 740, endPoint y: 358, distance: 64.3
click at [717, 418] on div "SOL053168 Por adjudicar [DATE] 002 Tornillo Hexagonal M12 * 4" largo Acero Inox…" at bounding box center [800, 329] width 868 height 513
click at [749, 339] on div "SOL053168 Por adjudicar [DATE] 002 Tornillo Hexagonal M12 * 4" largo Acero Inox…" at bounding box center [800, 329] width 868 height 513
click at [734, 339] on div "SOL053168 Por adjudicar [DATE] 002 Tornillo Hexagonal M12 * 4" largo Acero Inox…" at bounding box center [800, 329] width 868 height 513
click at [288, 371] on div "Por adjudicar SOL053168 [DATE] 002 10 Unidades Por cotizar SOL053167 [DATE] 001…" at bounding box center [257, 329] width 218 height 513
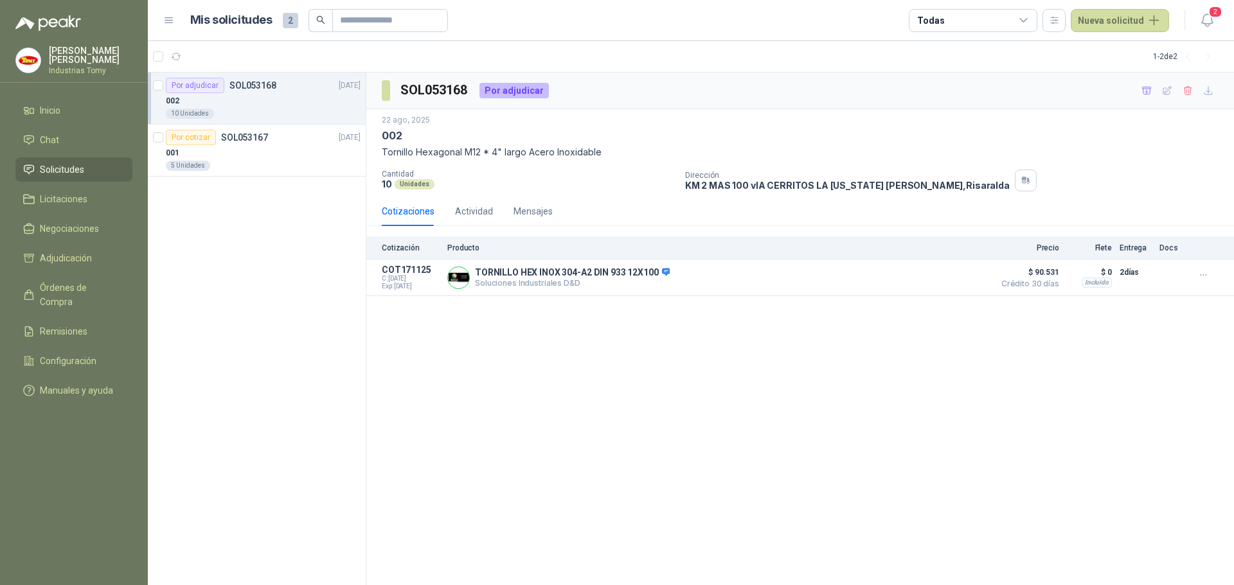
drag, startPoint x: 587, startPoint y: 452, endPoint x: 585, endPoint y: 445, distance: 6.6
click at [587, 453] on div "SOL053168 Por adjudicar [DATE] 002 Tornillo Hexagonal M12 * 4" largo Acero Inox…" at bounding box center [800, 329] width 868 height 513
click at [294, 159] on div "001" at bounding box center [263, 152] width 195 height 15
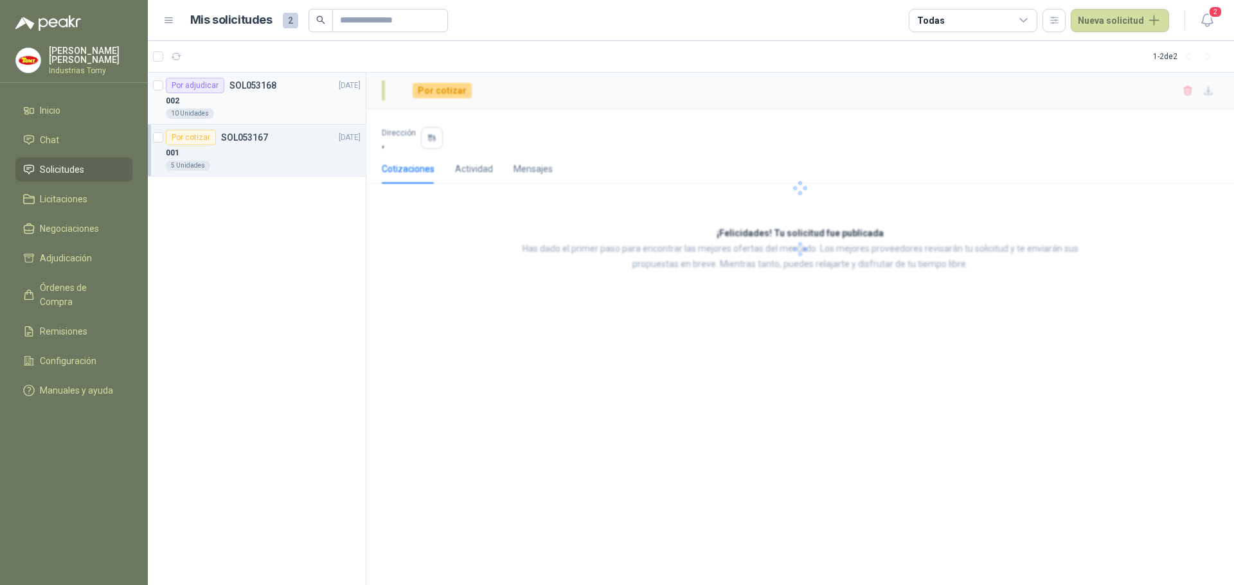
click at [259, 98] on div "002" at bounding box center [263, 100] width 195 height 15
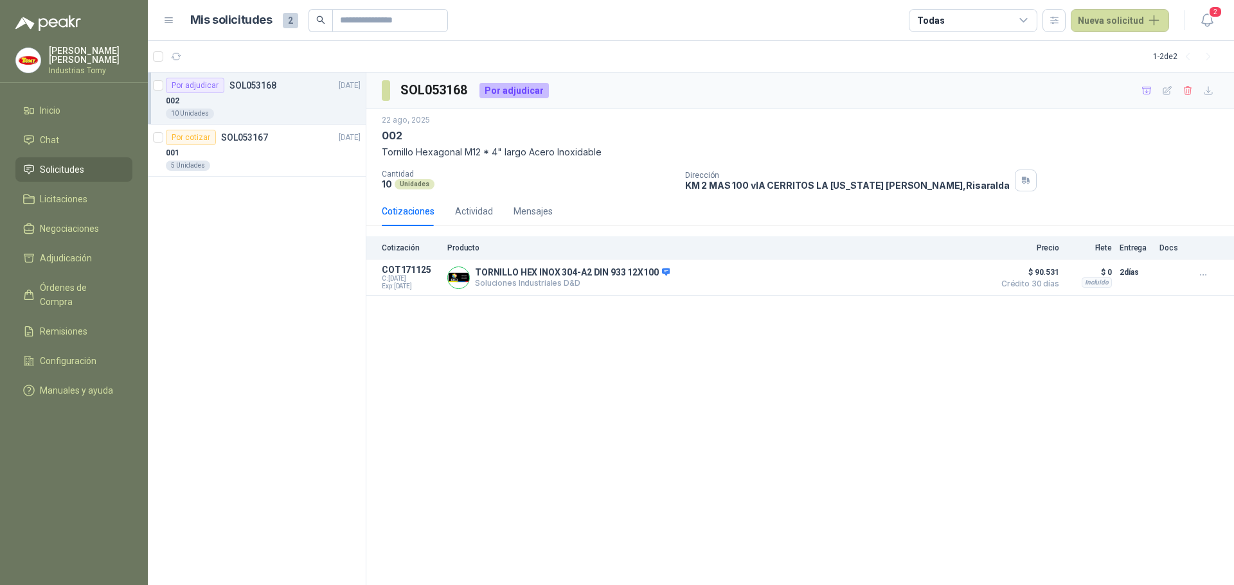
click at [292, 101] on div "002" at bounding box center [263, 100] width 195 height 15
drag, startPoint x: 1142, startPoint y: 271, endPoint x: 1117, endPoint y: 275, distance: 25.5
click at [1117, 275] on article "COT171125 C: [DATE] Exp: [DATE] TORNILLO HEX INOX 304-A2 DIN 933 12X100 Solucio…" at bounding box center [800, 278] width 868 height 37
click at [781, 395] on div "SOL053168 Por adjudicar [DATE] 002 Tornillo Hexagonal M12 * 4" largo Acero Inox…" at bounding box center [800, 329] width 868 height 513
click at [781, 394] on div "SOL053168 Por adjudicar [DATE] 002 Tornillo Hexagonal M12 * 4" largo Acero Inox…" at bounding box center [800, 329] width 868 height 513
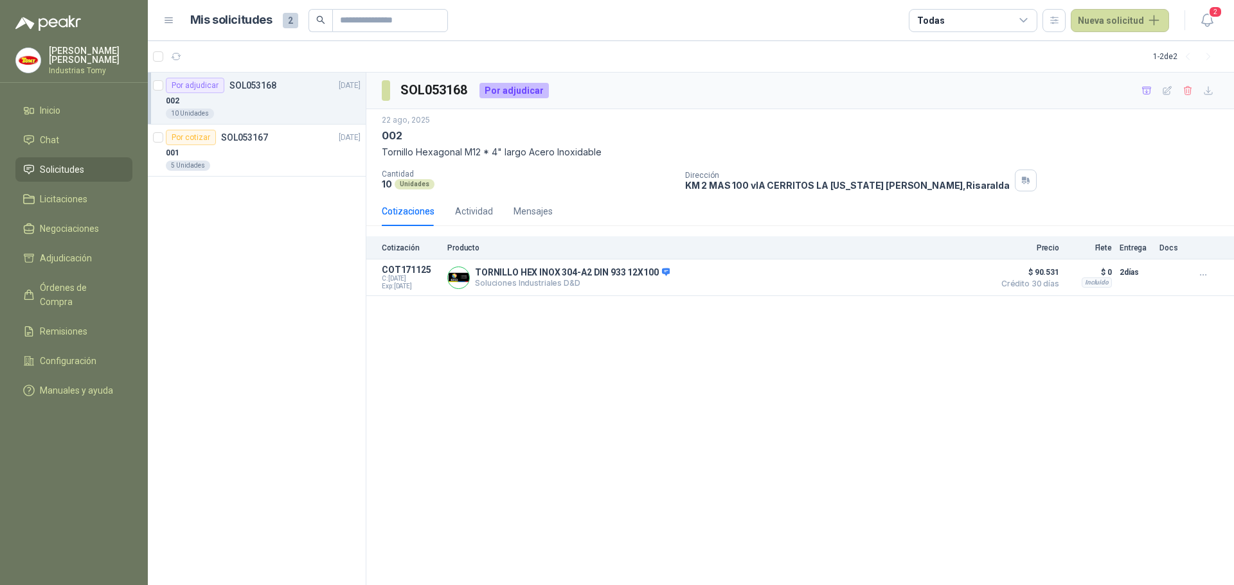
click at [682, 460] on div "SOL053168 Por adjudicar [DATE] 002 Tornillo Hexagonal M12 * 4" largo Acero Inox…" at bounding box center [800, 329] width 868 height 513
click at [274, 133] on div "Por cotizar SOL053167 [DATE]" at bounding box center [263, 137] width 195 height 15
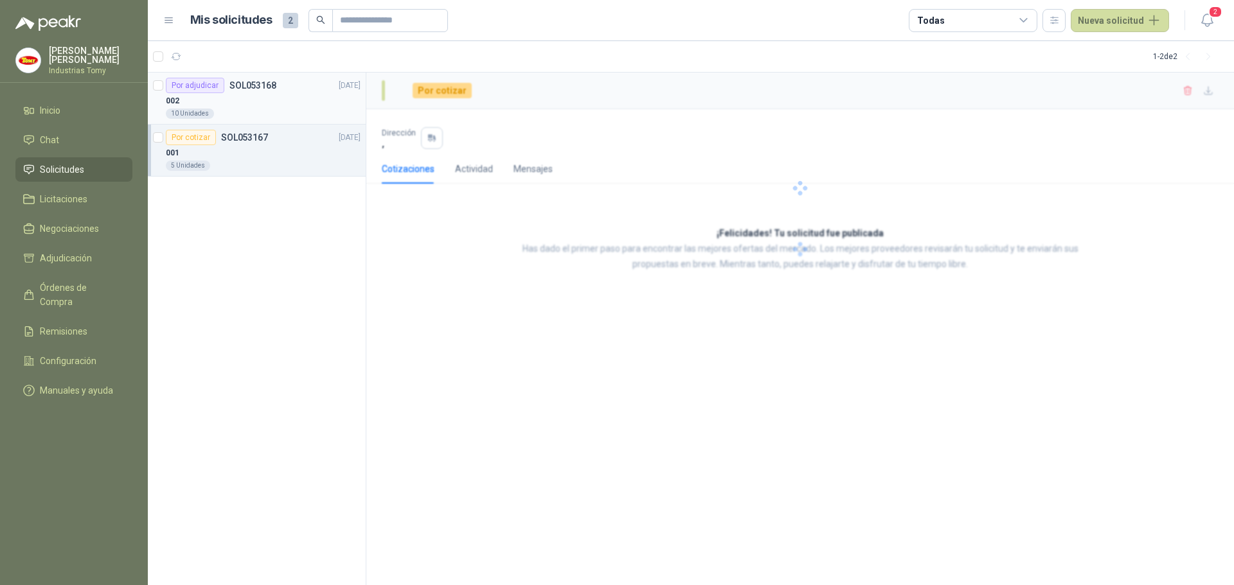
click at [284, 96] on div "002" at bounding box center [263, 100] width 195 height 15
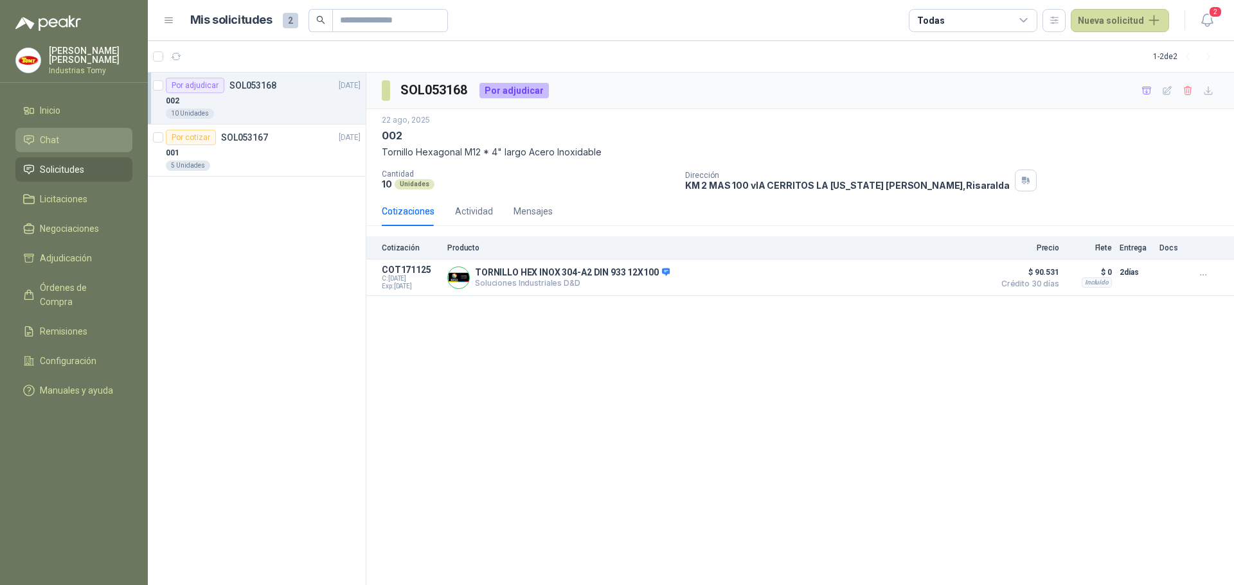
click at [65, 132] on link "Chat" at bounding box center [73, 140] width 117 height 24
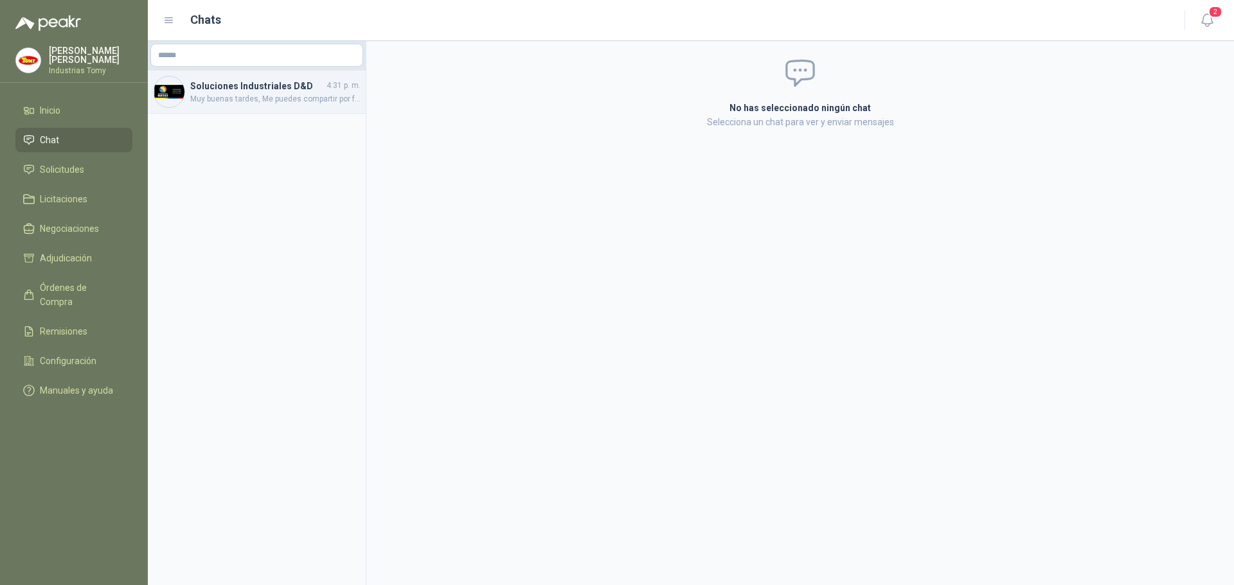
click at [247, 97] on span "Muy buenas tardes, Me puedes compartir por favor ficha técnica y/o certificado …" at bounding box center [275, 99] width 170 height 12
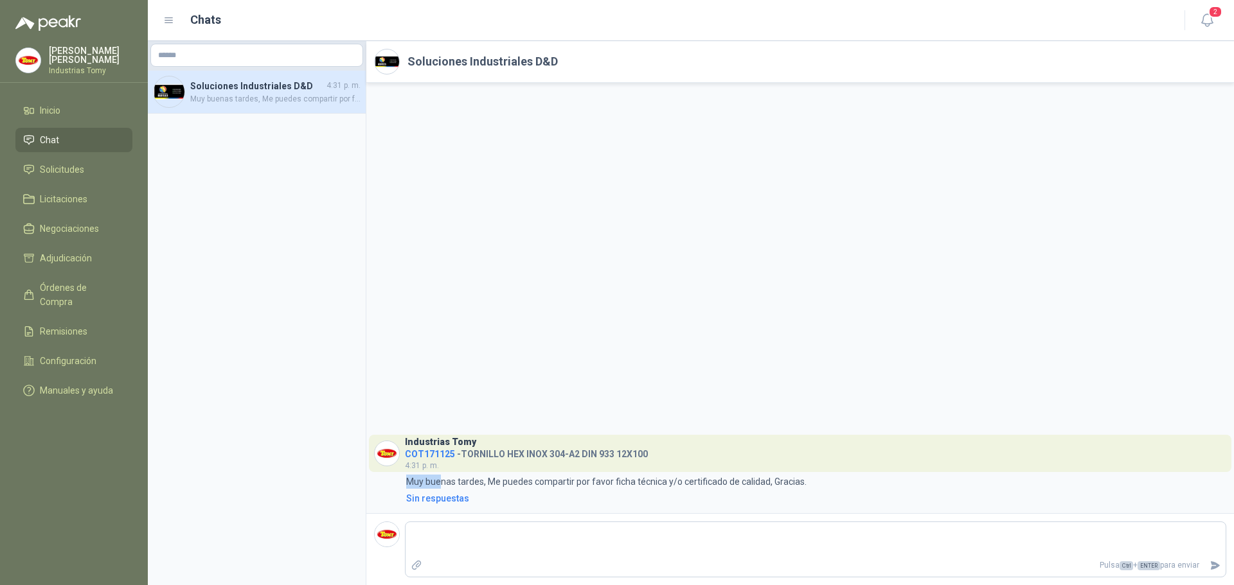
drag, startPoint x: 440, startPoint y: 481, endPoint x: 568, endPoint y: 465, distance: 129.4
click at [562, 473] on div "Industrias Tomy COT171125 - TORNILLO HEX INOX 304-A2 DIN 933 12X100 4:31 p. m. …" at bounding box center [800, 470] width 852 height 71
drag, startPoint x: 584, startPoint y: 476, endPoint x: 605, endPoint y: 481, distance: 22.4
click at [584, 476] on p "Muy buenas tardes, Me puedes compartir por favor ficha técnica y/o certificado …" at bounding box center [606, 482] width 400 height 14
click at [622, 483] on p "Muy buenas tardes, Me puedes compartir por favor ficha técnica y/o certificado …" at bounding box center [606, 482] width 400 height 14
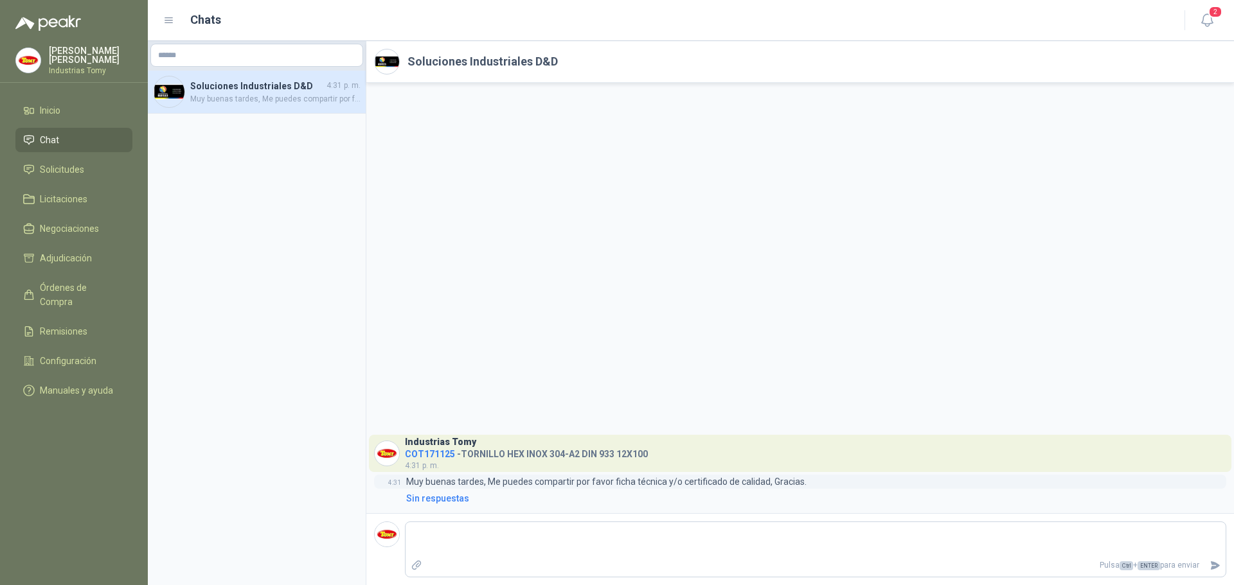
click at [659, 486] on p "Muy buenas tardes, Me puedes compartir por favor ficha técnica y/o certificado …" at bounding box center [606, 482] width 400 height 14
drag, startPoint x: 706, startPoint y: 475, endPoint x: 834, endPoint y: 460, distance: 128.7
click at [834, 460] on div "Industrias Tomy COT171125 - TORNILLO HEX INOX 304-A2 DIN 933 12X100 4:31 p. m. …" at bounding box center [800, 470] width 852 height 71
click at [809, 478] on div "4:31 Muy buenas tardes, Me puedes compartir por favor ficha técnica y/o certifi…" at bounding box center [800, 482] width 852 height 14
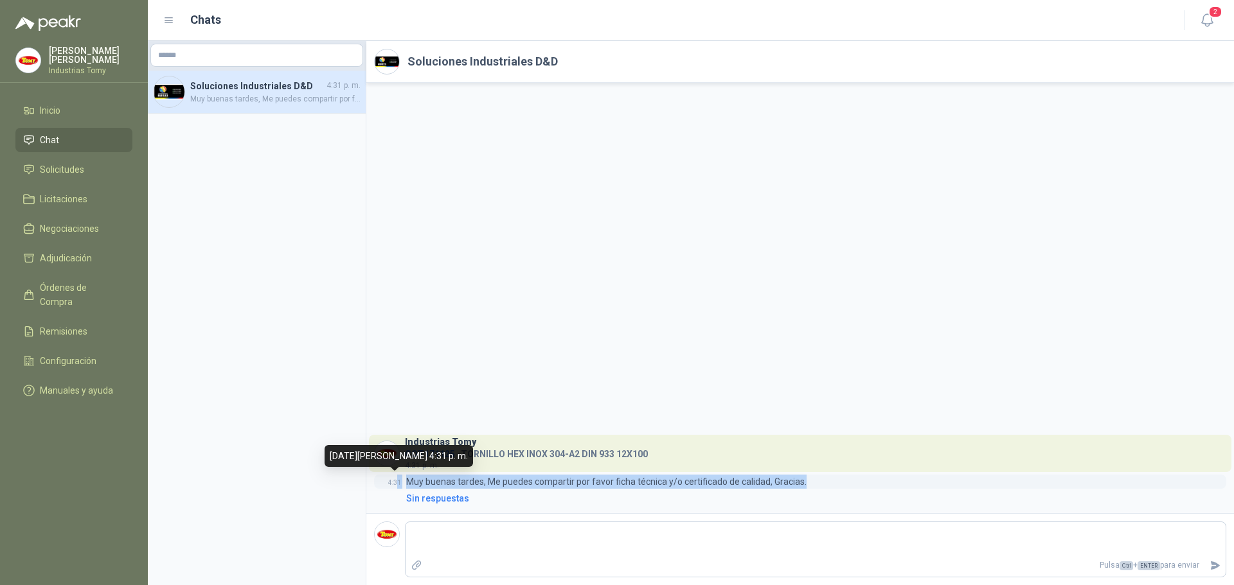
drag, startPoint x: 817, startPoint y: 483, endPoint x: 396, endPoint y: 481, distance: 420.9
click at [396, 481] on div "4:31 Muy buenas tardes, Me puedes compartir por favor ficha técnica y/o certifi…" at bounding box center [800, 482] width 852 height 14
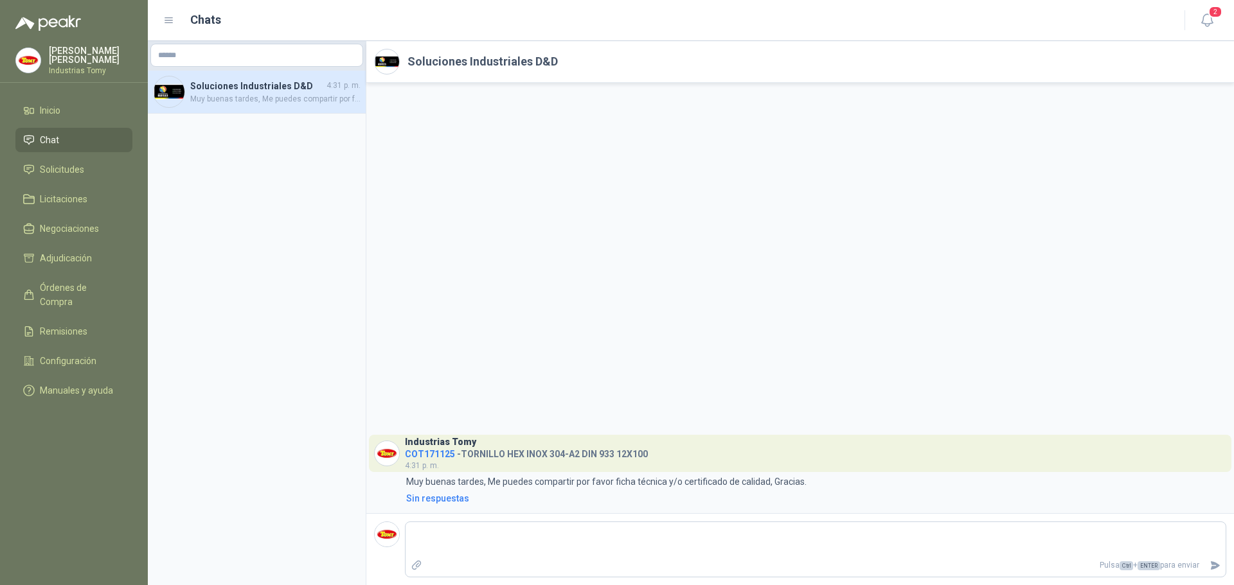
click at [601, 260] on div "Industrias Tomy COT171125 - TORNILLO HEX INOX 304-A2 DIN 933 12X100 4:31 p. m. …" at bounding box center [800, 298] width 868 height 431
click at [606, 246] on div "Industrias Tomy COT171125 - TORNILLO HEX INOX 304-A2 DIN 933 12X100 4:31 p. m. …" at bounding box center [800, 298] width 868 height 431
click at [53, 109] on span "Inicio" at bounding box center [50, 110] width 21 height 14
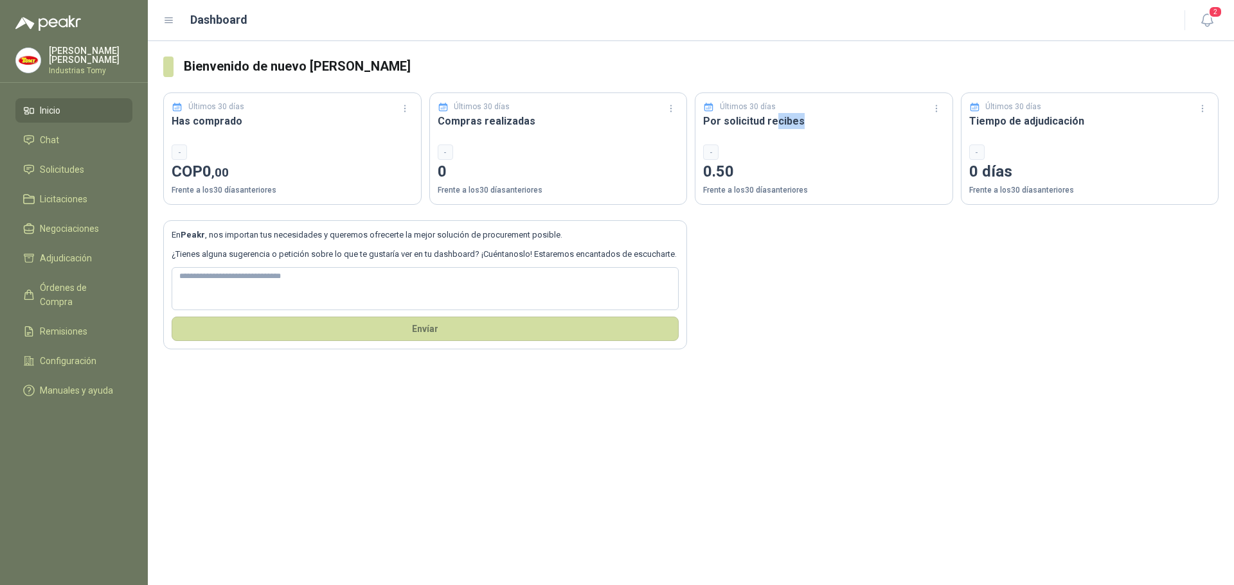
drag, startPoint x: 773, startPoint y: 122, endPoint x: 876, endPoint y: 136, distance: 103.8
click at [805, 116] on h3 "Por solicitud recibes" at bounding box center [824, 121] width 242 height 16
drag, startPoint x: 1080, startPoint y: 188, endPoint x: 997, endPoint y: 198, distance: 83.5
click at [997, 198] on div "Últimos 30 días Tiempo de adjudicación - 0 días Frente a los 30 días anteriores" at bounding box center [1090, 149] width 258 height 112
drag, startPoint x: 436, startPoint y: 237, endPoint x: 558, endPoint y: 238, distance: 121.5
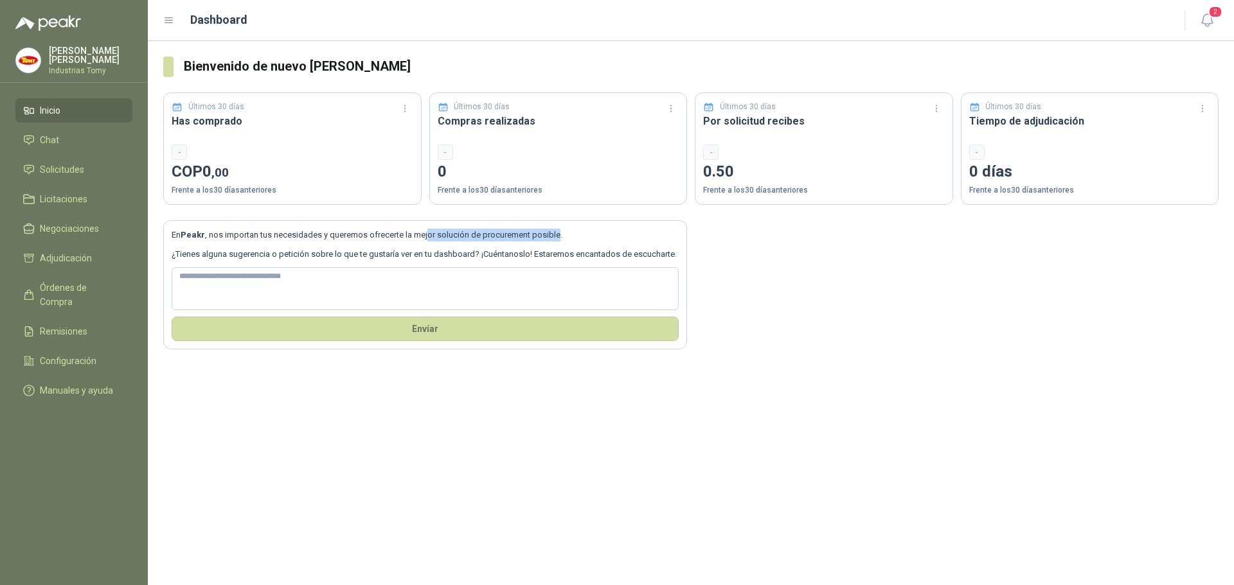
click at [558, 238] on p "En Peakr , nos importan tus necesidades y queremos ofrecerte la mejor solución …" at bounding box center [425, 235] width 507 height 13
click at [81, 165] on span "Solicitudes" at bounding box center [62, 170] width 44 height 14
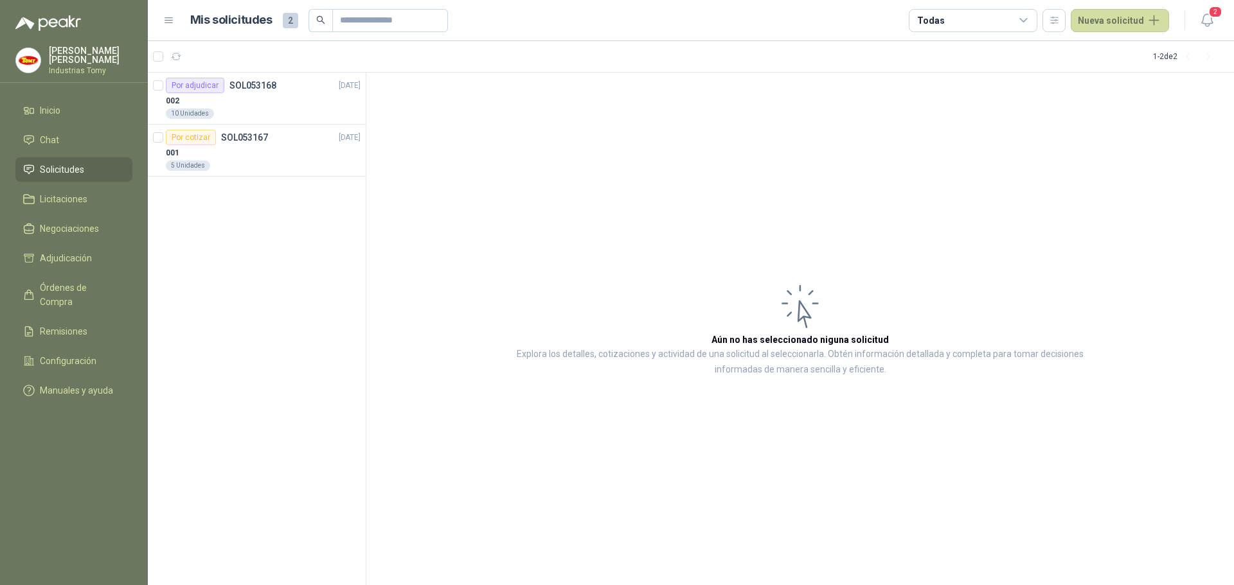
click at [297, 240] on div "Por adjudicar SOL053168 [DATE] 002 10 Unidades Por cotizar SOL053167 [DATE] 001…" at bounding box center [257, 329] width 218 height 513
click at [251, 94] on div "002" at bounding box center [263, 100] width 195 height 15
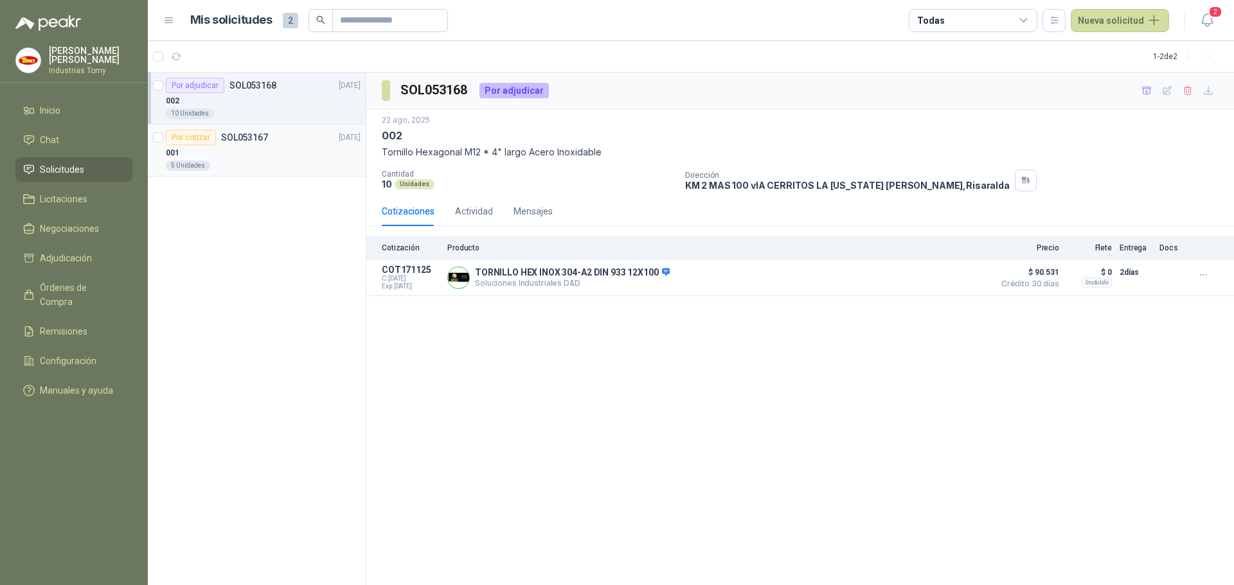
click at [229, 152] on div "001" at bounding box center [263, 152] width 195 height 15
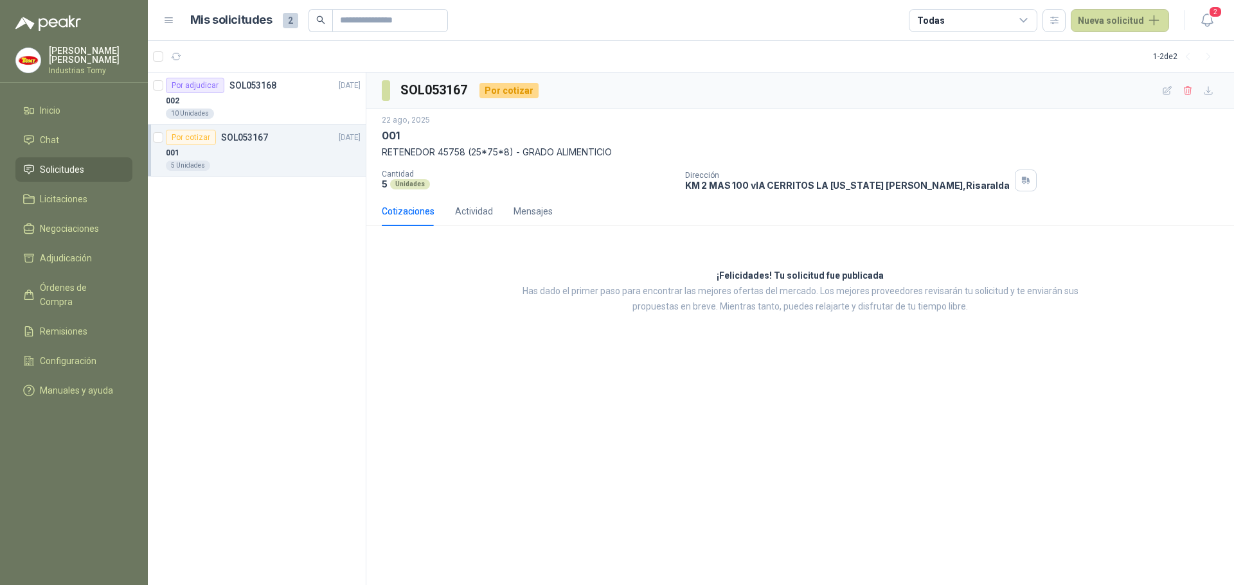
drag, startPoint x: 303, startPoint y: 275, endPoint x: 314, endPoint y: 267, distance: 13.8
click at [303, 275] on div "Por adjudicar SOL053168 [DATE] 002 10 Unidades Por cotizar SOL053167 [DATE] 001…" at bounding box center [257, 329] width 218 height 513
drag, startPoint x: 627, startPoint y: 433, endPoint x: 857, endPoint y: 405, distance: 231.7
click at [629, 434] on div "SOL053167 Por cotizar [DATE] 001 RETENEDOR 45758 (25*75*8) - GRADO ALIMENTICIO …" at bounding box center [800, 329] width 868 height 513
drag, startPoint x: 877, startPoint y: 410, endPoint x: 894, endPoint y: 415, distance: 17.5
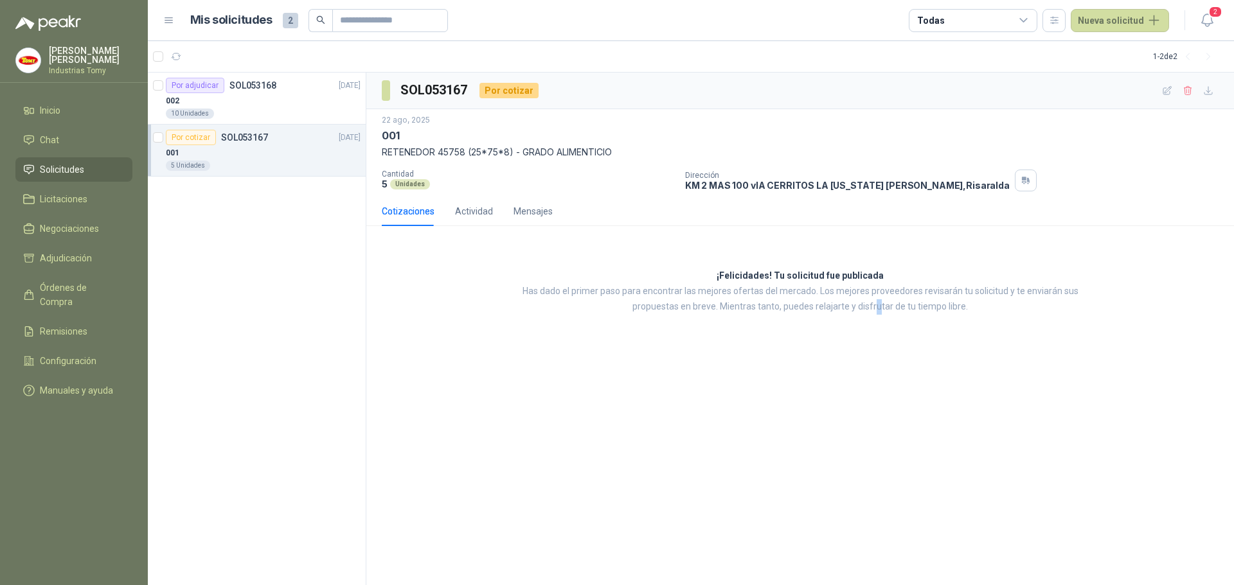
click at [882, 411] on div "SOL053167 Por cotizar [DATE] 001 RETENEDOR 45758 (25*75*8) - GRADO ALIMENTICIO …" at bounding box center [800, 329] width 868 height 513
